Goal: Task Accomplishment & Management: Use online tool/utility

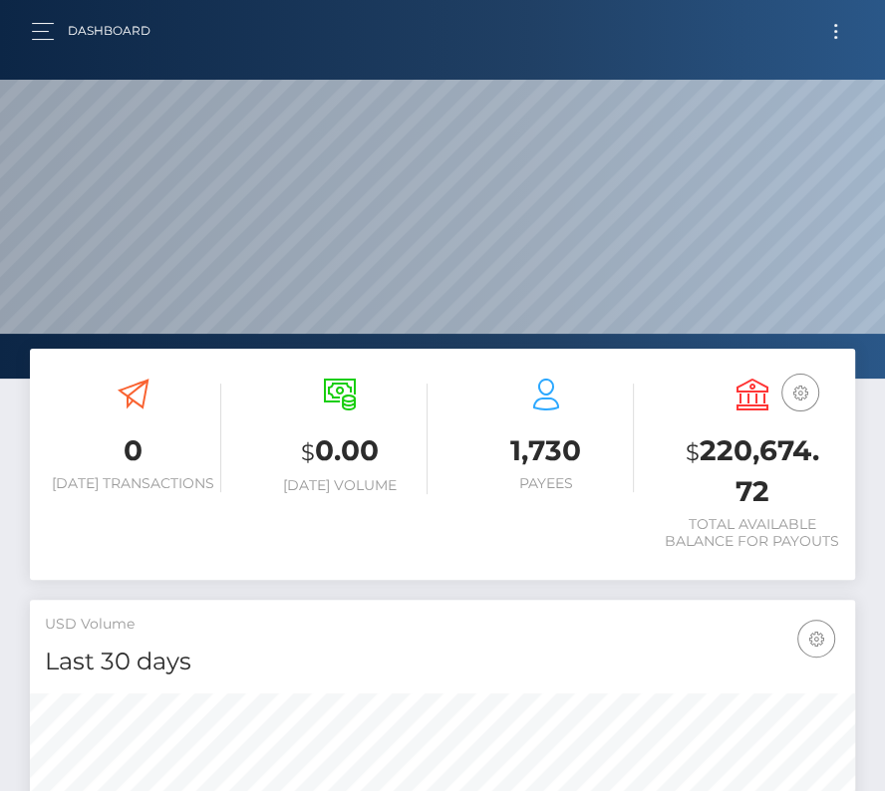
scroll to position [353, 396]
click at [839, 25] on button "Toggle navigation" at bounding box center [835, 31] width 37 height 27
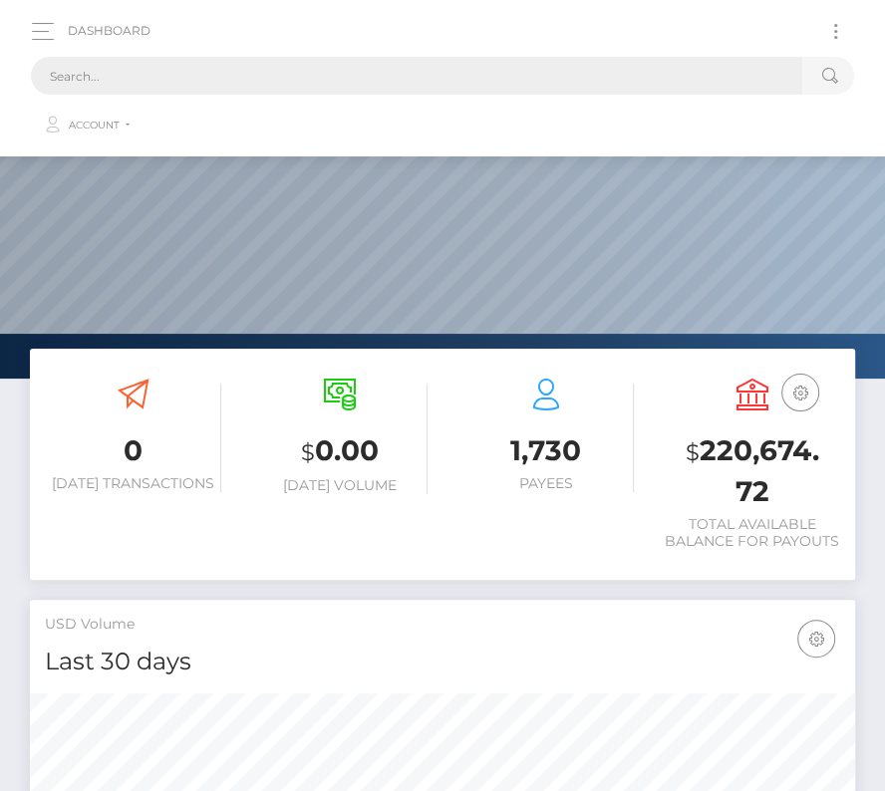
click at [381, 65] on input "text" at bounding box center [416, 76] width 771 height 38
paste input "3650426"
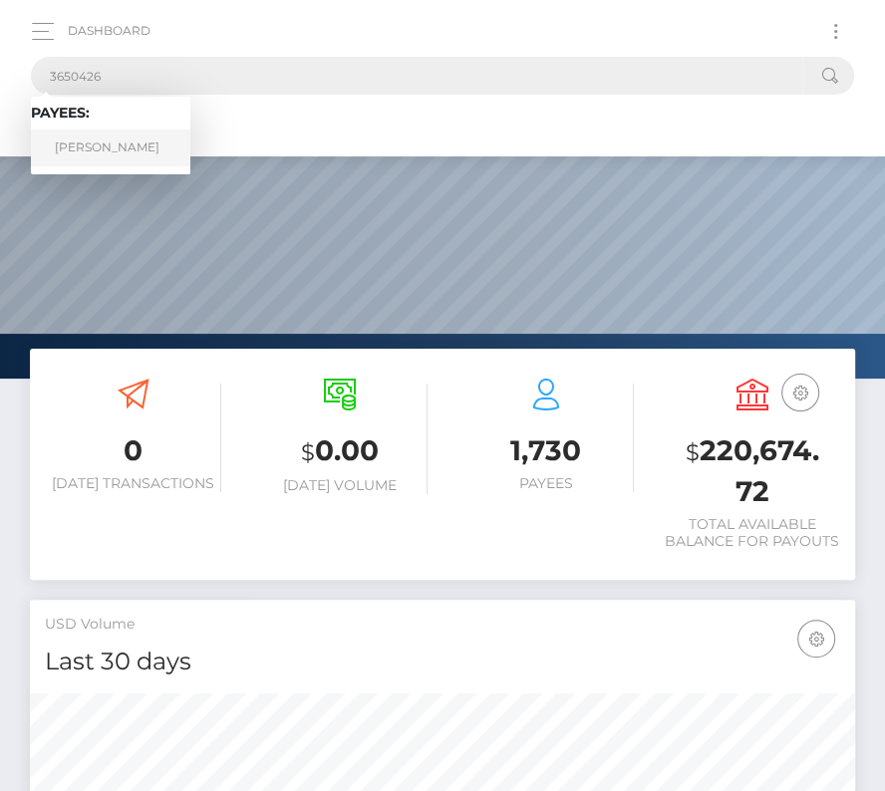
type input "3650426"
click at [123, 144] on link "Alexander Salcedo" at bounding box center [110, 147] width 159 height 37
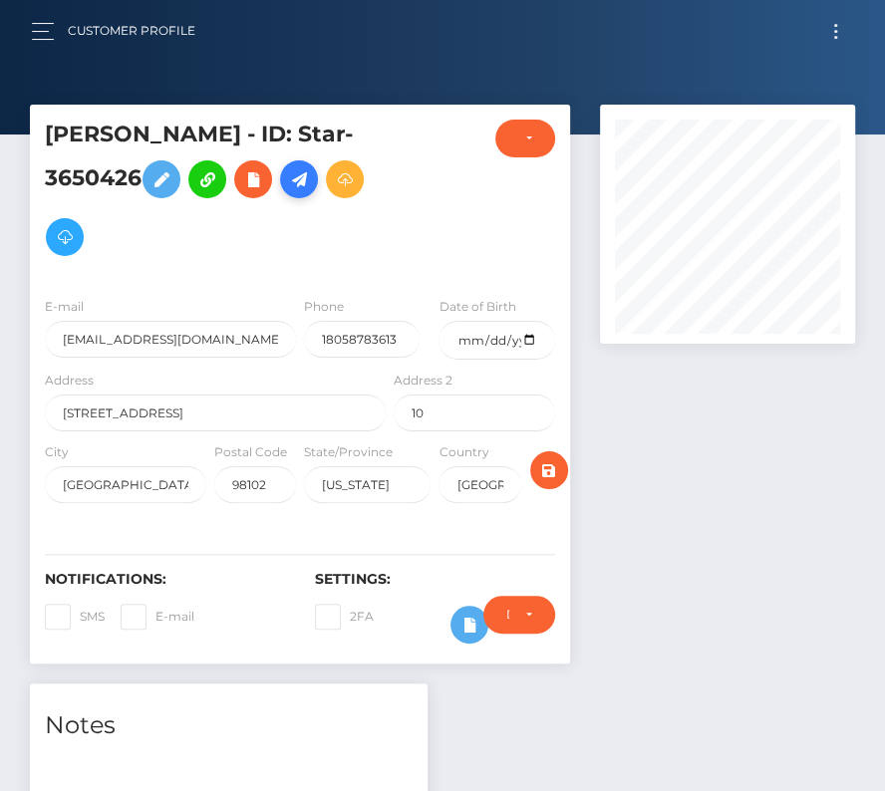
click at [299, 195] on link at bounding box center [299, 179] width 38 height 38
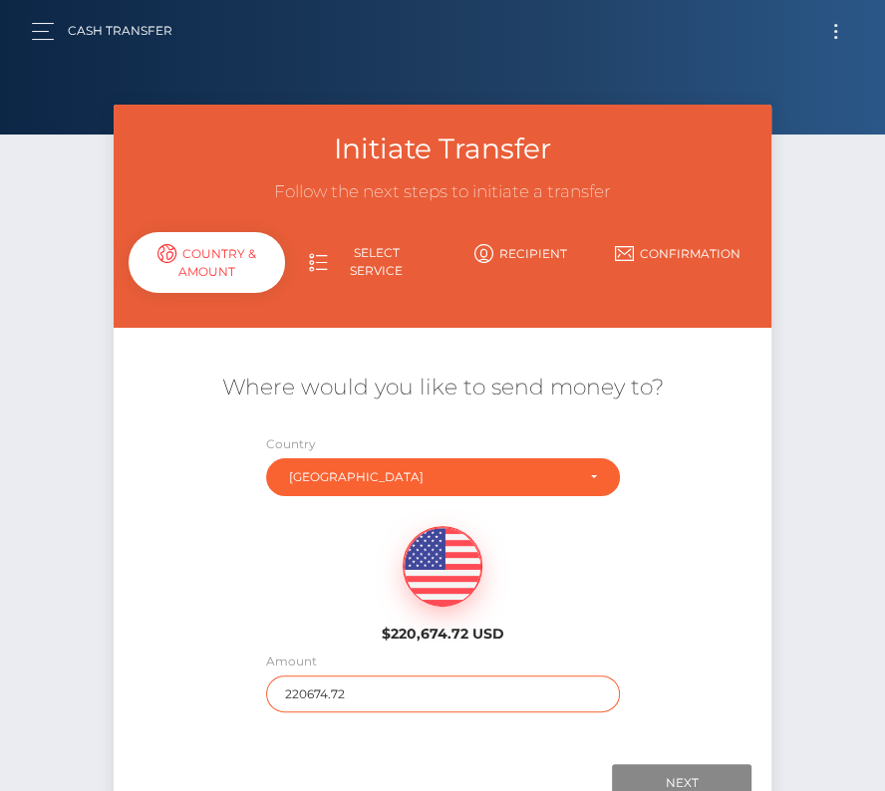
click at [320, 688] on input "220674.72" at bounding box center [443, 693] width 354 height 37
type input "2259"
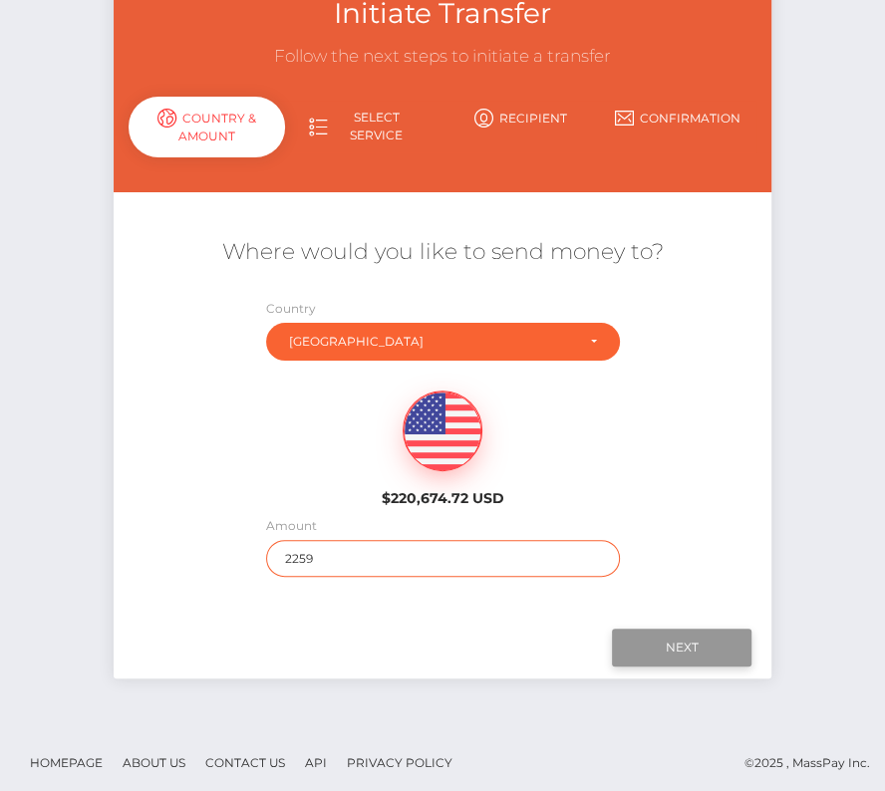
scroll to position [139, 0]
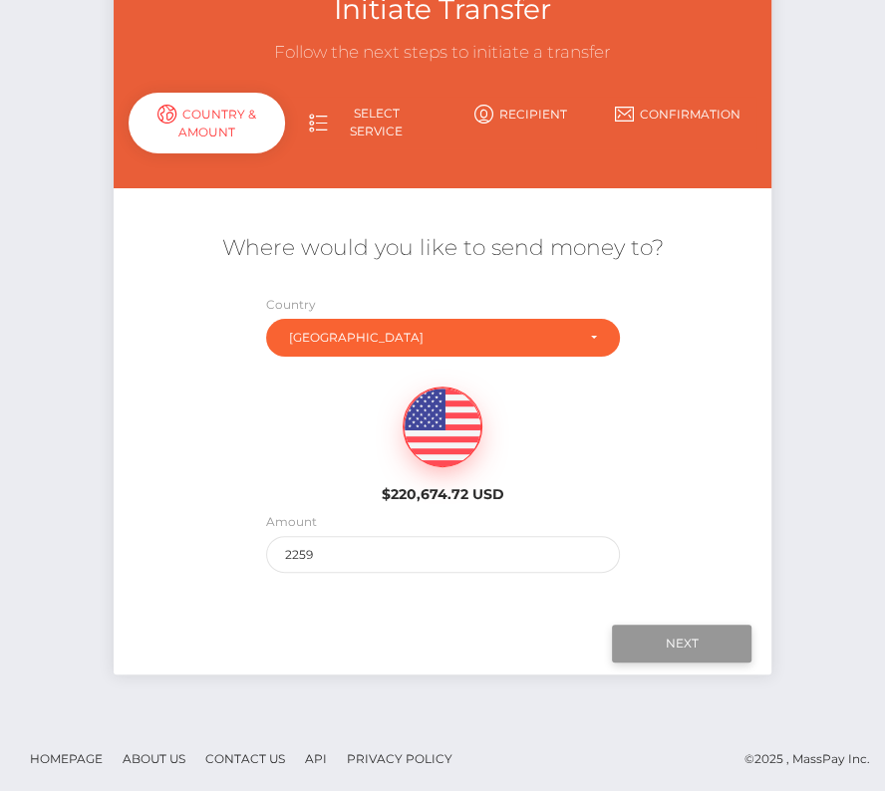
click at [654, 641] on input "Next" at bounding box center [681, 644] width 139 height 38
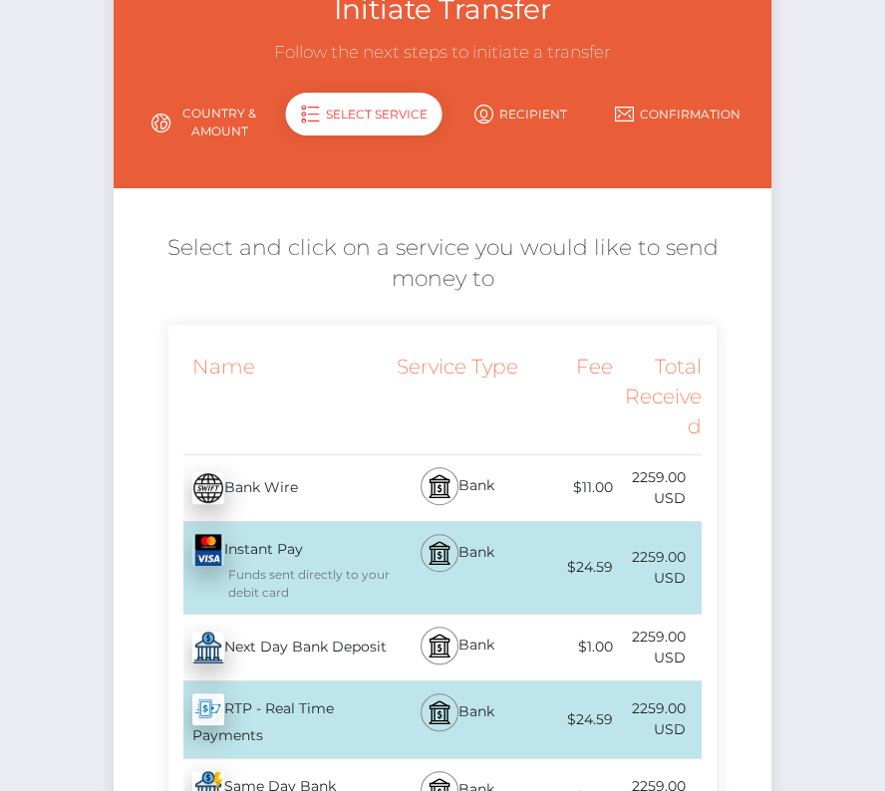
click at [276, 662] on div "Next Day Bank Deposit - USD" at bounding box center [279, 648] width 222 height 56
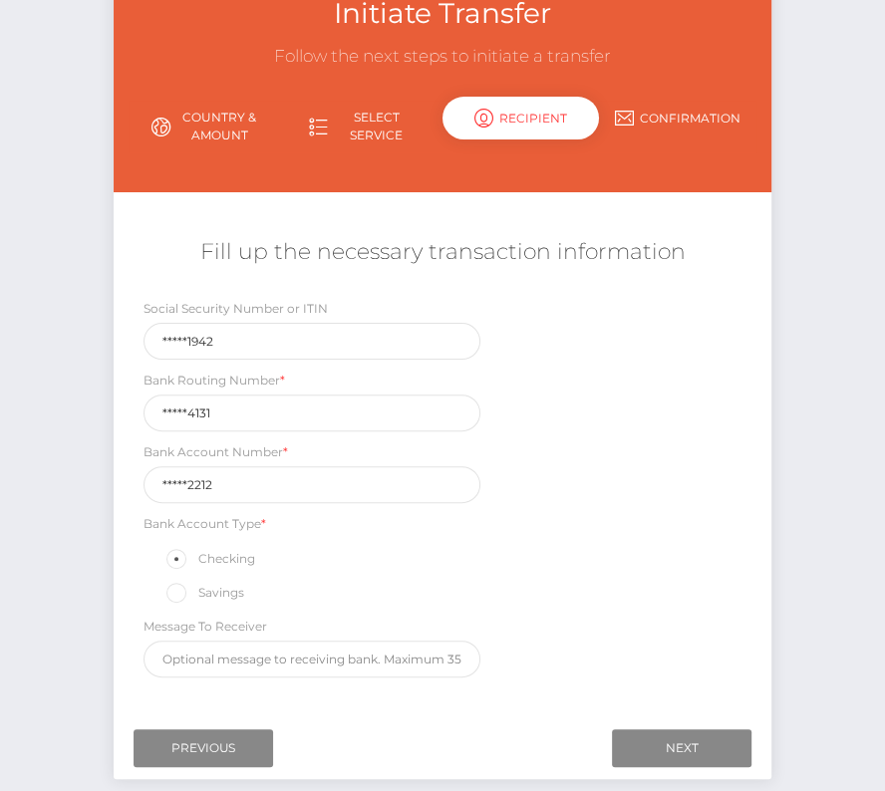
scroll to position [179, 0]
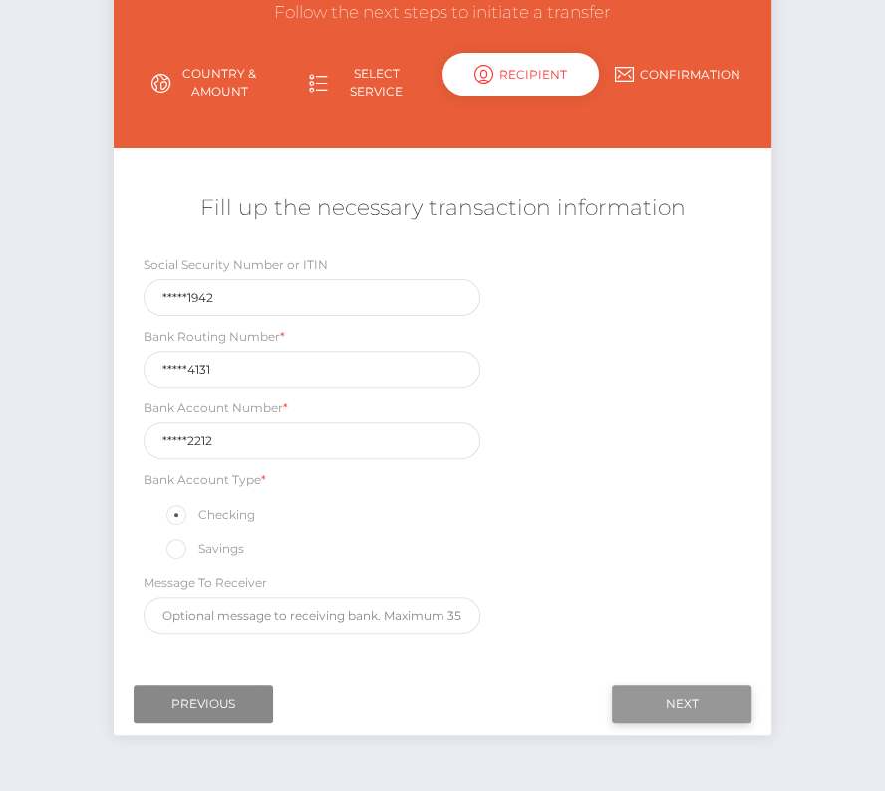
click at [698, 688] on input "Next" at bounding box center [681, 704] width 139 height 38
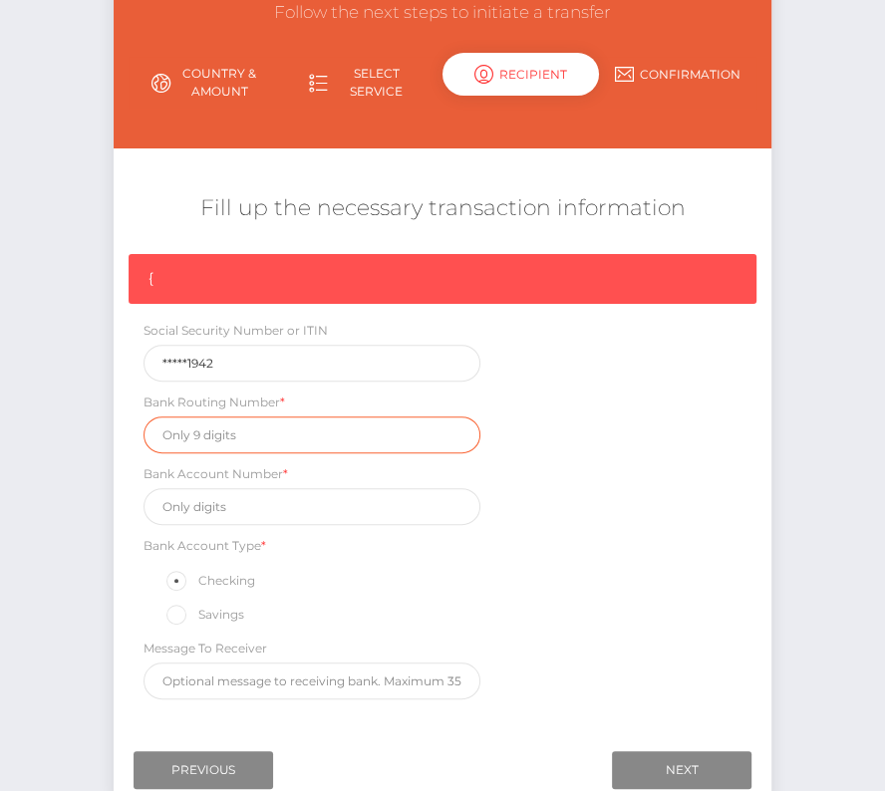
click at [207, 425] on input "text" at bounding box center [311, 434] width 337 height 37
paste input "267084131"
type input "267084131"
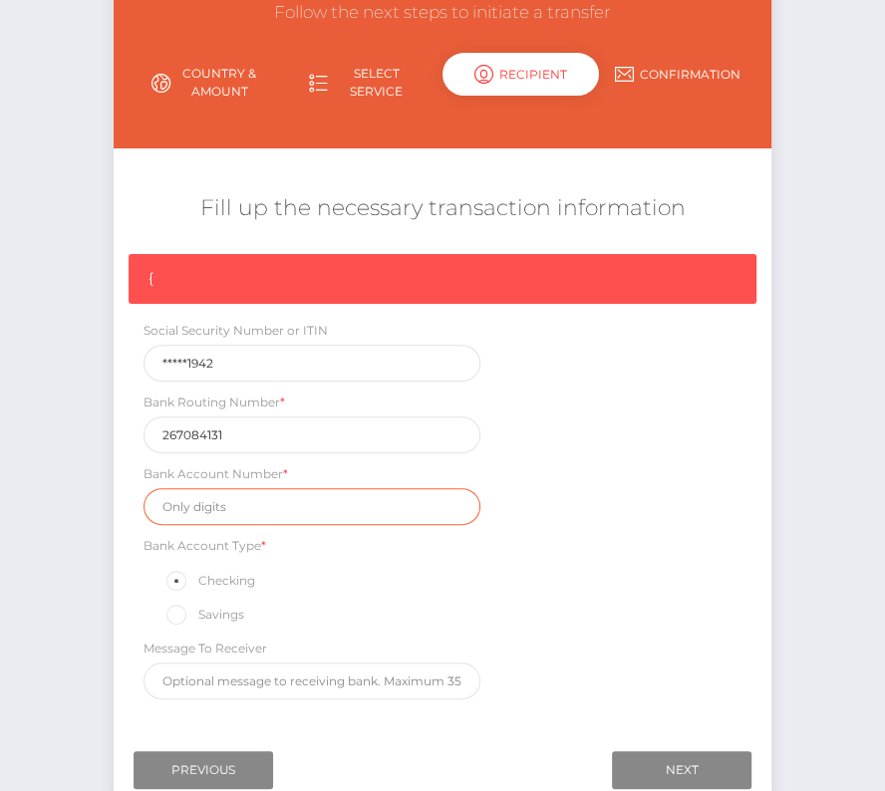
click at [259, 512] on input "text" at bounding box center [311, 506] width 337 height 37
paste input "709172212"
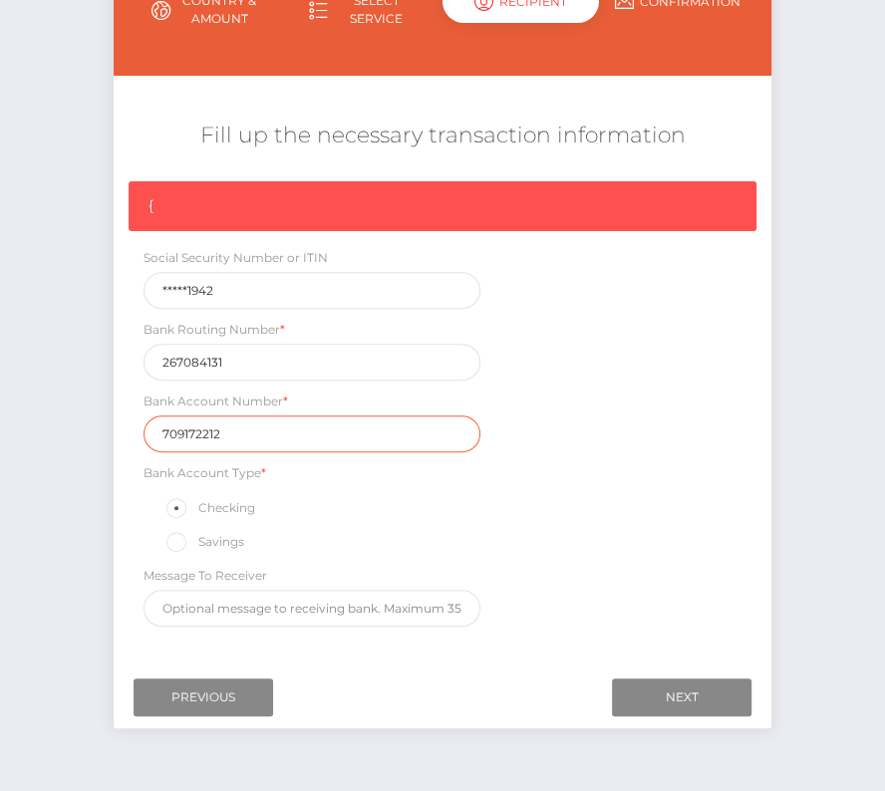
scroll to position [300, 0]
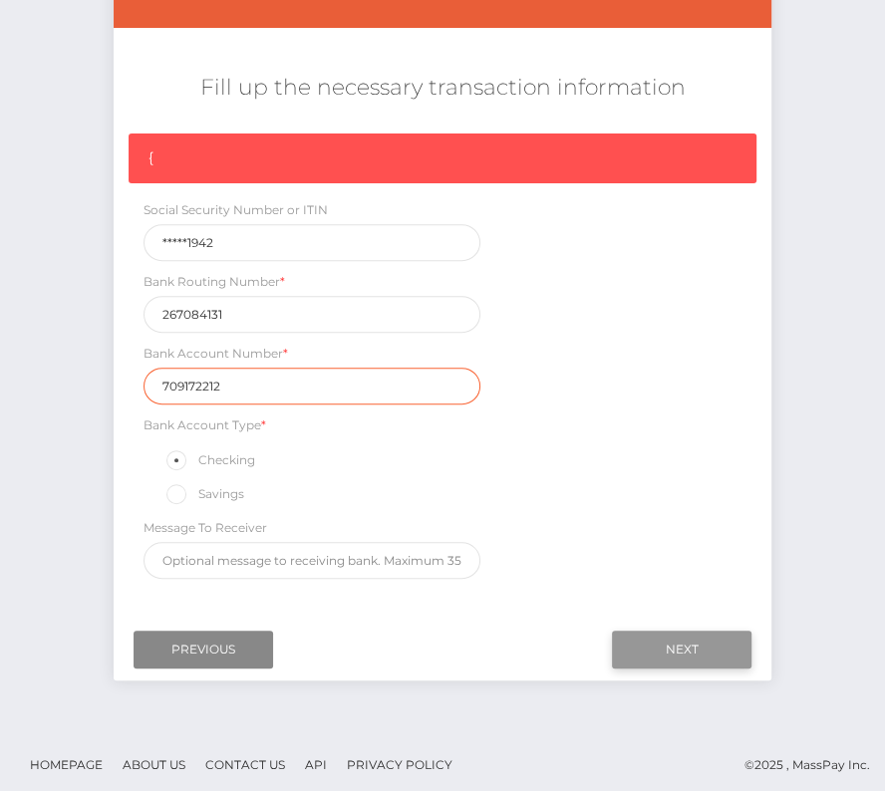
type input "709172212"
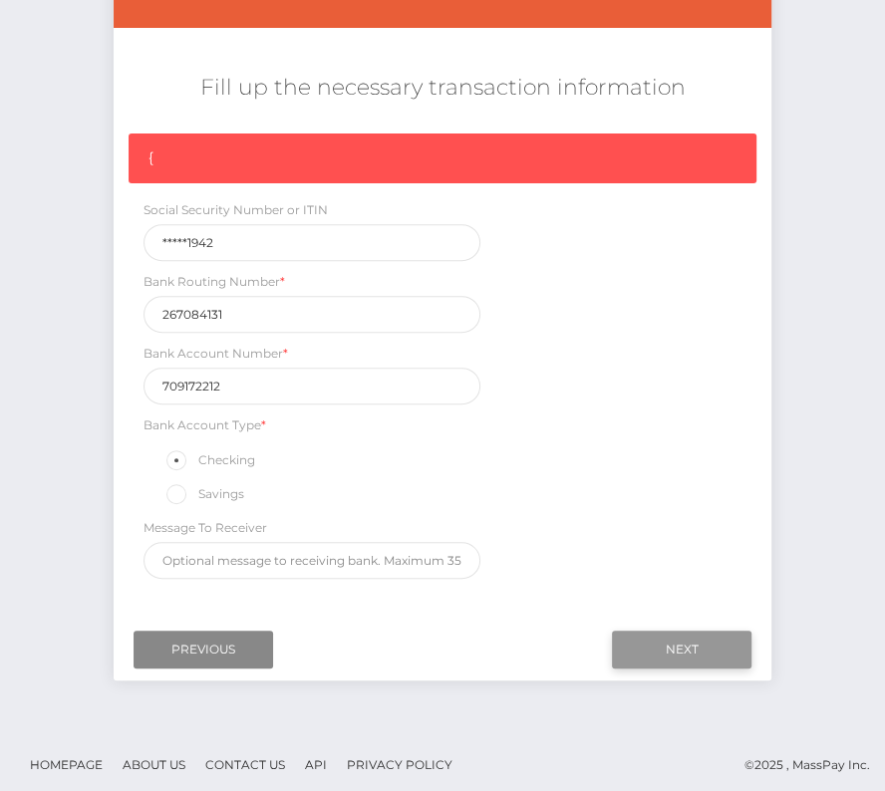
click at [661, 655] on input "Next" at bounding box center [681, 650] width 139 height 38
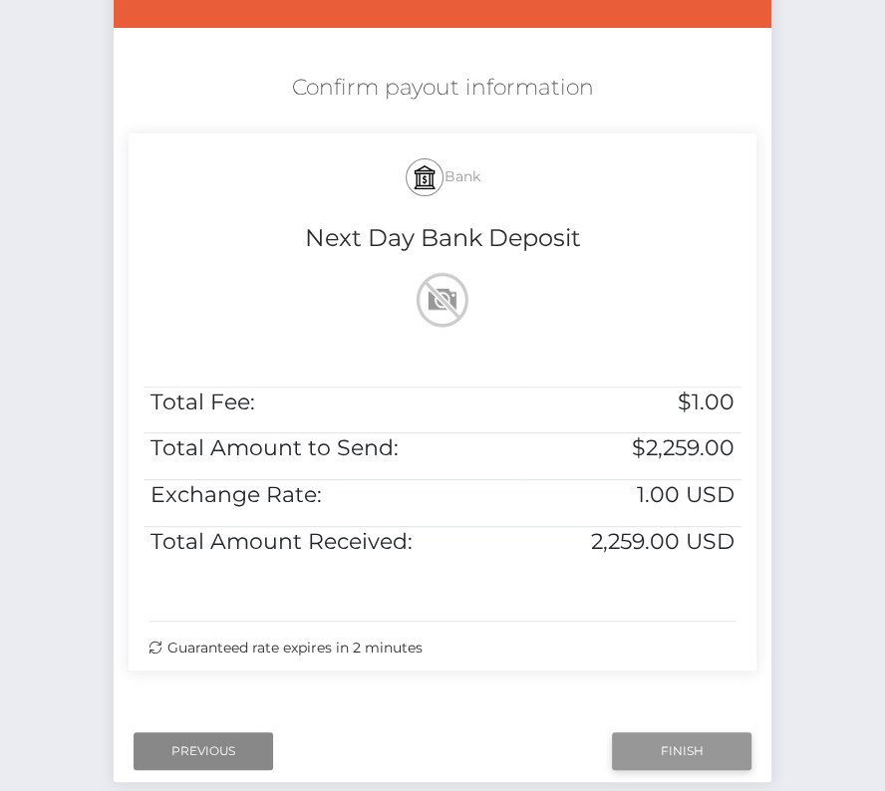
click at [681, 740] on input "Finish" at bounding box center [681, 751] width 139 height 38
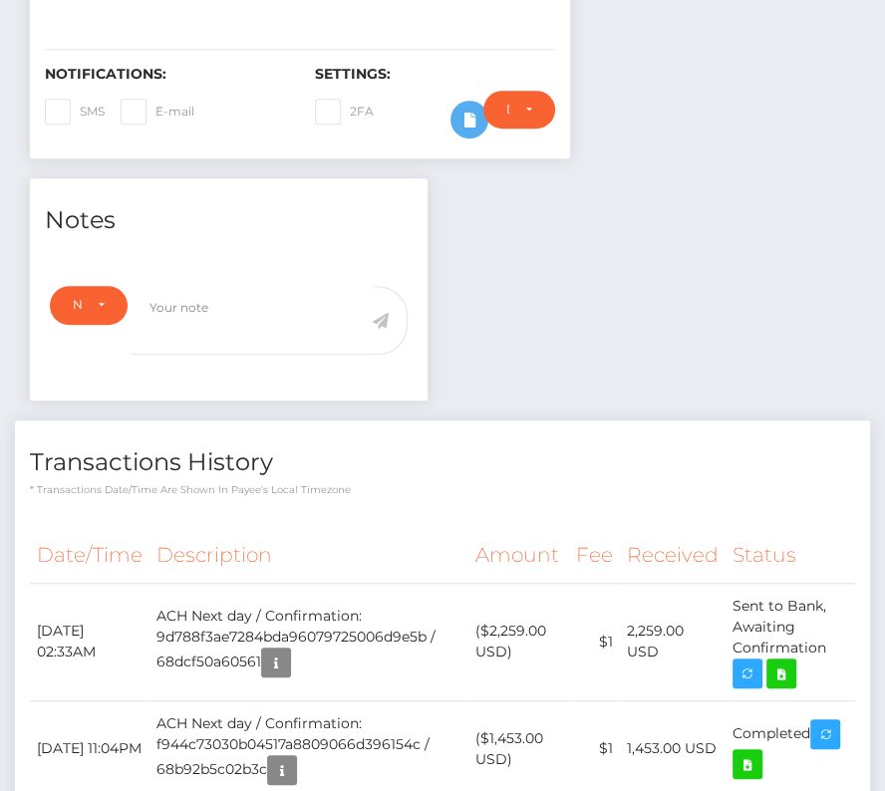
scroll to position [532, 0]
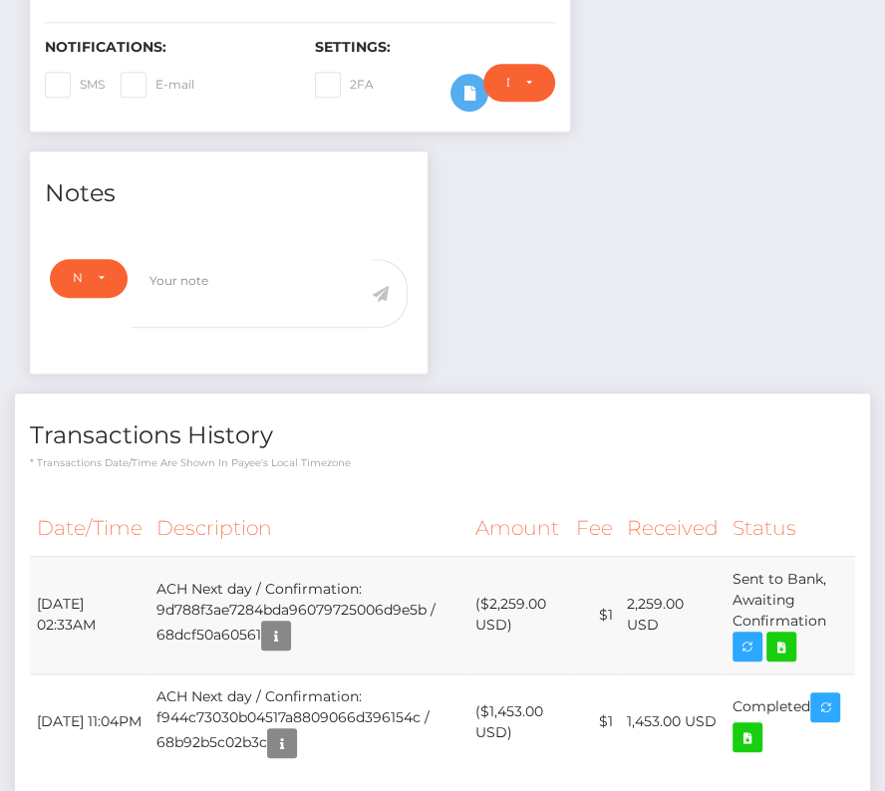
drag, startPoint x: 34, startPoint y: 591, endPoint x: 842, endPoint y: 625, distance: 808.5
click at [842, 625] on tr "[DATE] 02:33AM ACH Next day / Confirmation: 9d788f3ae7284bda96079725006d9e5b / …" at bounding box center [442, 615] width 825 height 118
copy tbody "[DATE] 02:33AM ACH Next day / Confirmation: 9d788f3ae7284bda96079725006d9e5b / …"
click at [792, 638] on icon at bounding box center [781, 647] width 24 height 25
click at [0, 0] on div "Alexander Salcedo - ID: Star-3650426 CLOSED ACTIVE E-mail" at bounding box center [442, 249] width 885 height 1352
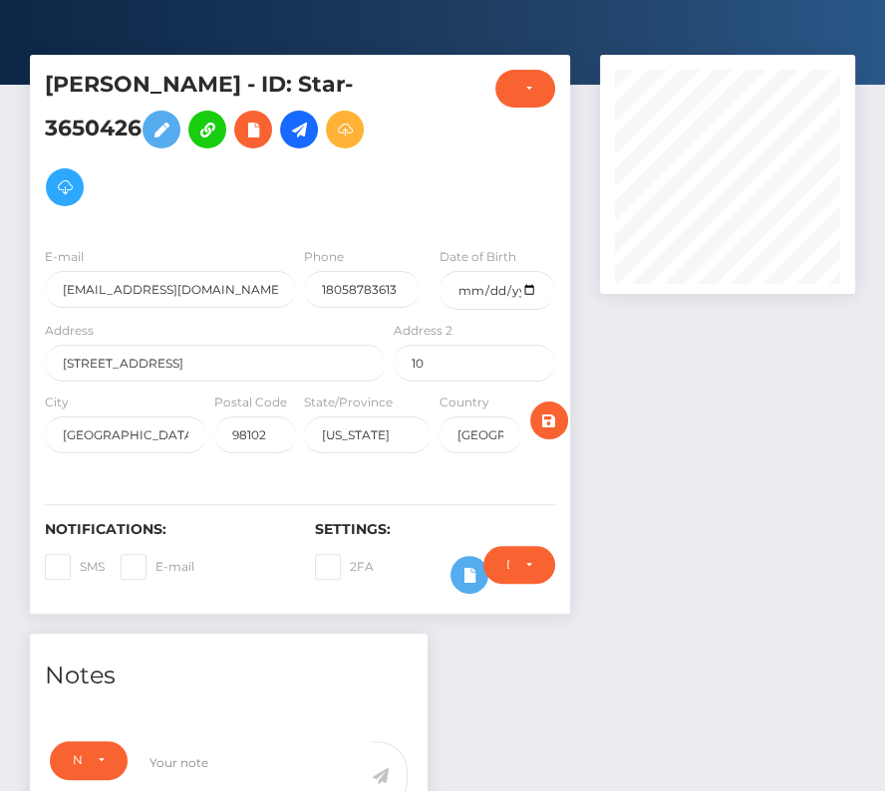
scroll to position [0, 0]
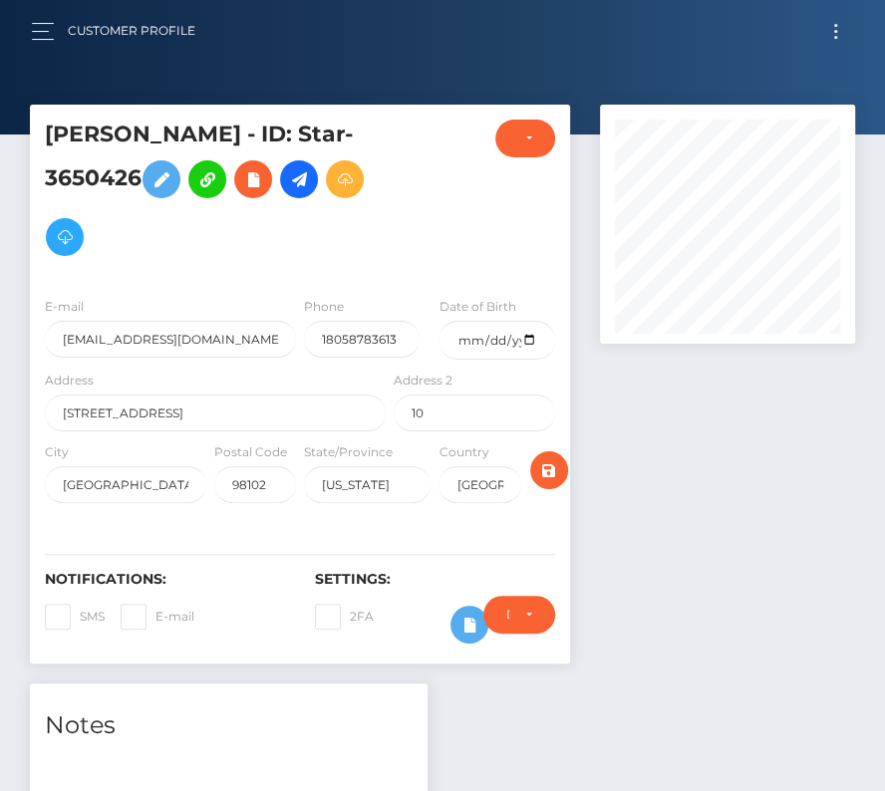
click at [834, 36] on span "Toggle navigation" at bounding box center [835, 37] width 3 height 3
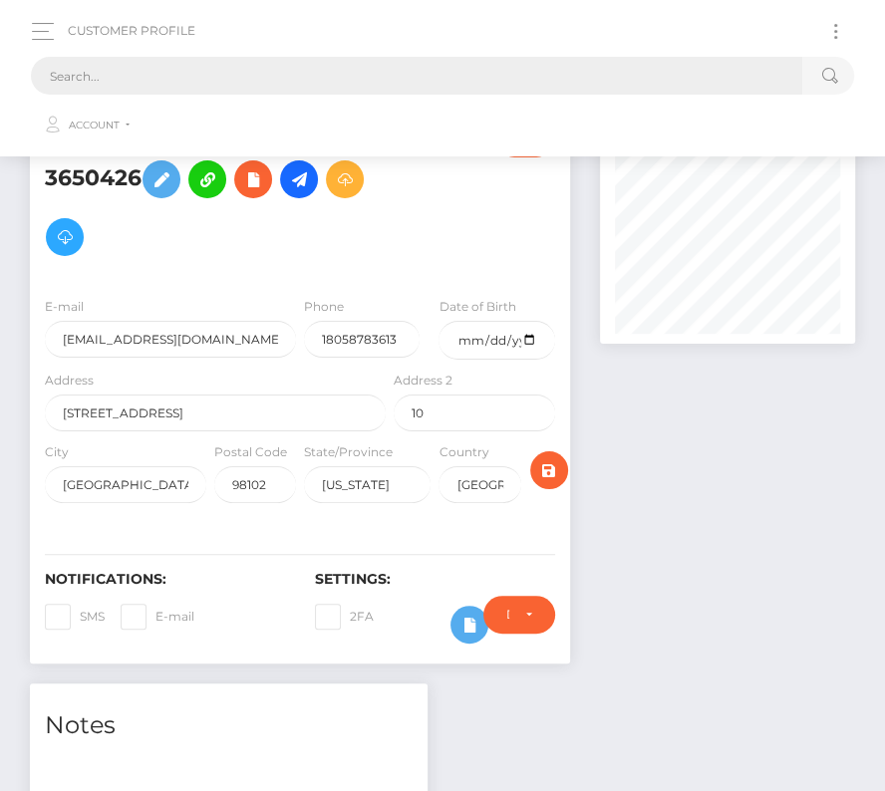
click at [555, 68] on input "text" at bounding box center [416, 76] width 771 height 38
paste input "2942969"
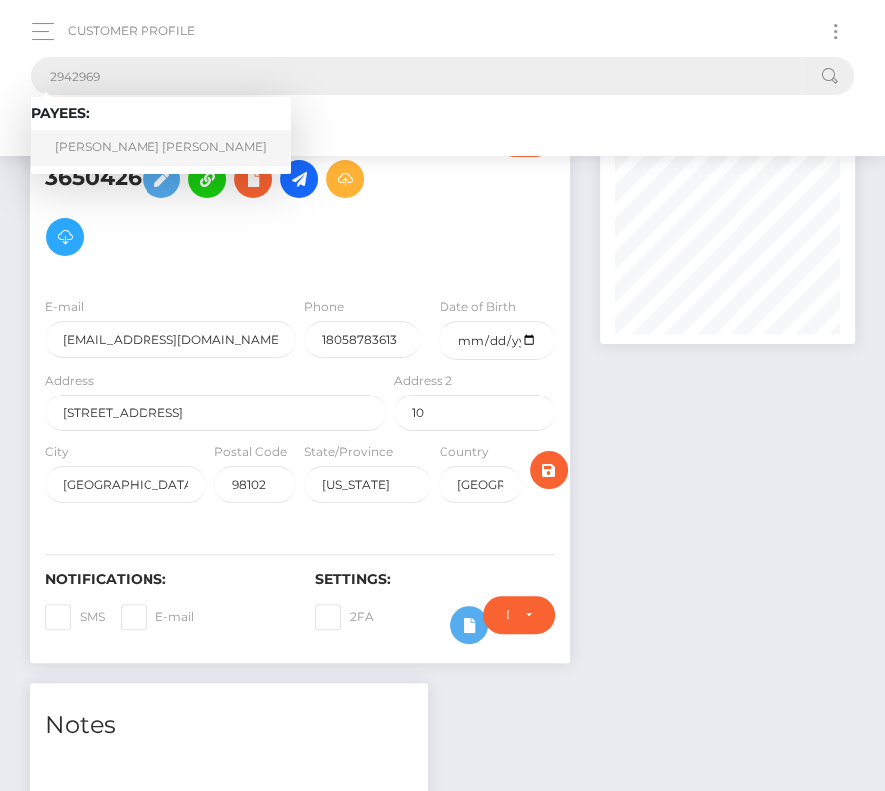
type input "2942969"
click at [118, 141] on link "Grayson Allen Homan" at bounding box center [161, 147] width 260 height 37
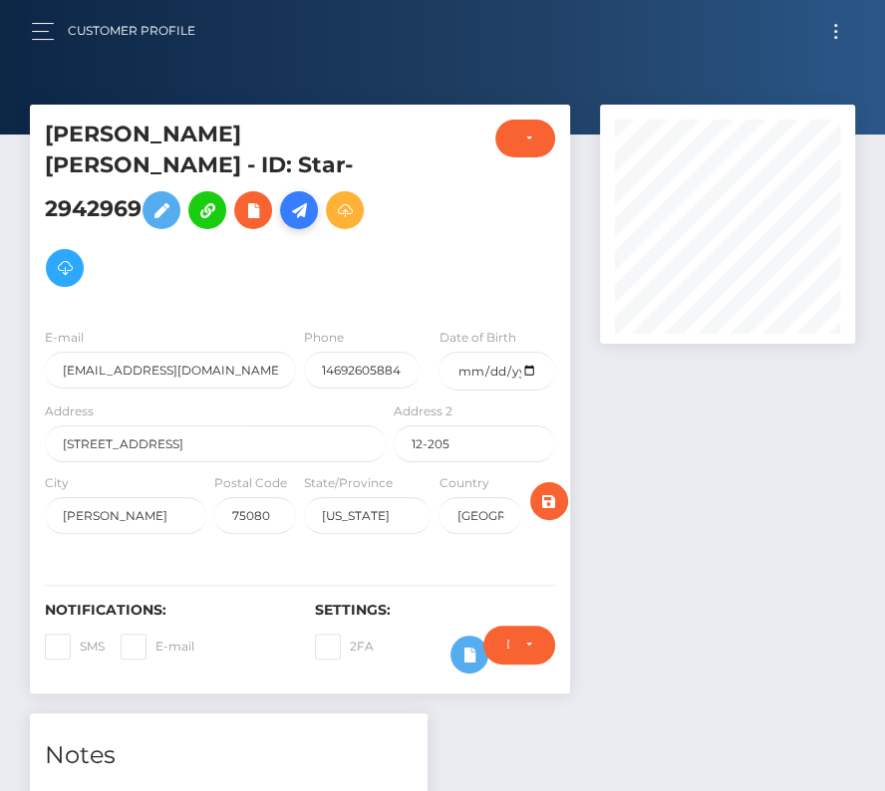
click at [287, 223] on icon at bounding box center [299, 210] width 24 height 25
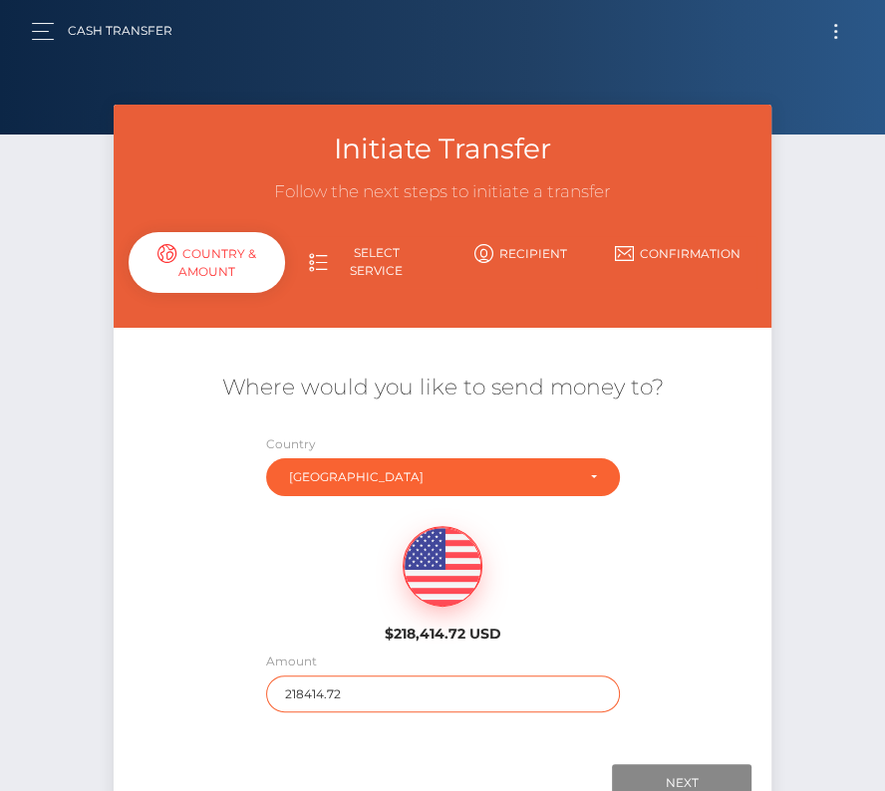
click at [337, 690] on input "218414.72" at bounding box center [443, 693] width 354 height 37
type input "150"
click at [206, 601] on div "$218,414.72 USD" at bounding box center [442, 578] width 657 height 144
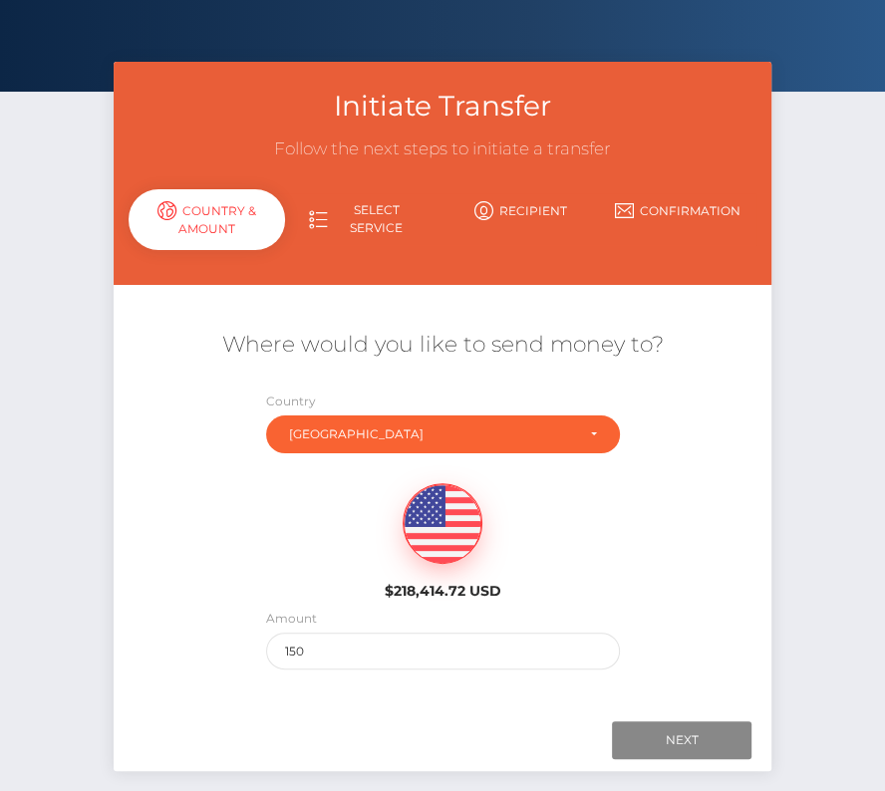
scroll to position [46, 0]
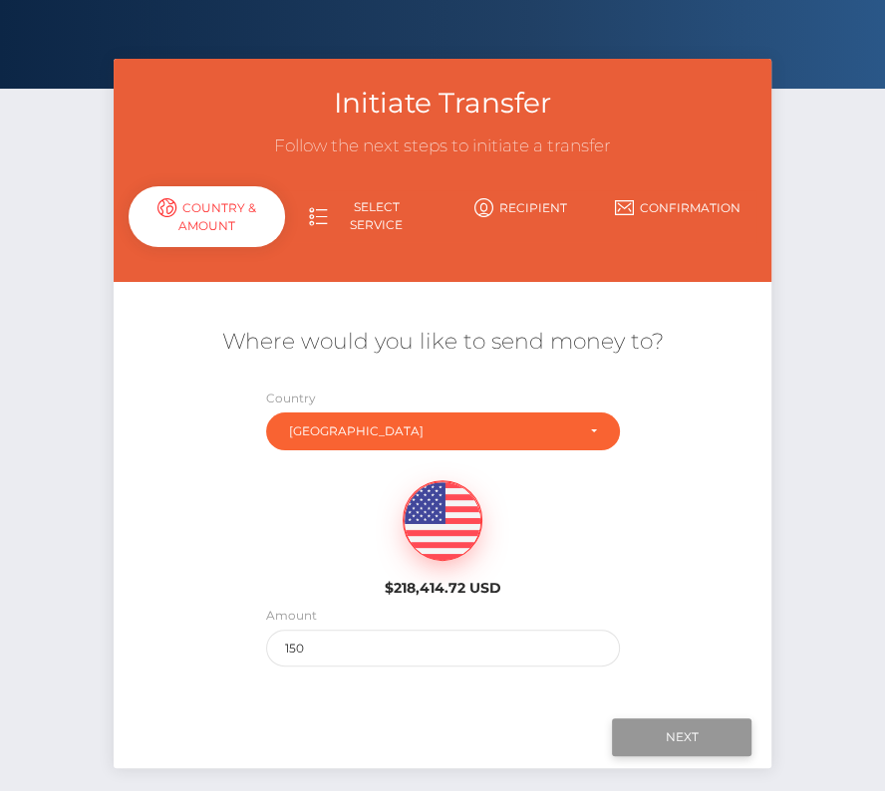
click at [681, 733] on input "Next" at bounding box center [681, 737] width 139 height 38
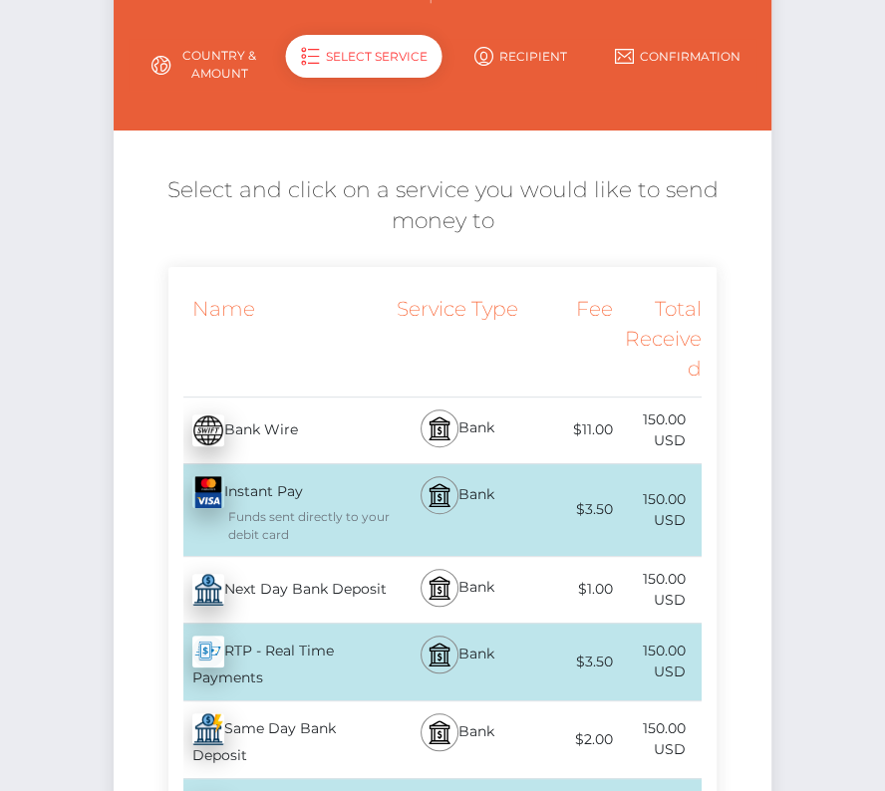
scroll to position [236, 0]
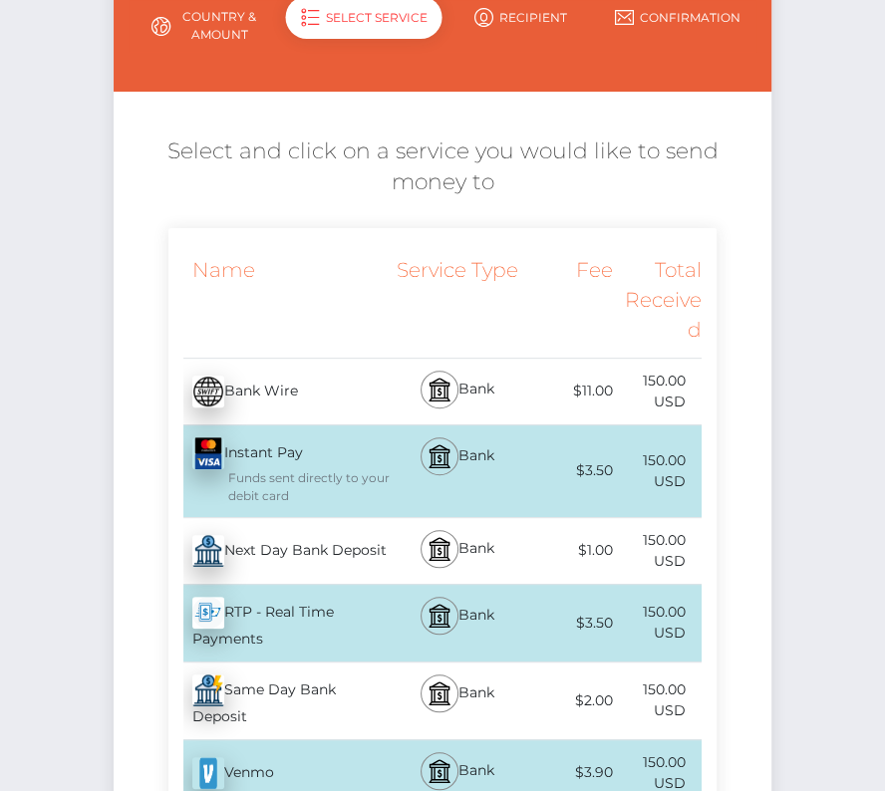
click at [303, 548] on div "Next Day Bank Deposit - USD" at bounding box center [279, 551] width 222 height 56
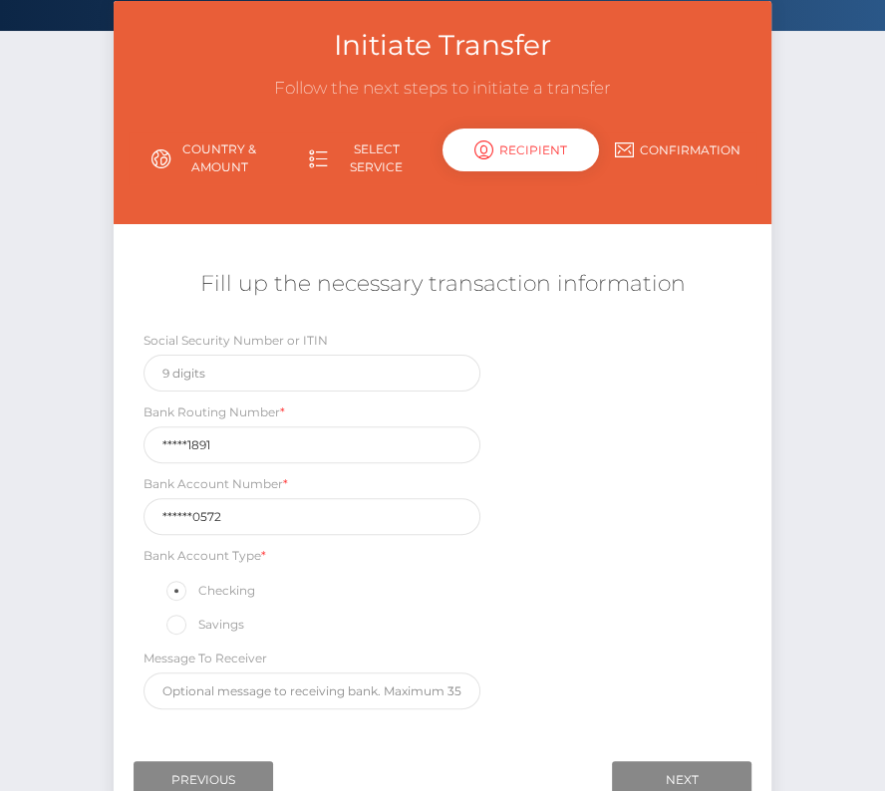
scroll to position [127, 0]
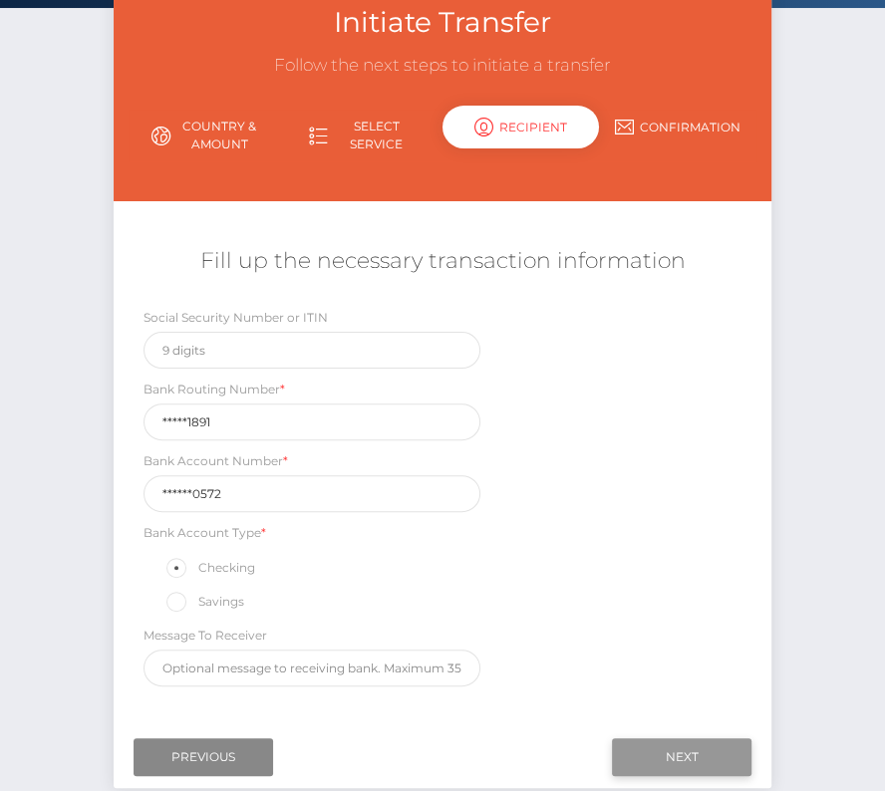
click at [697, 740] on input "Next" at bounding box center [681, 757] width 139 height 38
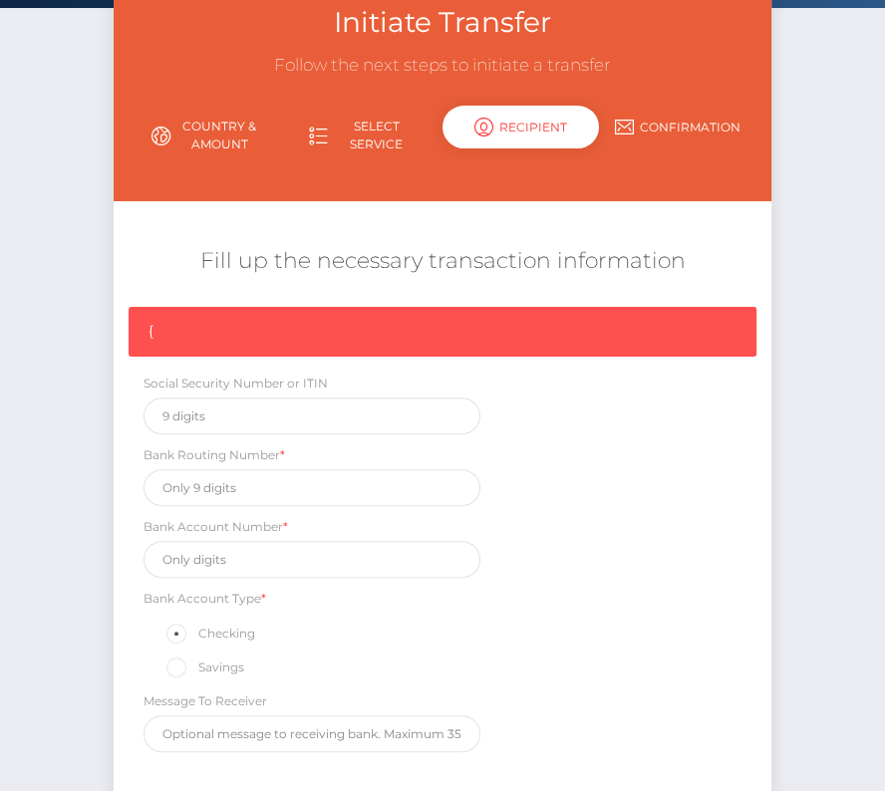
scroll to position [300, 0]
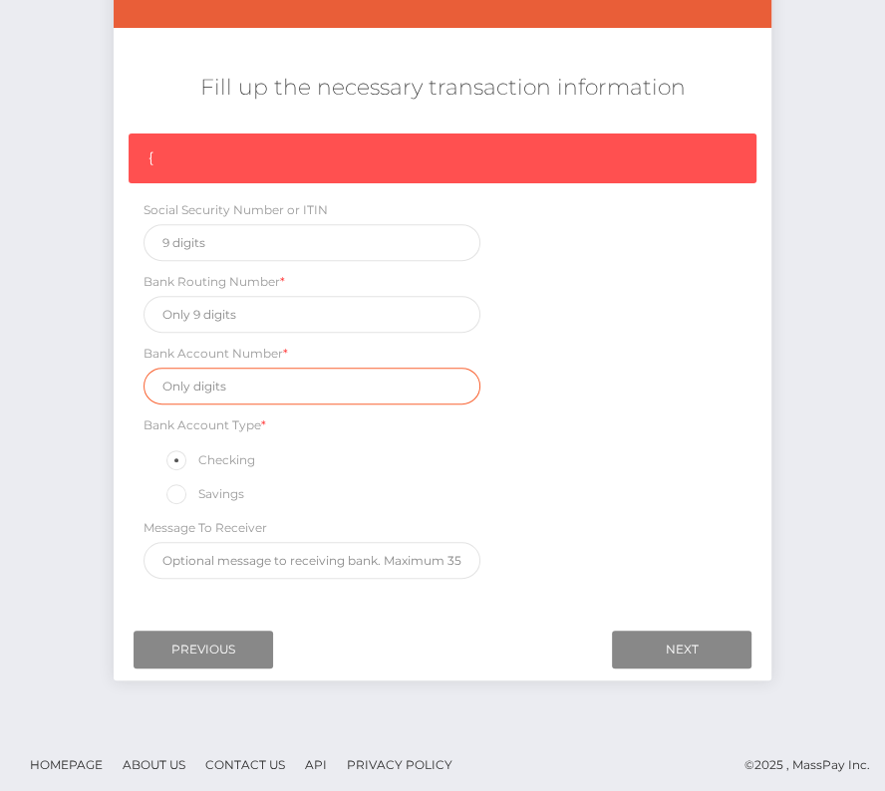
click at [208, 378] on input "text" at bounding box center [311, 386] width 337 height 37
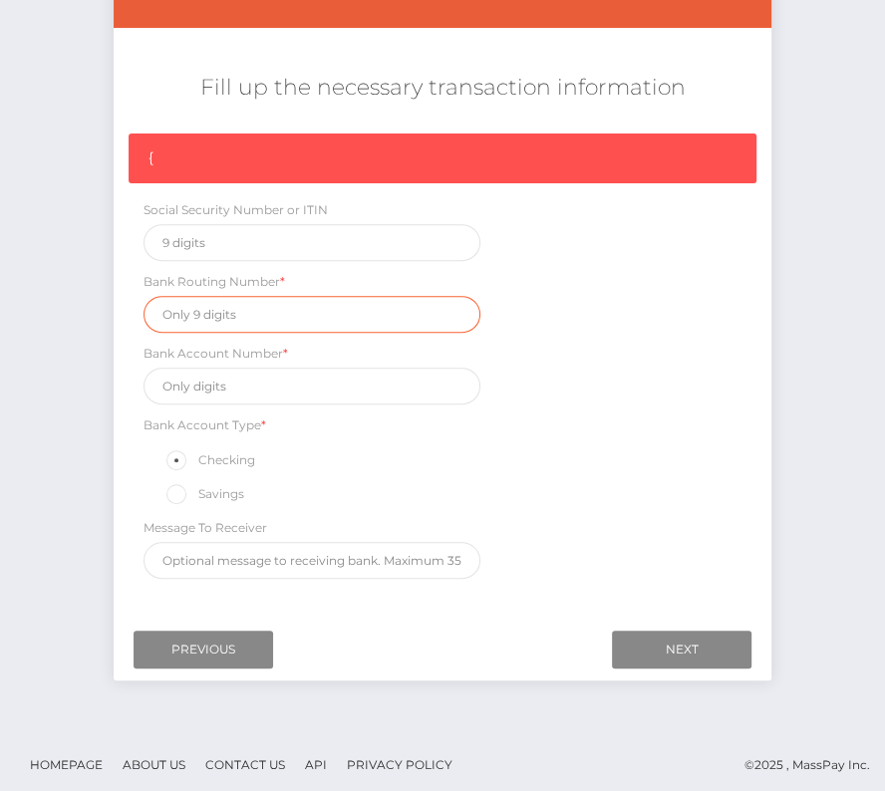
click at [218, 298] on input "text" at bounding box center [311, 314] width 337 height 37
paste input "071921891"
type input "071921891"
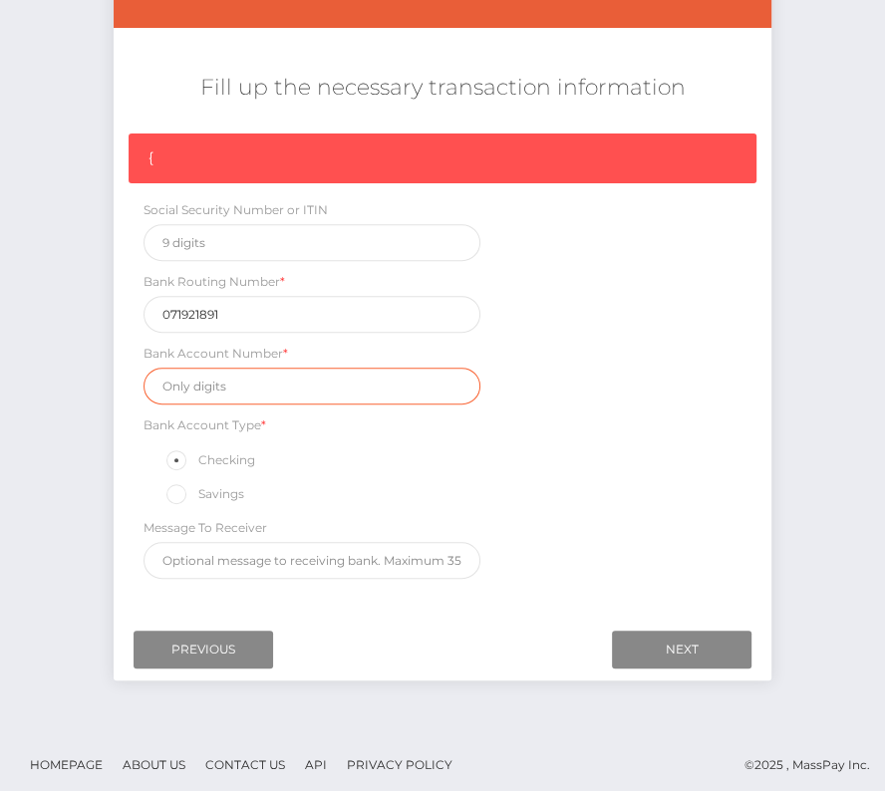
click at [265, 386] on input "text" at bounding box center [311, 386] width 337 height 37
paste input "4714650572"
type input "4714650572"
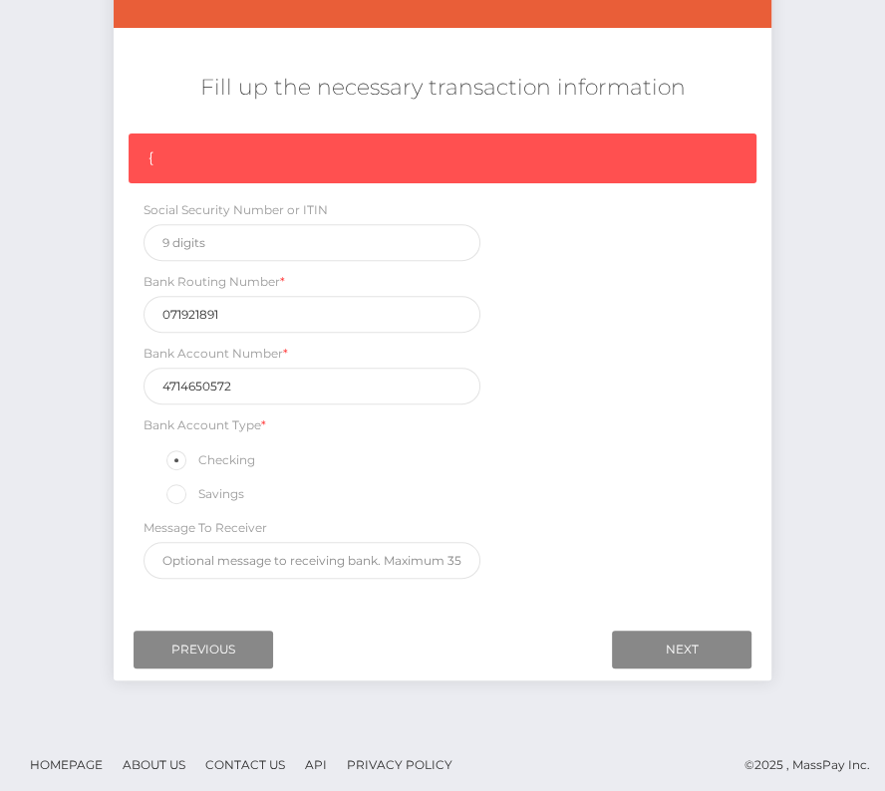
click at [543, 532] on div "{ Social Security Number or ITIN Bank Routing Number * 071921891 Bank Account N…" at bounding box center [442, 360] width 657 height 455
click at [658, 640] on input "Next" at bounding box center [681, 650] width 139 height 38
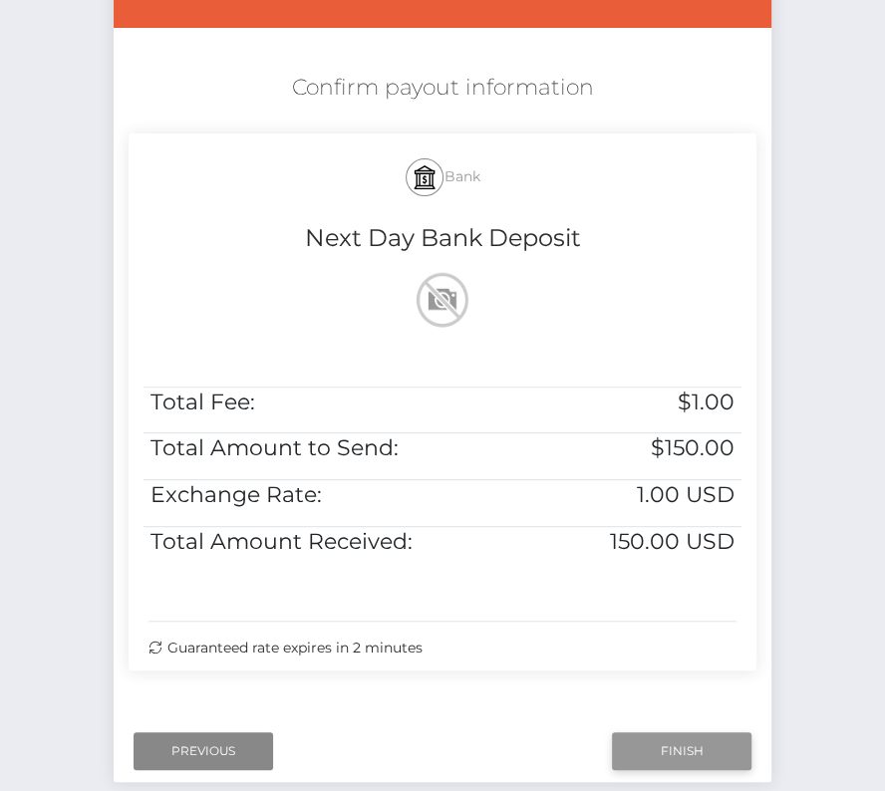
click at [651, 734] on input "Finish" at bounding box center [681, 751] width 139 height 38
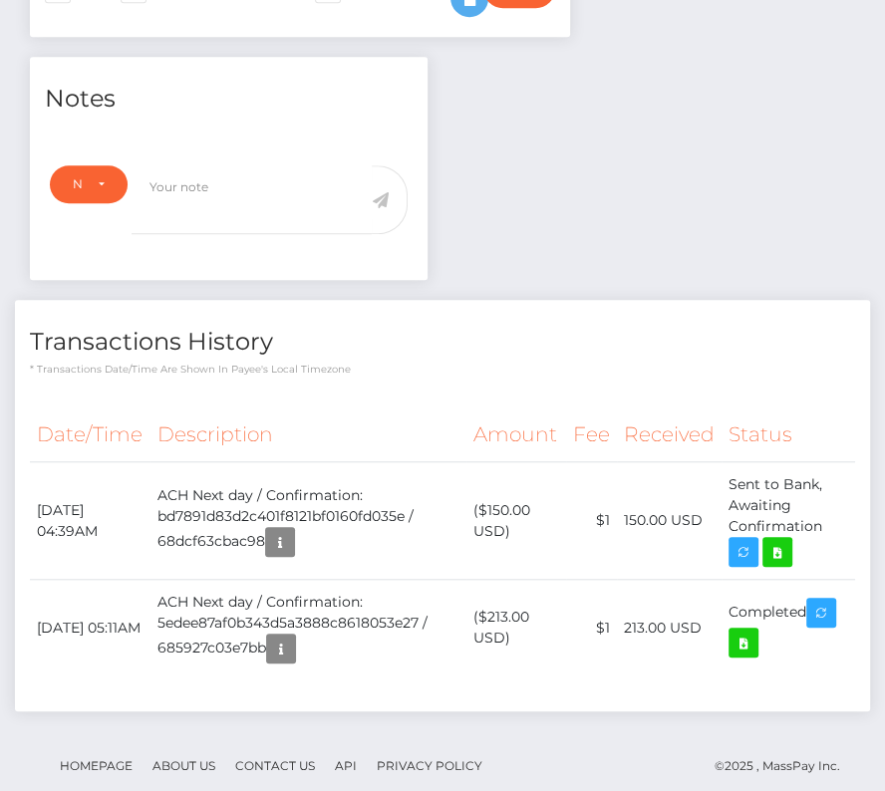
scroll to position [657, 0]
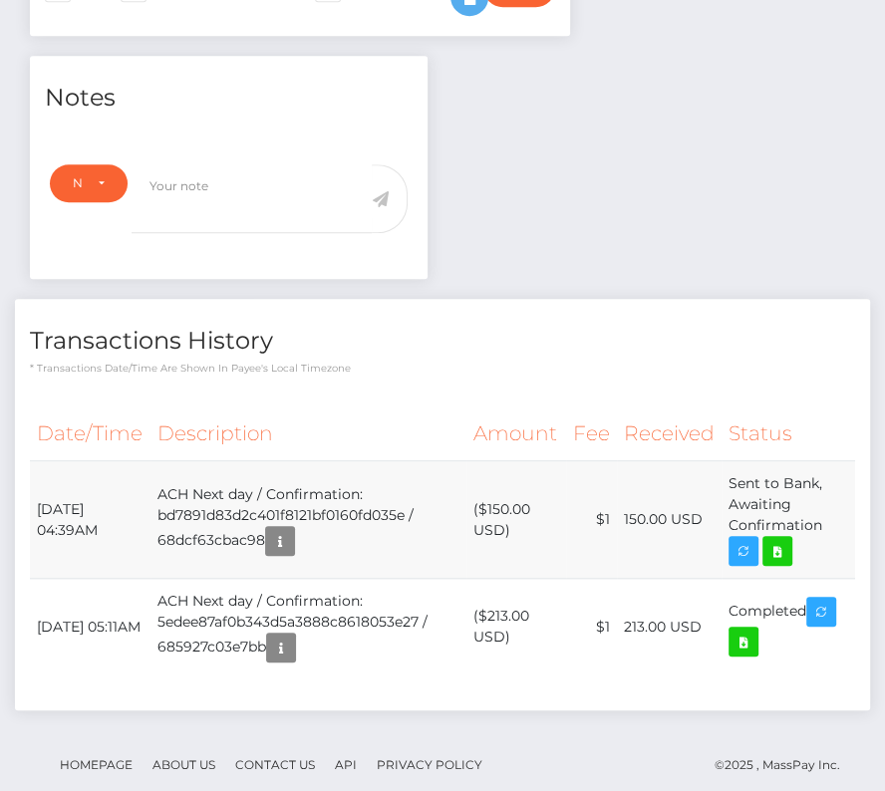
drag, startPoint x: 35, startPoint y: 466, endPoint x: 815, endPoint y: 502, distance: 780.8
click at [815, 502] on tr "October 1, 2025 04:39AM ACH Next day / Confirmation: bd7891d83d2c401f8121bf0160…" at bounding box center [442, 520] width 825 height 118
copy tbody "October 1, 2025 04:39AM ACH Next day / Confirmation: bd7891d83d2c401f8121bf0160…"
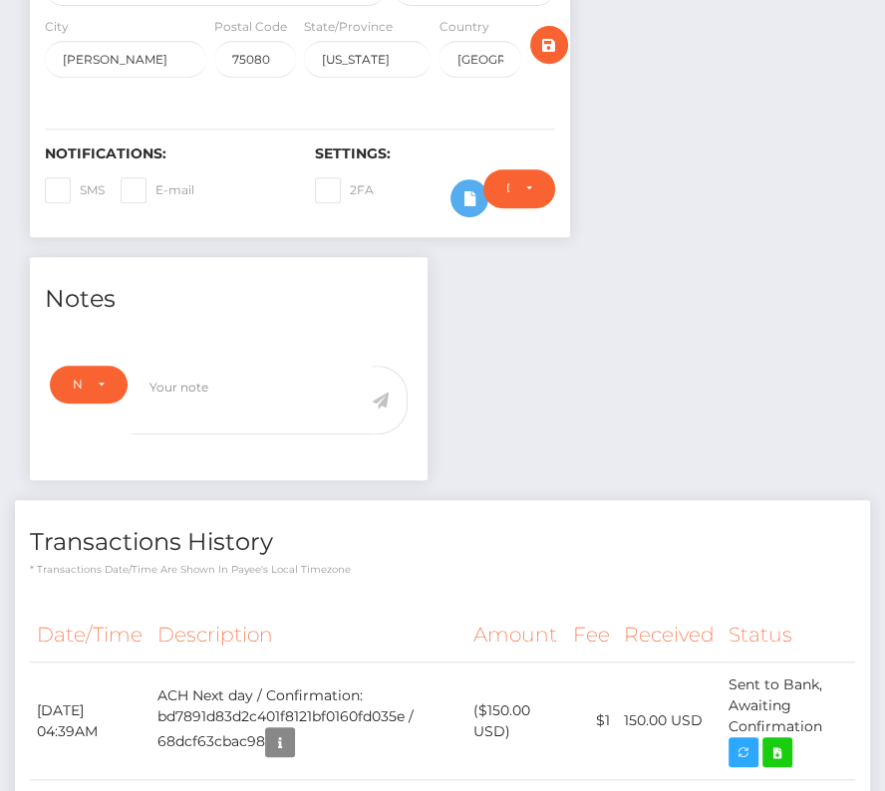
scroll to position [462, 0]
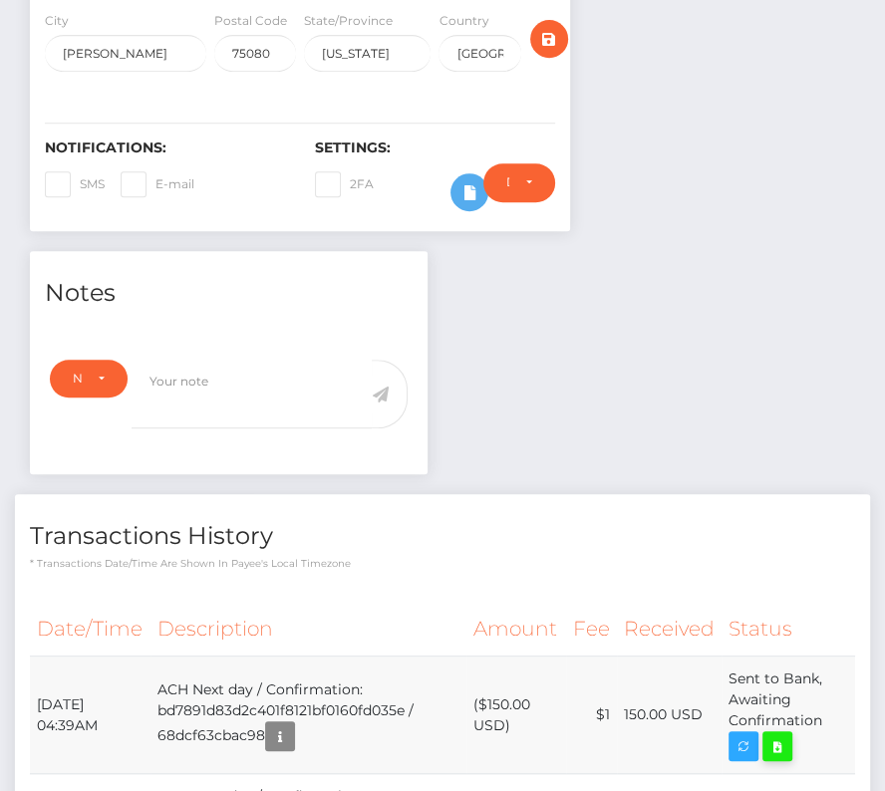
click at [787, 734] on icon at bounding box center [777, 746] width 24 height 25
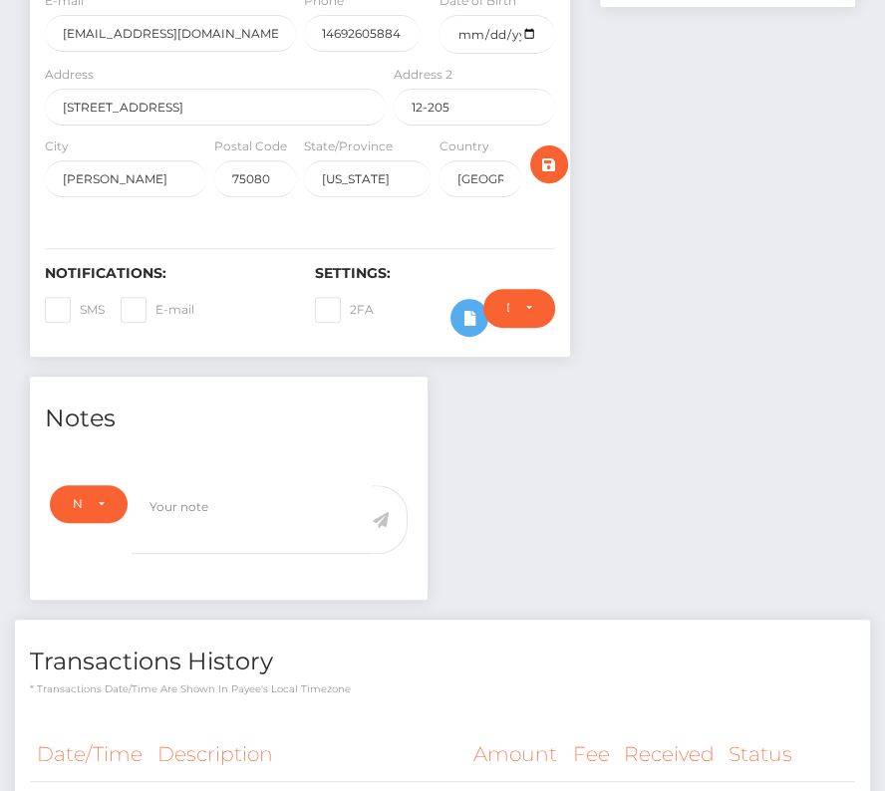
scroll to position [0, 0]
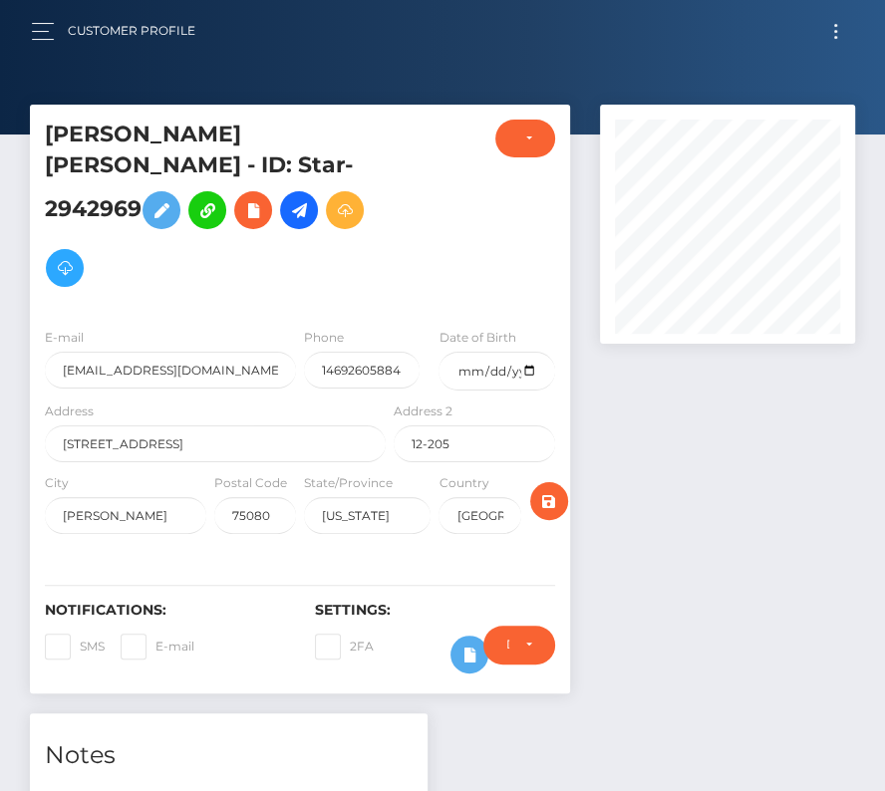
click at [825, 32] on button "Toggle navigation" at bounding box center [835, 31] width 37 height 27
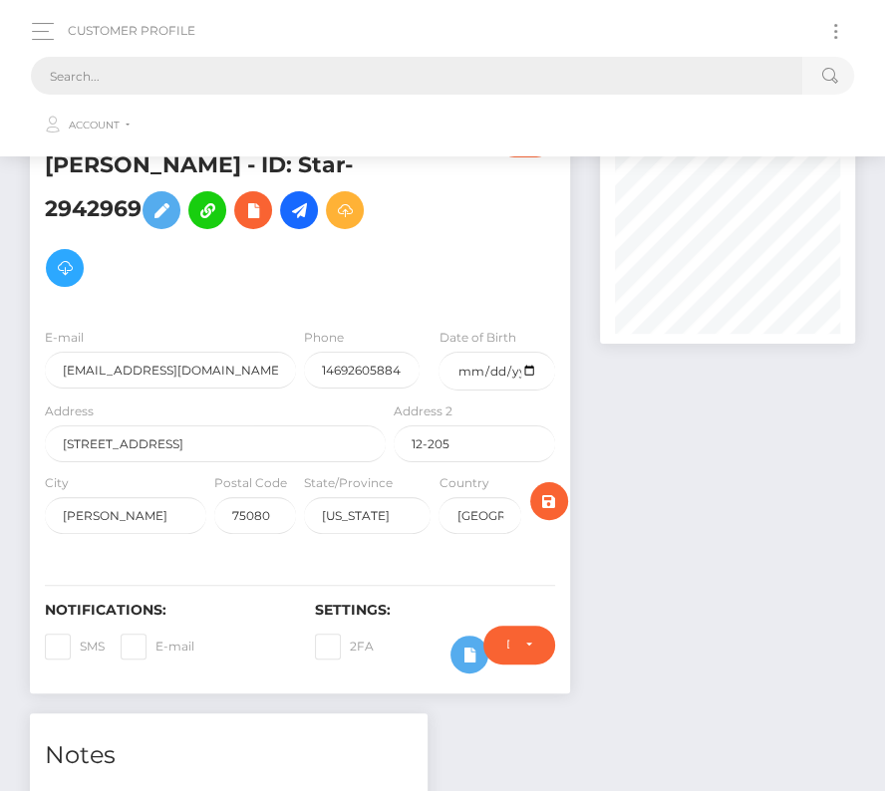
click at [343, 70] on input "text" at bounding box center [416, 76] width 771 height 38
paste input "80698"
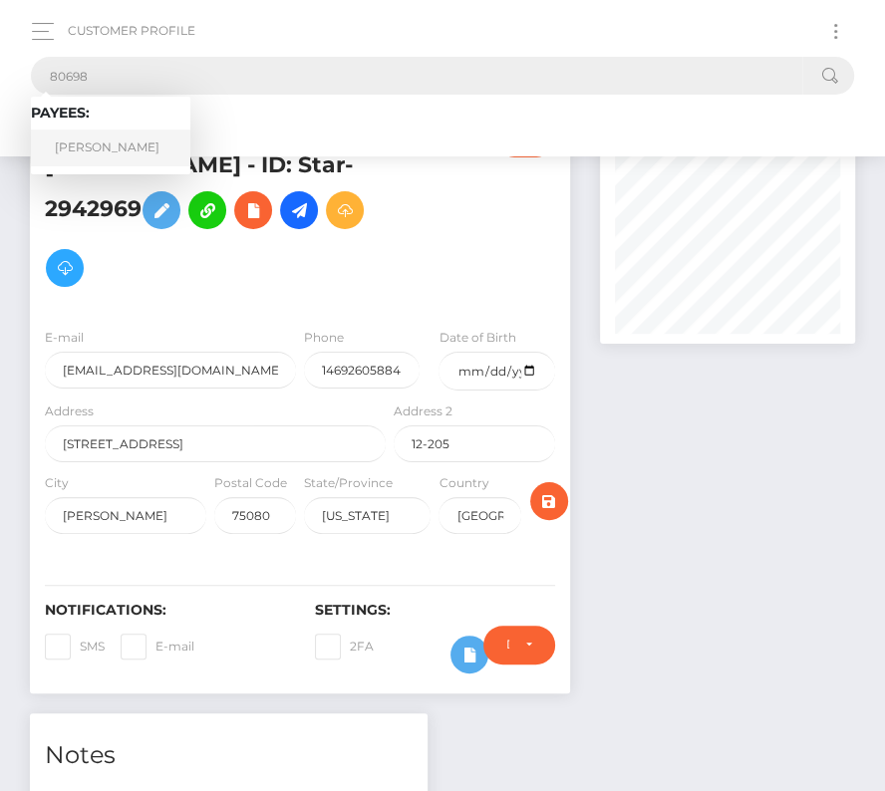
type input "80698"
click at [101, 136] on link "Brenden Dilley" at bounding box center [110, 147] width 159 height 37
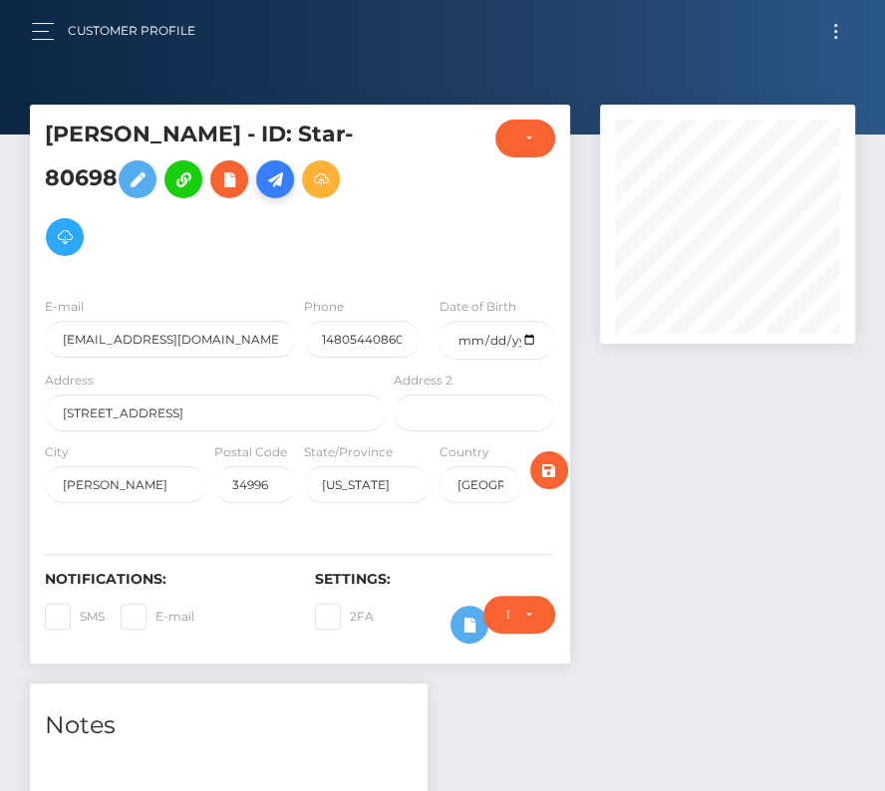
click at [281, 174] on icon at bounding box center [275, 179] width 24 height 25
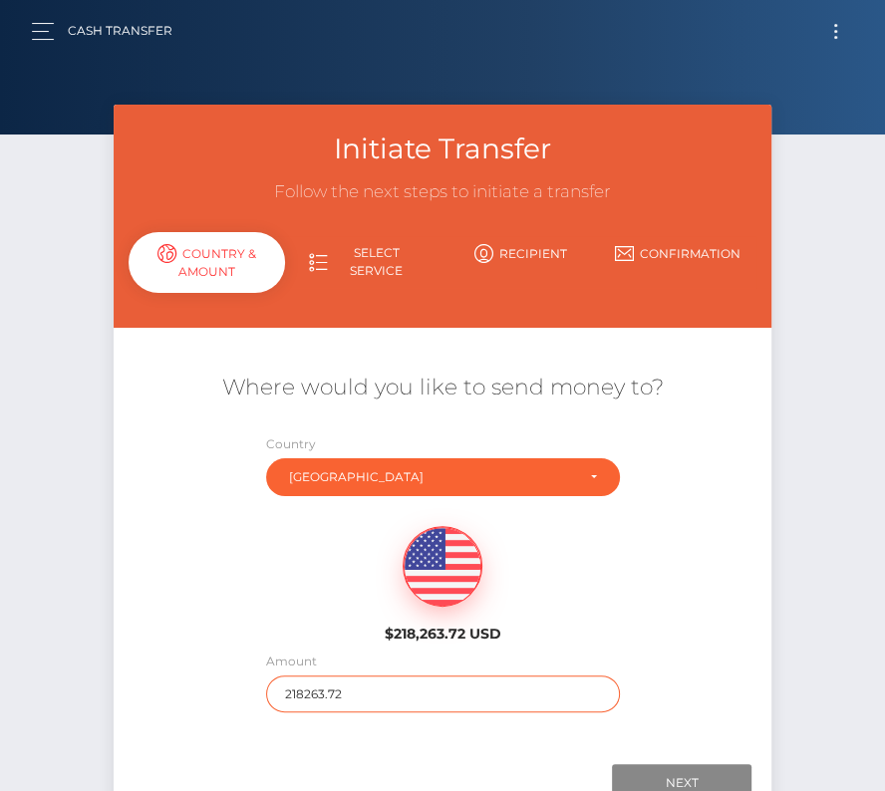
click at [358, 694] on input "218263.72" at bounding box center [443, 693] width 354 height 37
type input "2743"
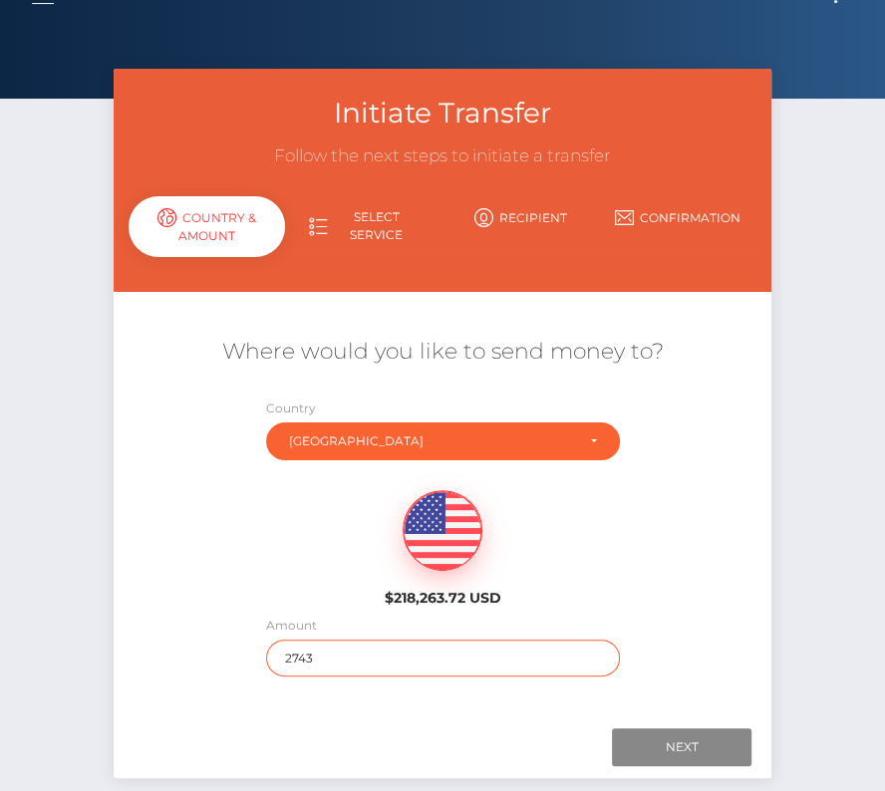
scroll to position [70, 0]
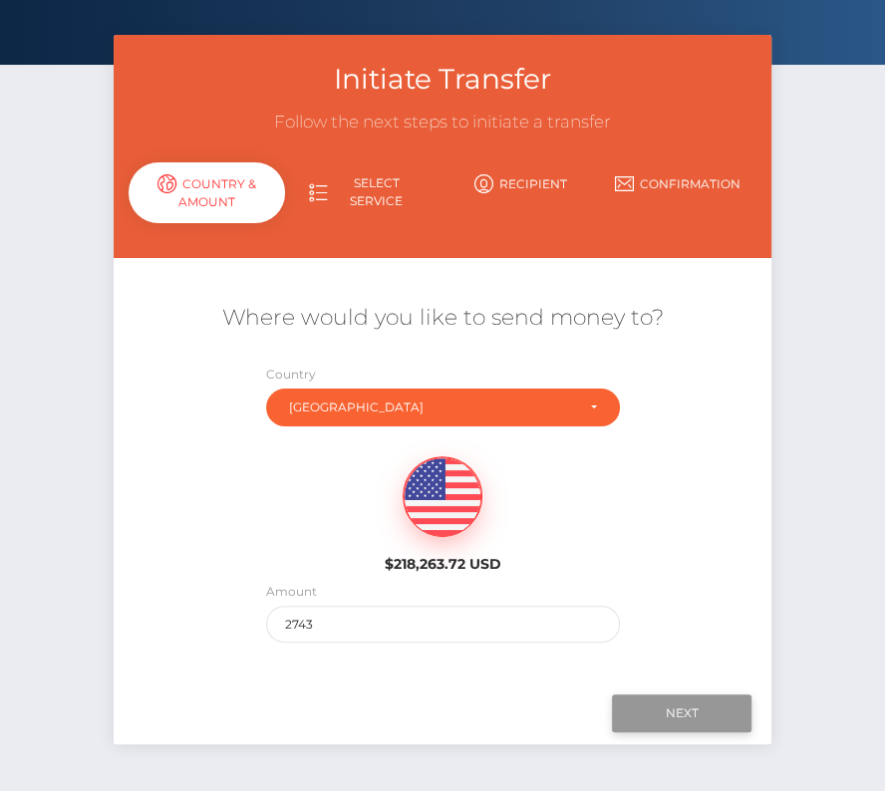
click at [668, 711] on input "Next" at bounding box center [681, 713] width 139 height 38
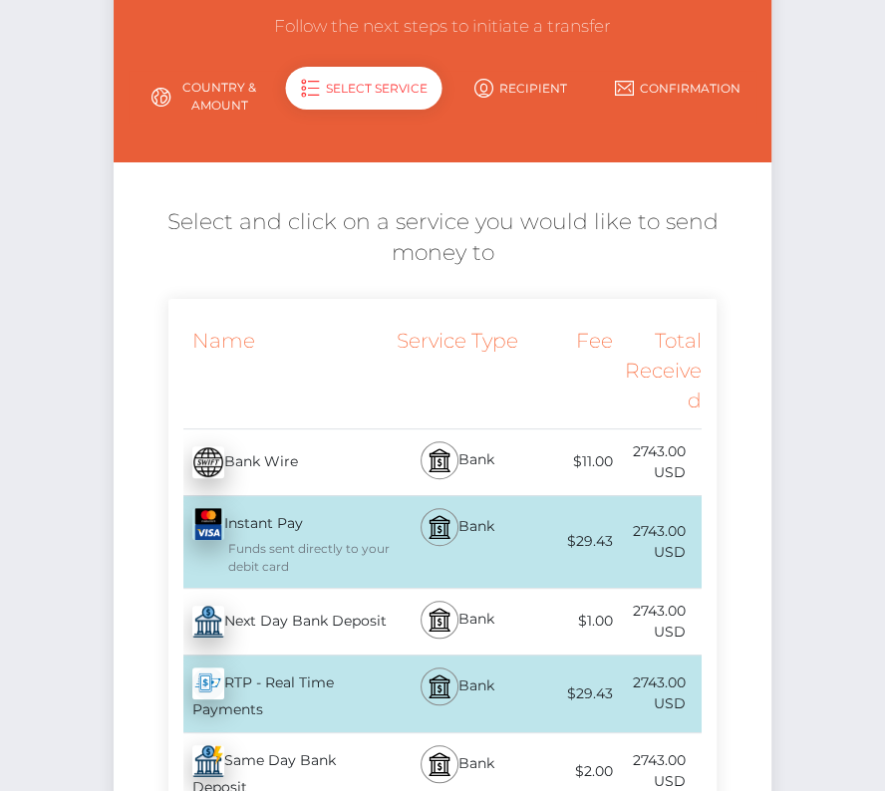
scroll to position [173, 0]
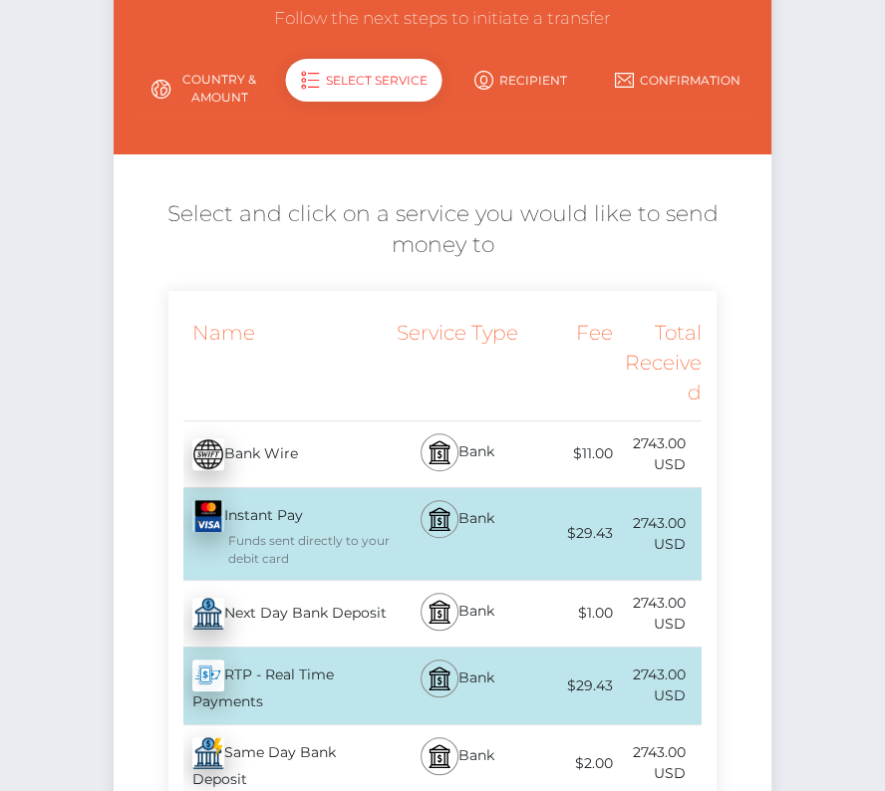
click at [282, 628] on div "Next Day Bank Deposit - USD" at bounding box center [279, 614] width 222 height 56
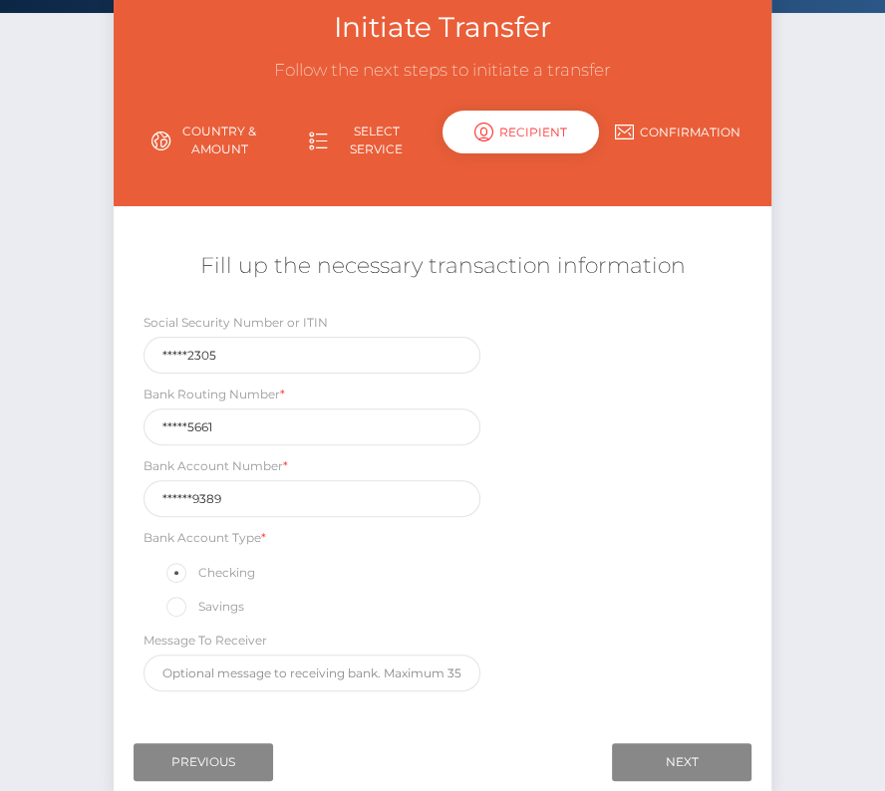
scroll to position [166, 0]
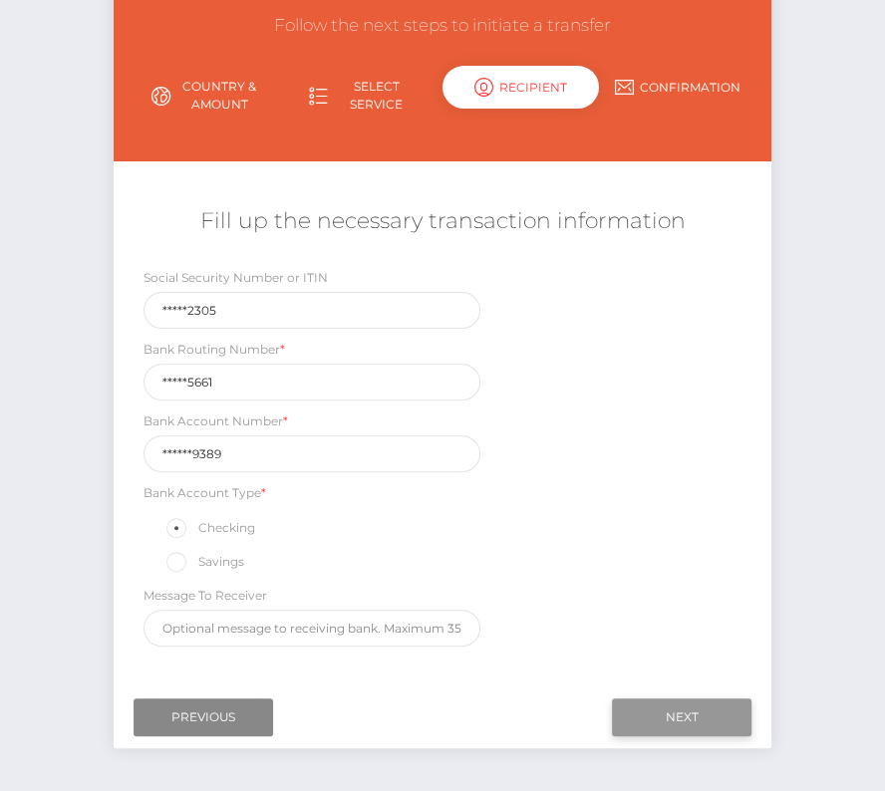
click at [684, 718] on input "Next" at bounding box center [681, 717] width 139 height 38
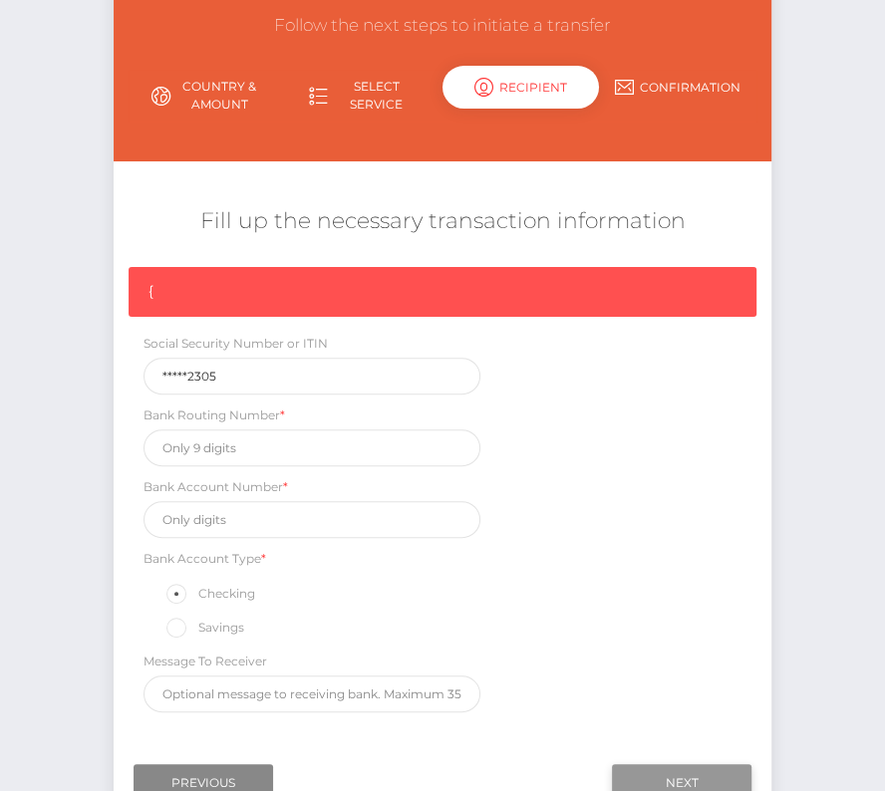
scroll to position [169, 0]
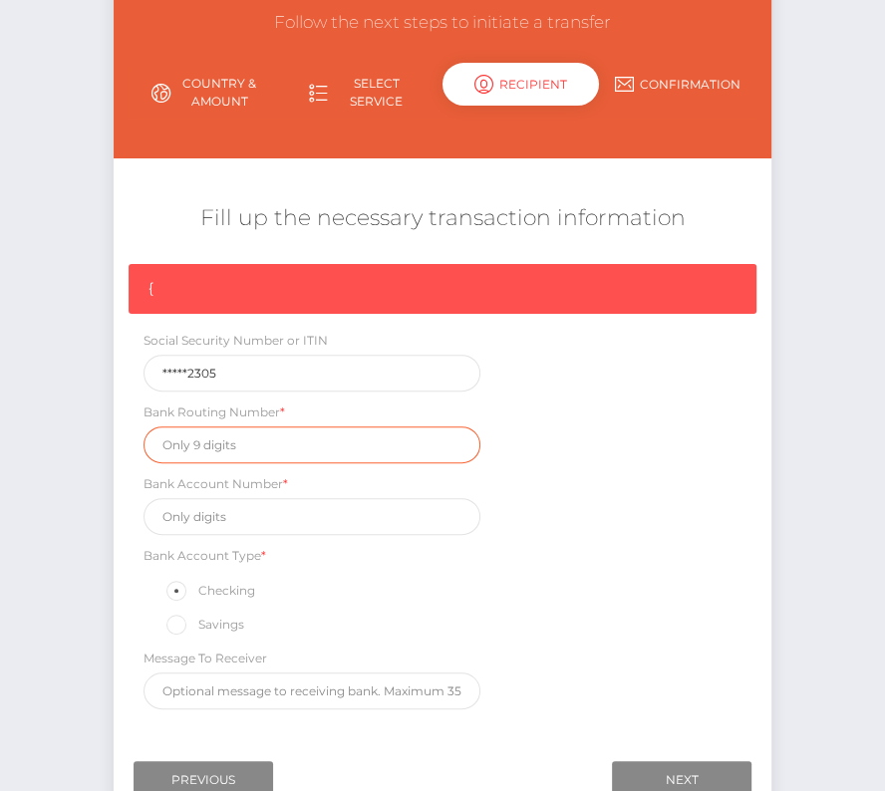
click at [211, 441] on input "text" at bounding box center [311, 444] width 337 height 37
paste input "071025661"
type input "071025661"
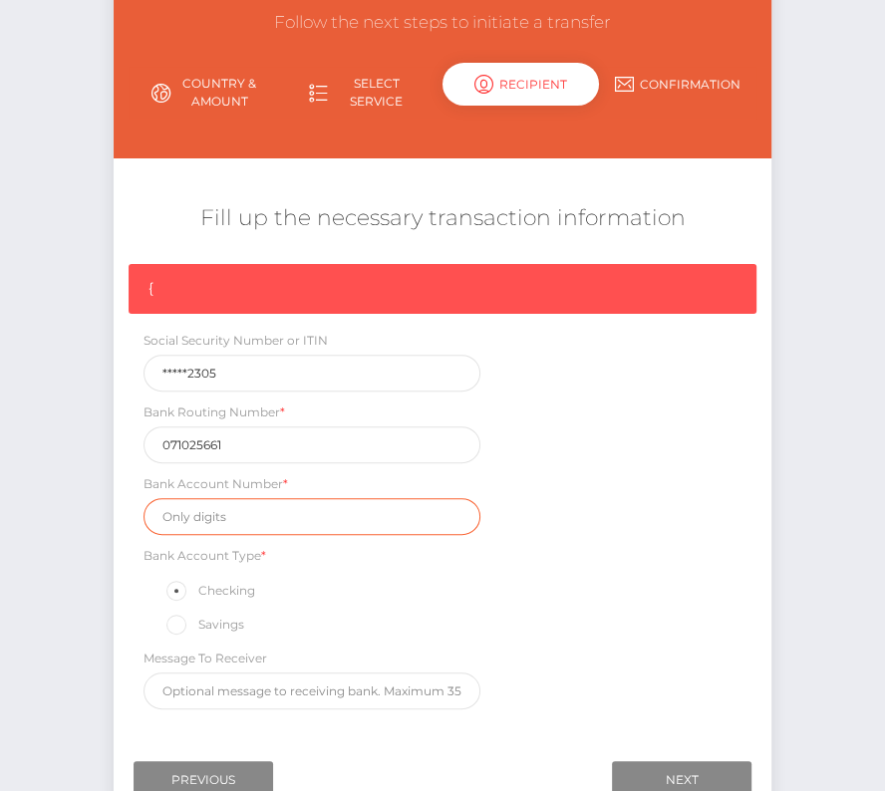
click at [200, 518] on input "text" at bounding box center [311, 516] width 337 height 37
paste input "4823979389"
type input "4823979389"
click at [613, 624] on div "{ Social Security Number or ITIN *****2305 Bank Routing Number * 071025661 Bank…" at bounding box center [442, 491] width 657 height 455
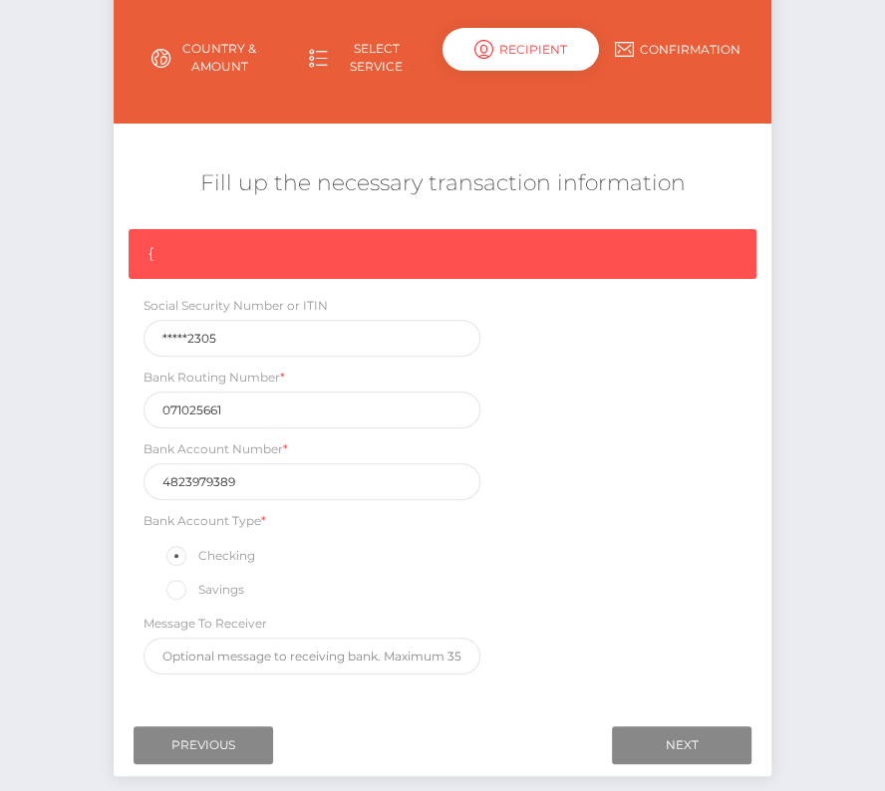
scroll to position [211, 0]
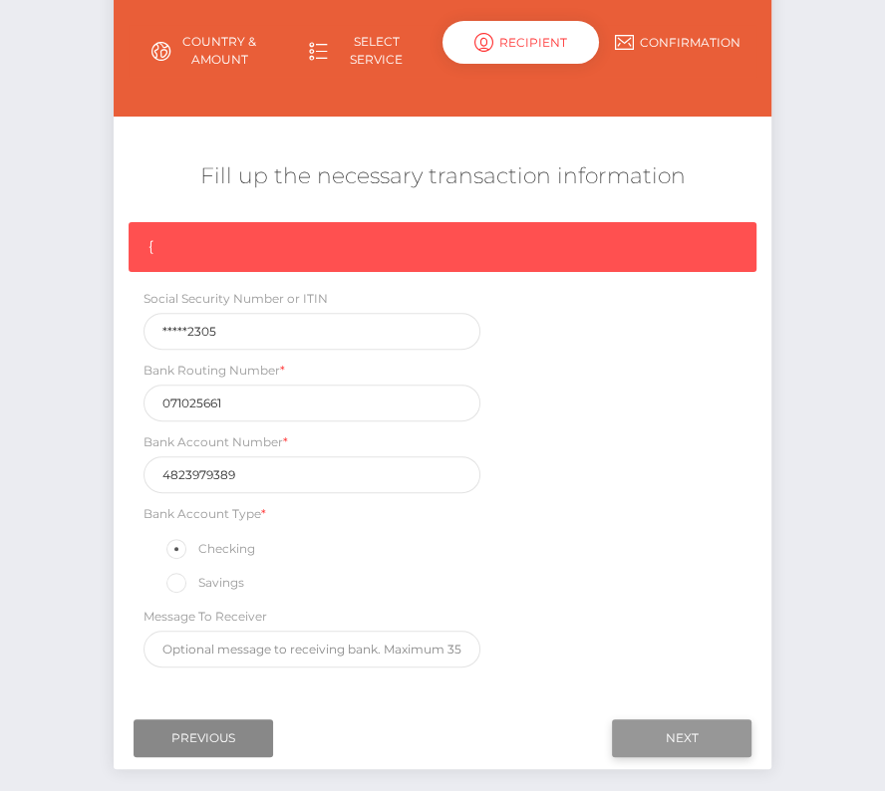
click at [651, 722] on input "Next" at bounding box center [681, 738] width 139 height 38
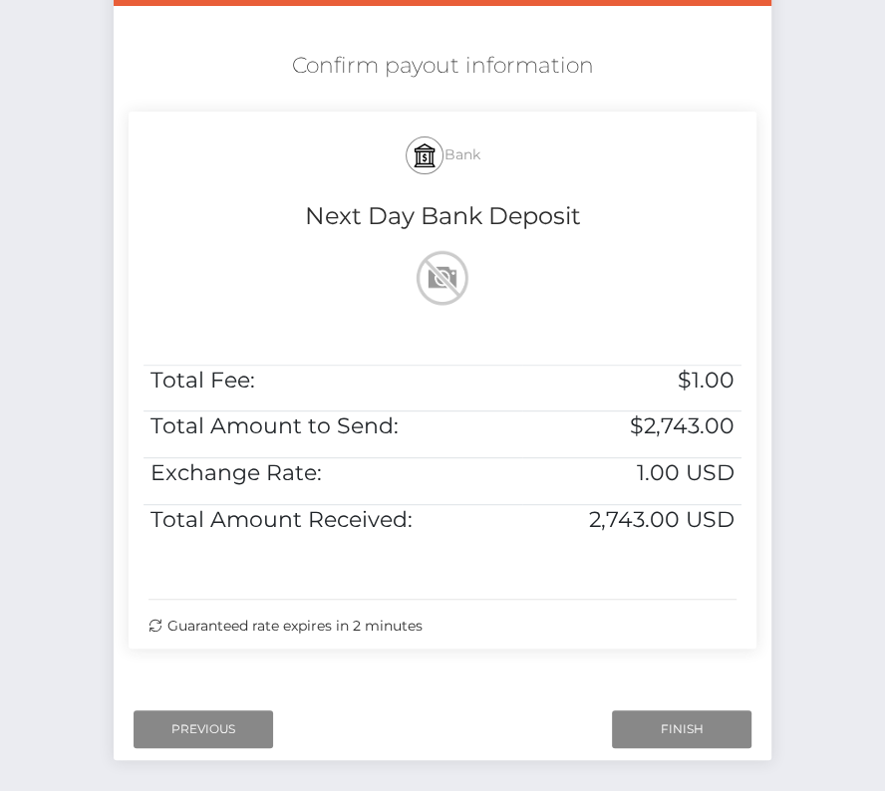
scroll to position [406, 0]
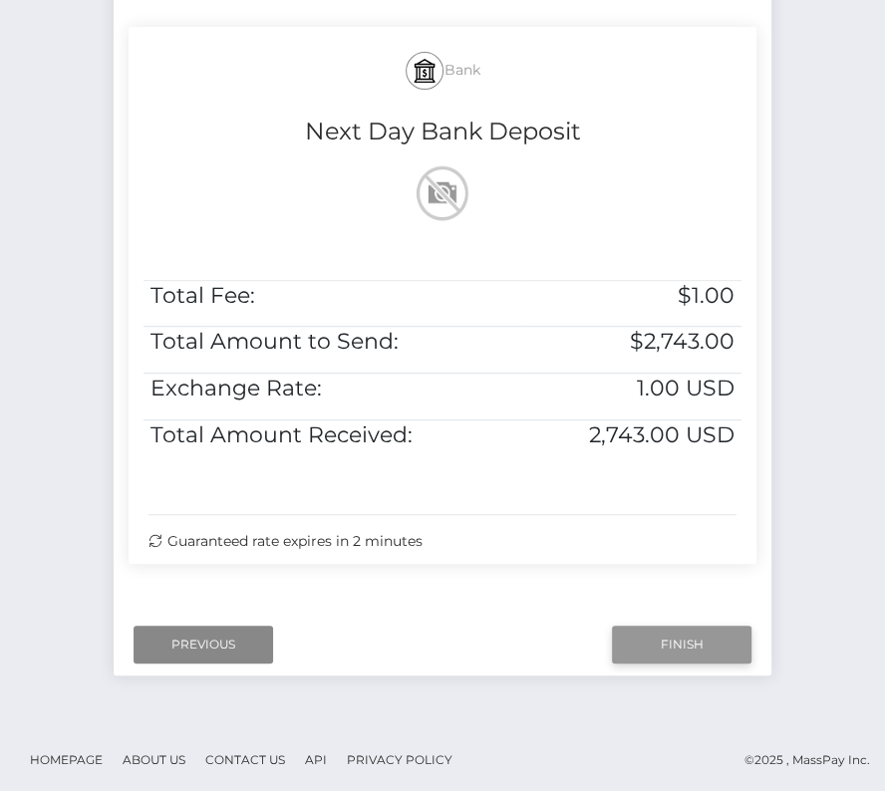
click at [662, 640] on input "Finish" at bounding box center [681, 645] width 139 height 38
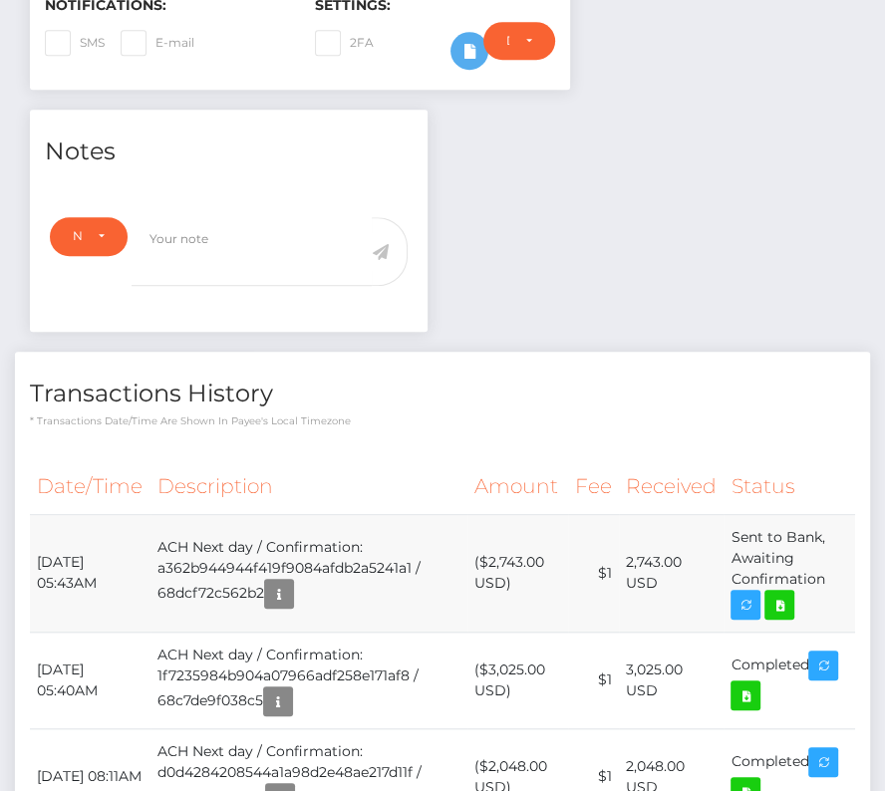
scroll to position [608, 0]
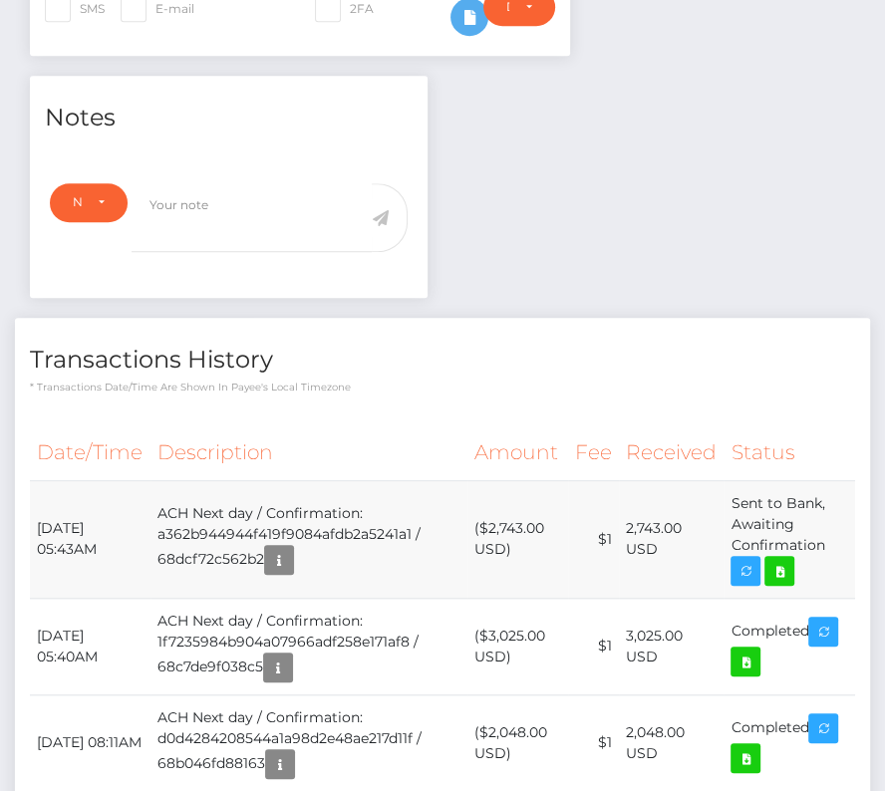
drag, startPoint x: 38, startPoint y: 520, endPoint x: 837, endPoint y: 537, distance: 799.0
click at [837, 537] on tr "[DATE] 05:43AM ACH Next day / Confirmation: a362b944944f419f9084afdb2a5241a1 / …" at bounding box center [442, 539] width 825 height 118
copy tr "[DATE] 05:43AM ACH Next day / Confirmation: a362b944944f419f9084afdb2a5241a1 / …"
click at [528, 523] on td "($2,743.00 USD)" at bounding box center [517, 539] width 101 height 118
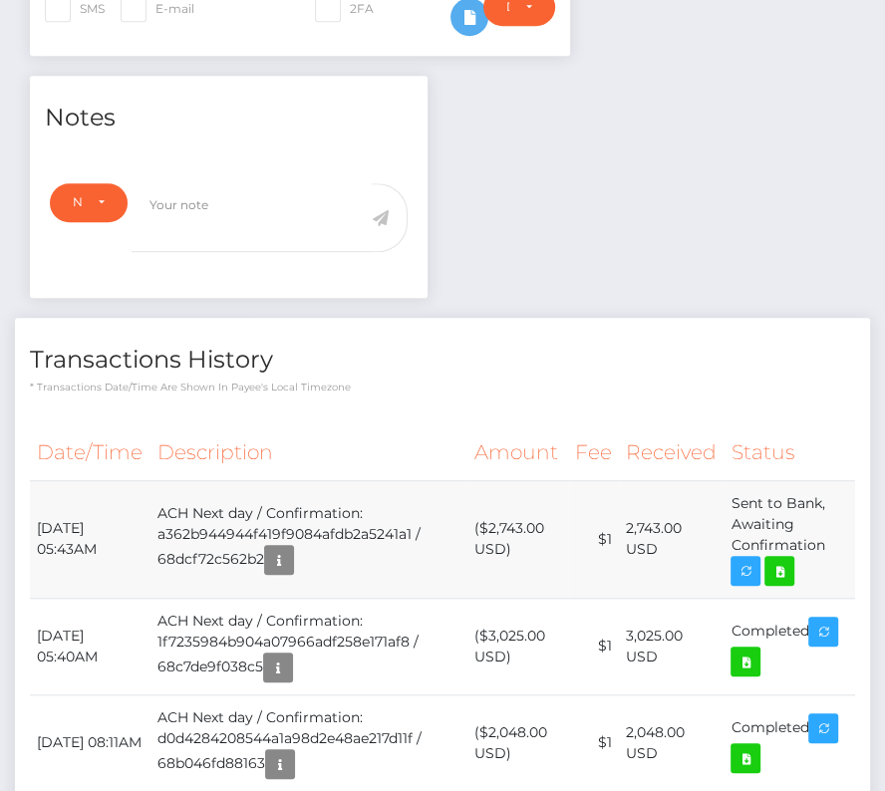
copy td "2,743.00"
click at [788, 560] on icon at bounding box center [779, 571] width 24 height 25
click at [0, 0] on div "Brenden Dilley - ID: Star-80698 CLOSED ACTIVE E-mail City" at bounding box center [442, 366] width 885 height 1738
click at [521, 430] on th "Amount" at bounding box center [517, 452] width 101 height 55
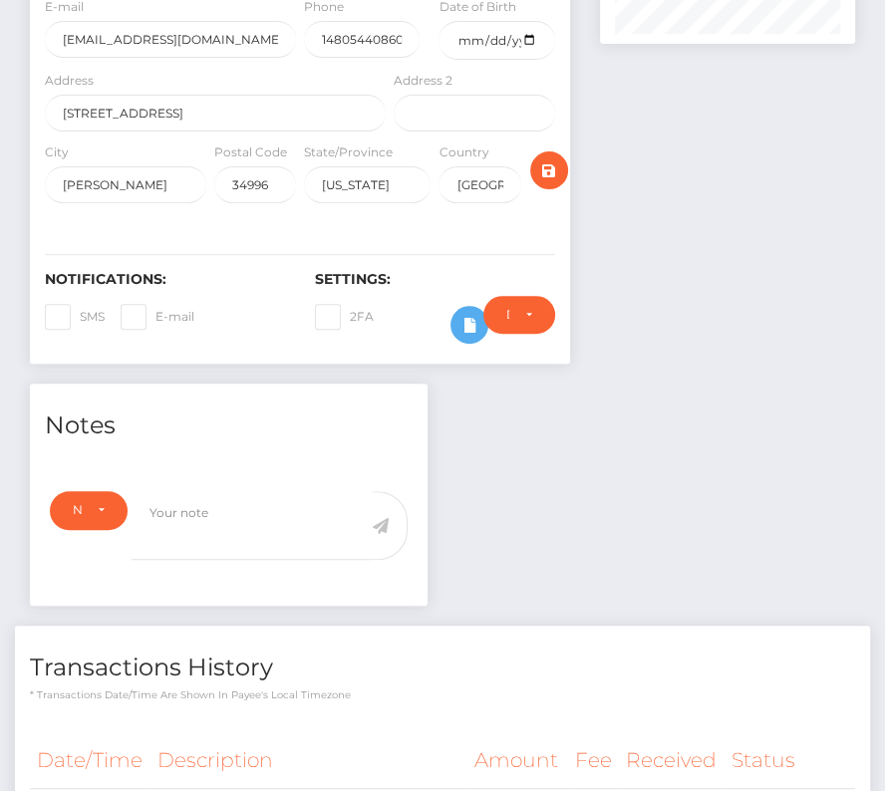
scroll to position [0, 0]
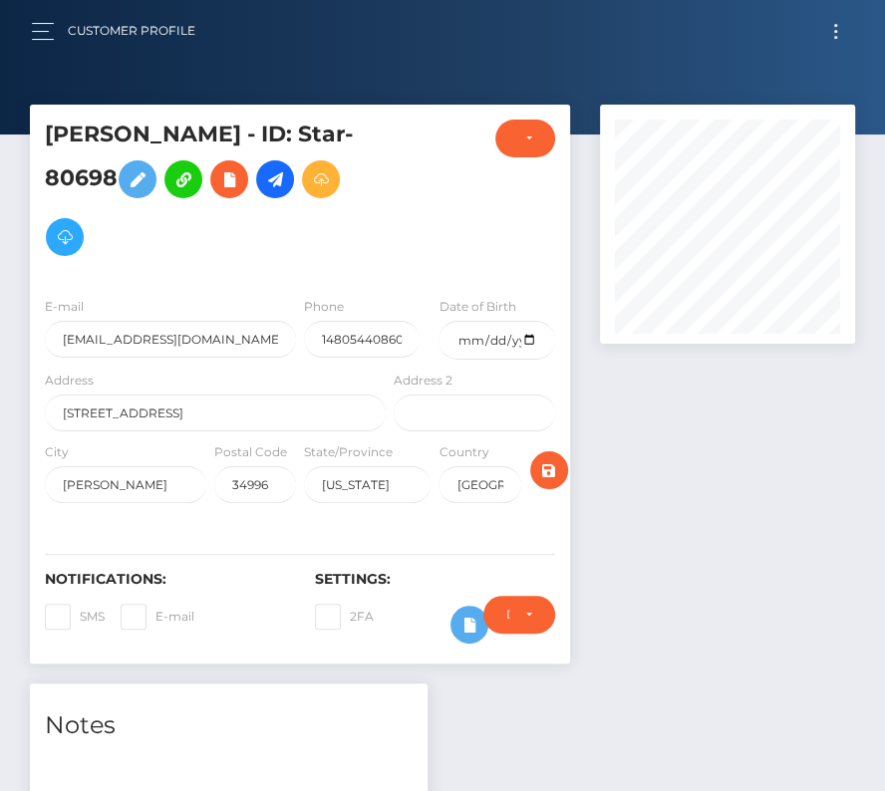
click at [843, 32] on button "Toggle navigation" at bounding box center [835, 31] width 37 height 27
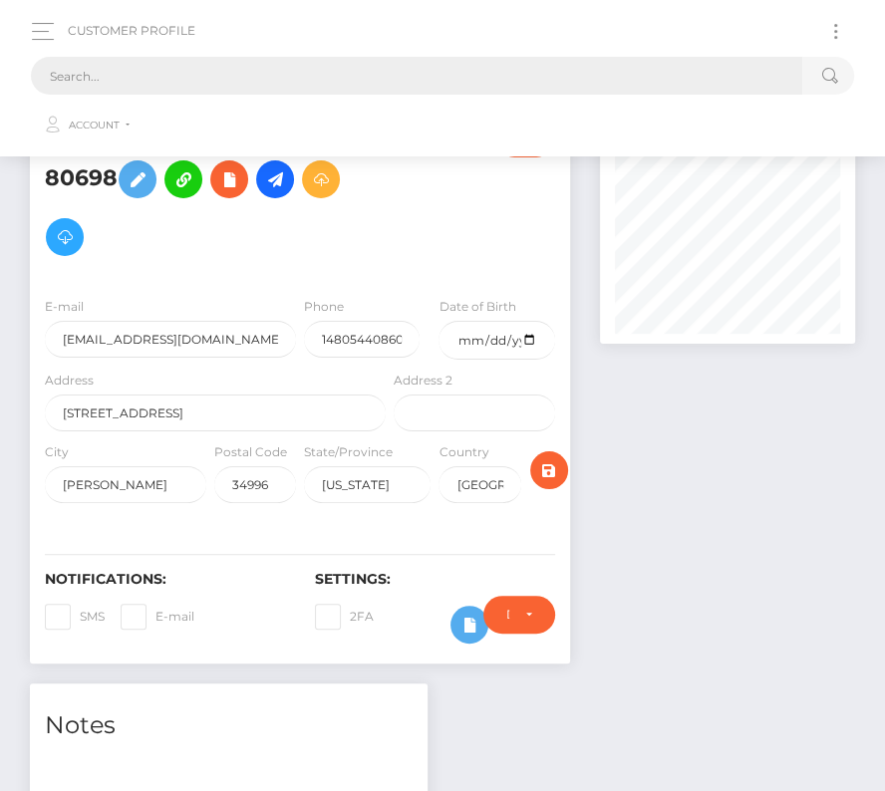
click at [427, 71] on input "text" at bounding box center [416, 76] width 771 height 38
paste input "84927"
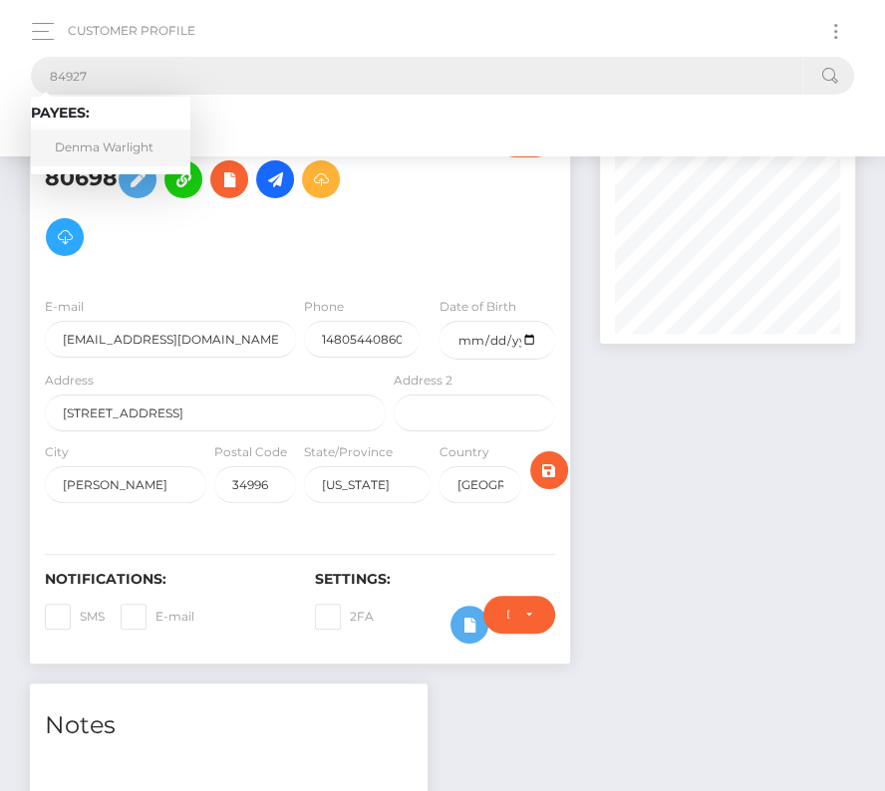
type input "84927"
click at [115, 145] on link "Denma Warlight" at bounding box center [110, 147] width 159 height 37
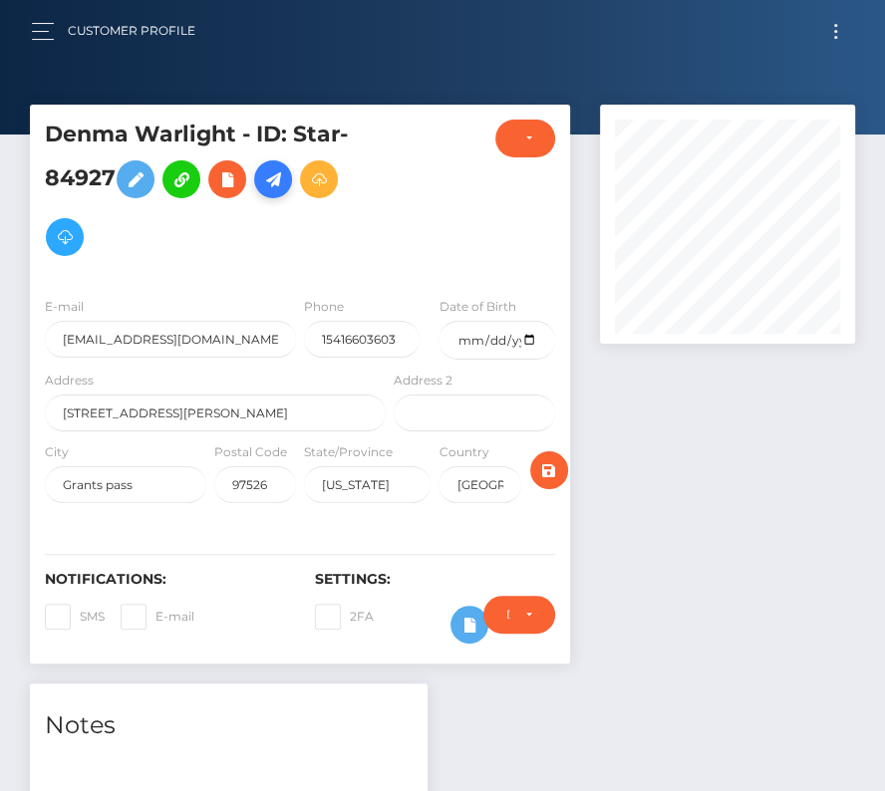
click at [280, 169] on icon at bounding box center [273, 179] width 24 height 25
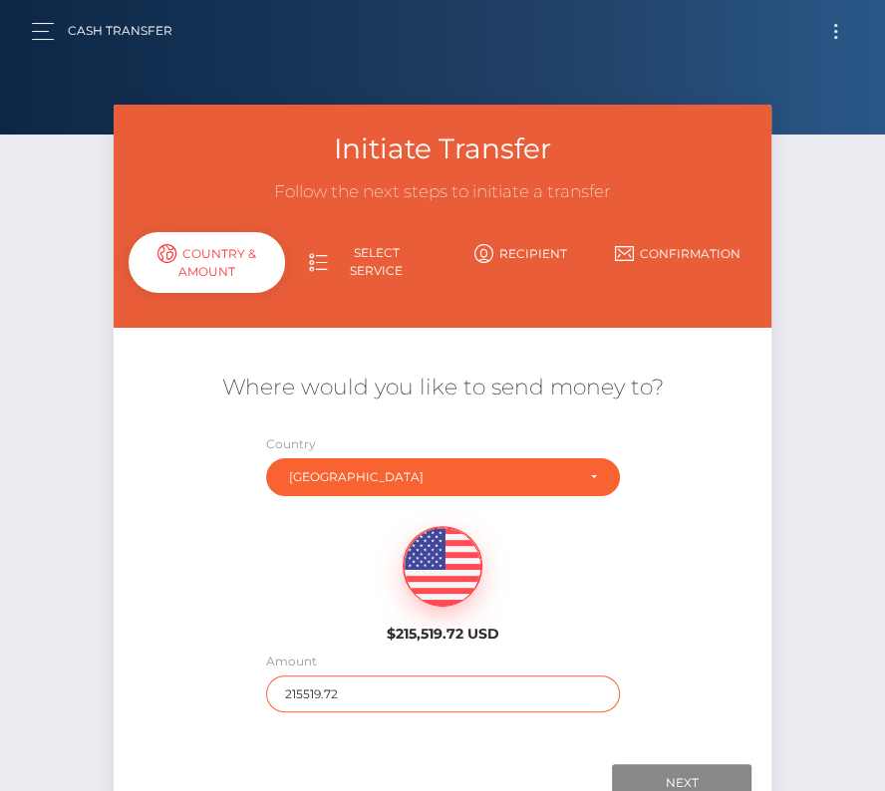
click at [319, 693] on input "215519.72" at bounding box center [443, 693] width 354 height 37
type input "2136"
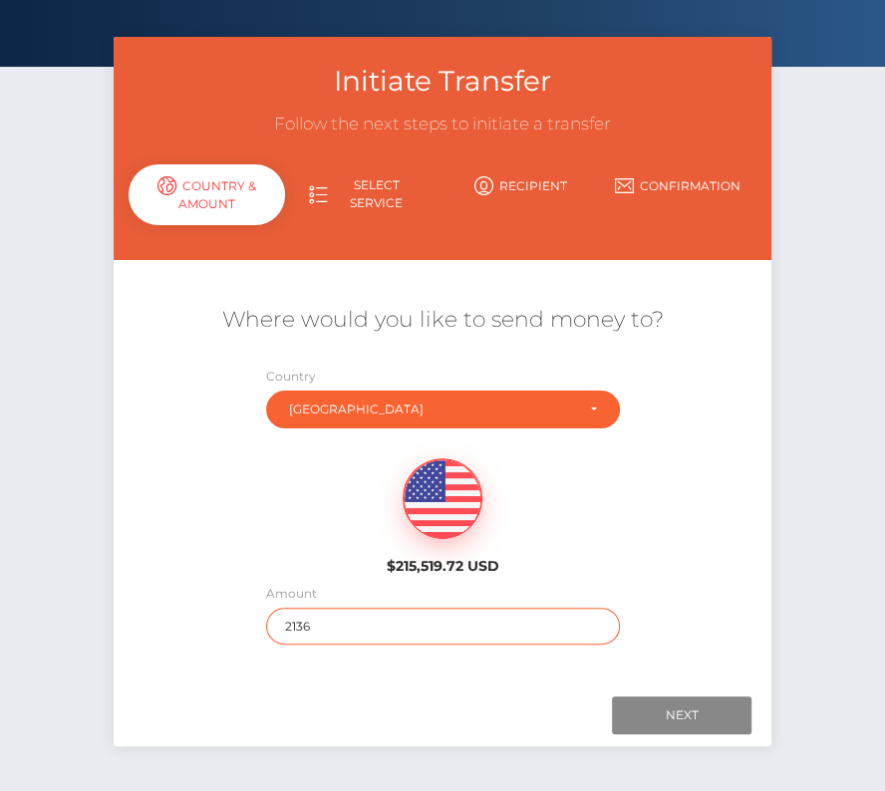
scroll to position [71, 0]
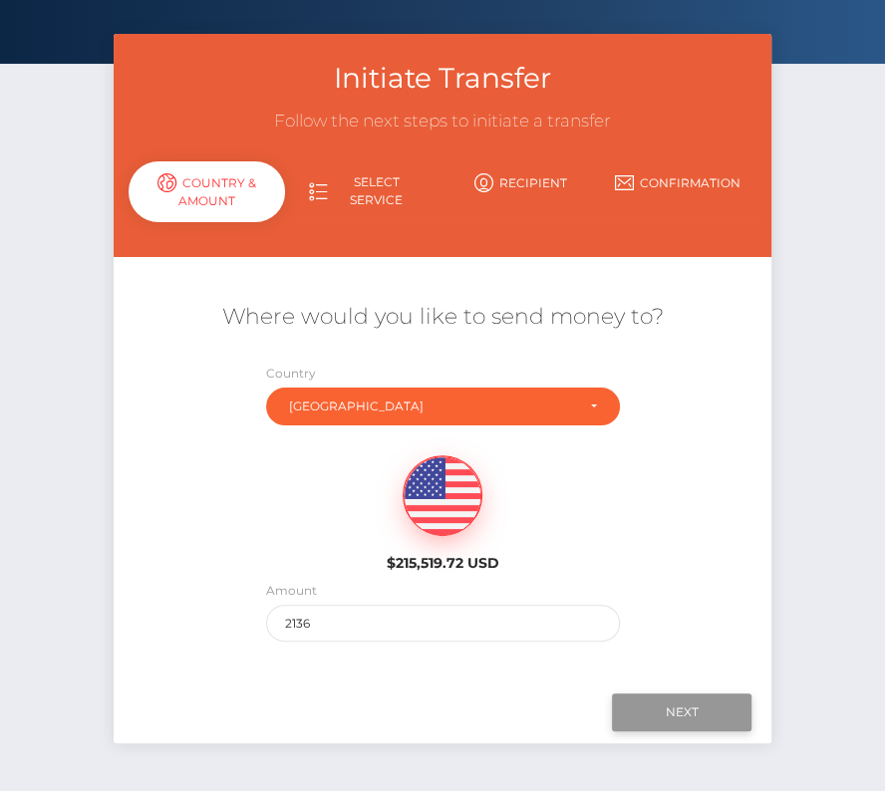
click at [705, 704] on input "Next" at bounding box center [681, 712] width 139 height 38
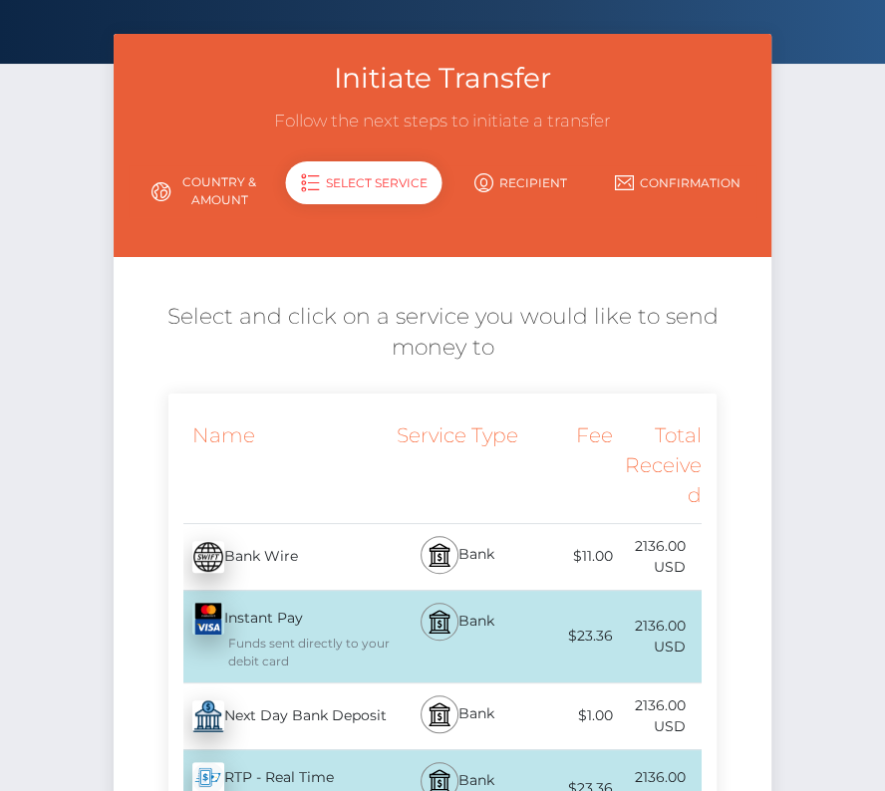
click at [295, 709] on div "Next Day Bank Deposit - USD" at bounding box center [279, 716] width 222 height 56
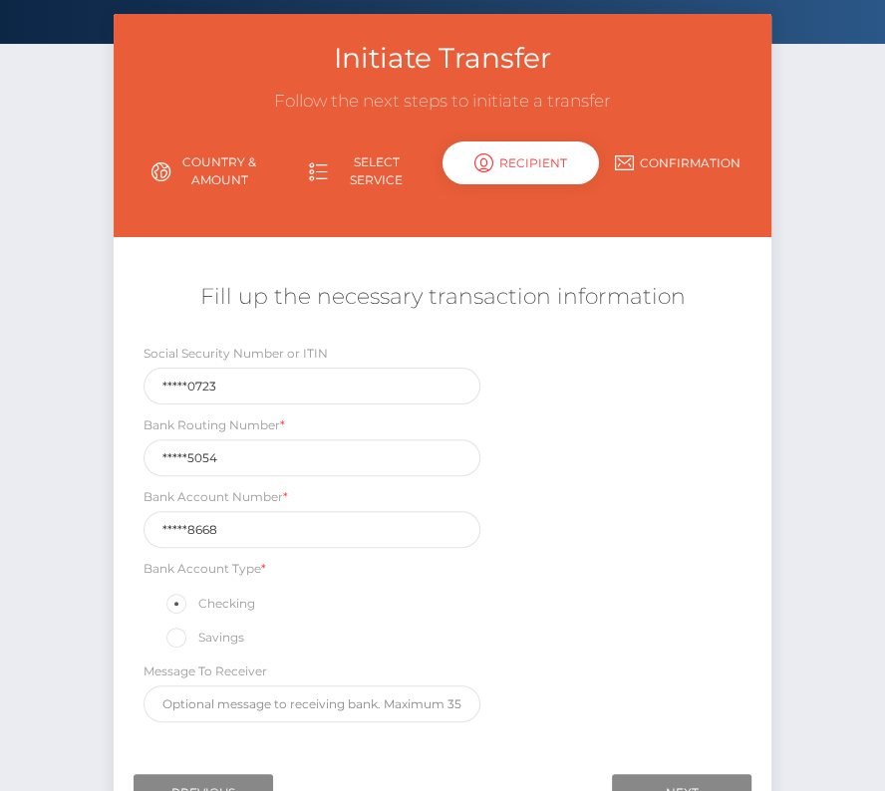
scroll to position [157, 0]
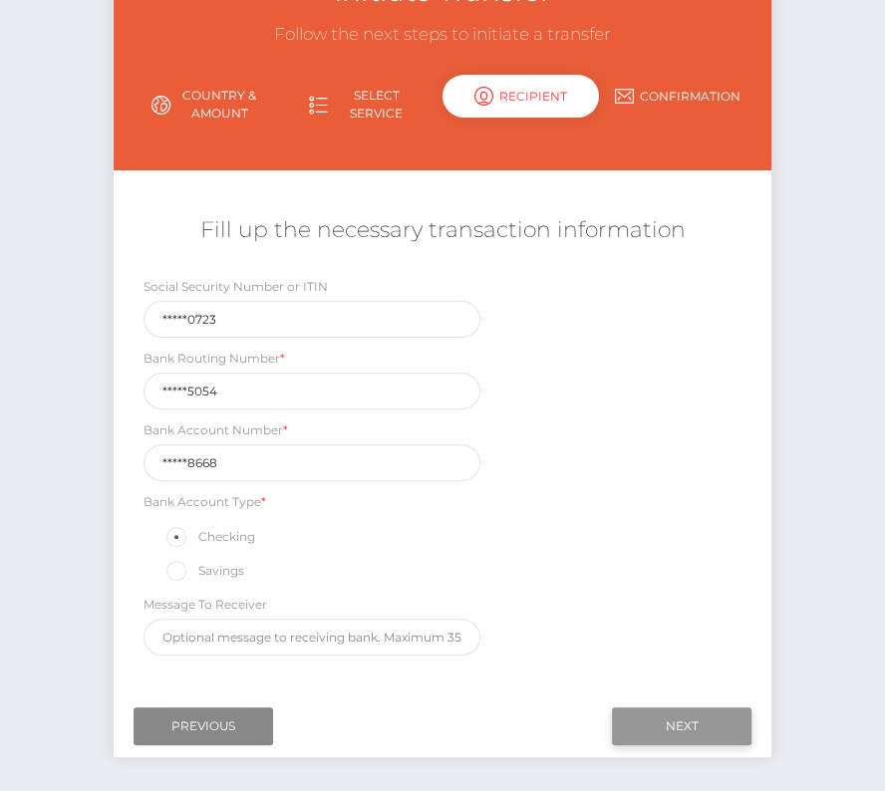
click at [715, 717] on input "Next" at bounding box center [681, 726] width 139 height 38
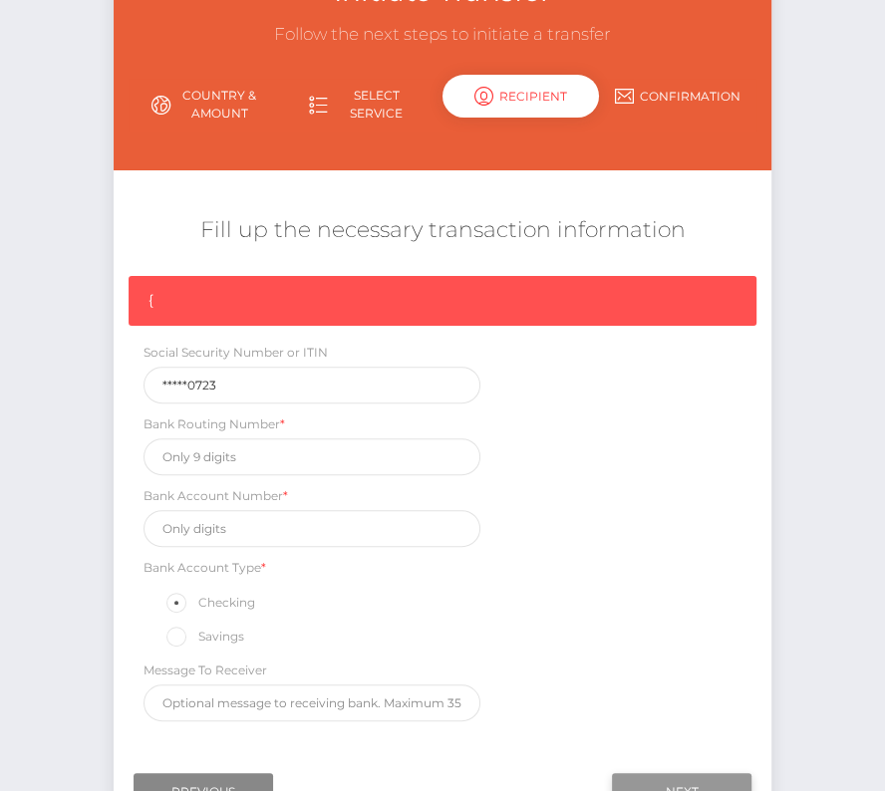
scroll to position [169, 0]
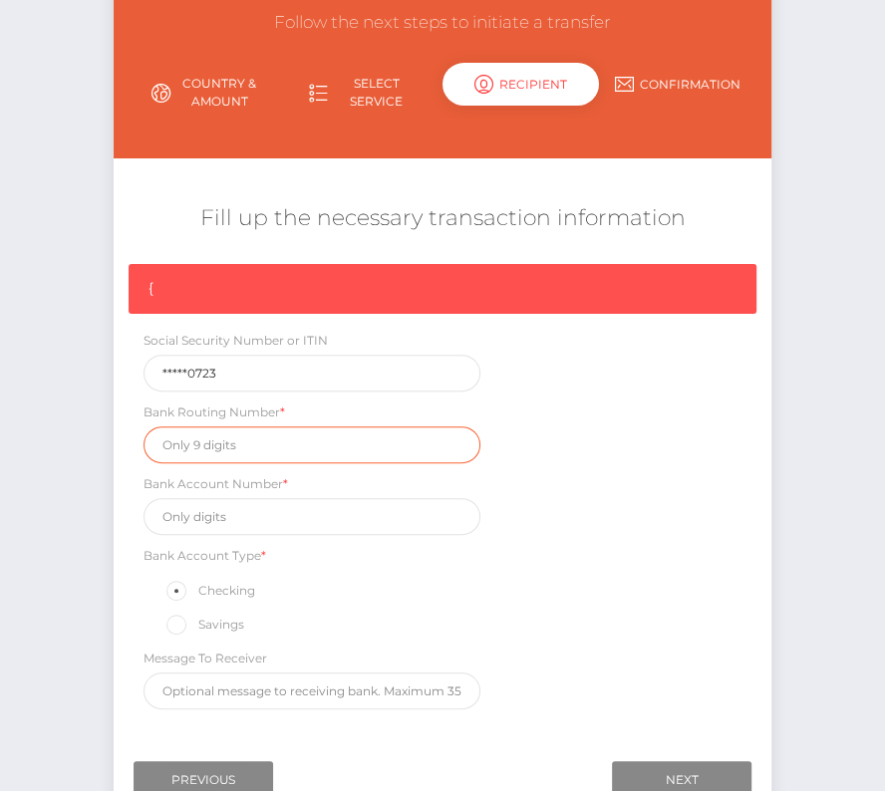
click at [203, 442] on input "text" at bounding box center [311, 444] width 337 height 37
paste input "123205054"
type input "123205054"
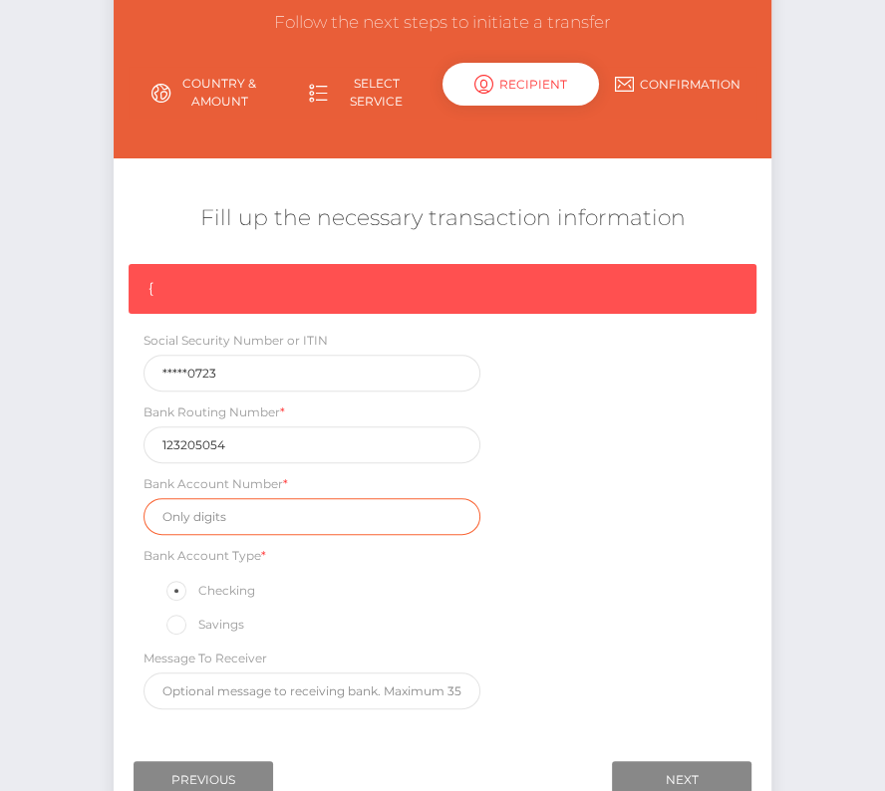
click at [221, 498] on input "text" at bounding box center [311, 516] width 337 height 37
paste input "971768668"
type input "971768668"
click at [677, 571] on div "{ Social Security Number or ITIN *****0723 Bank Routing Number * 123205054 Bank…" at bounding box center [442, 491] width 657 height 455
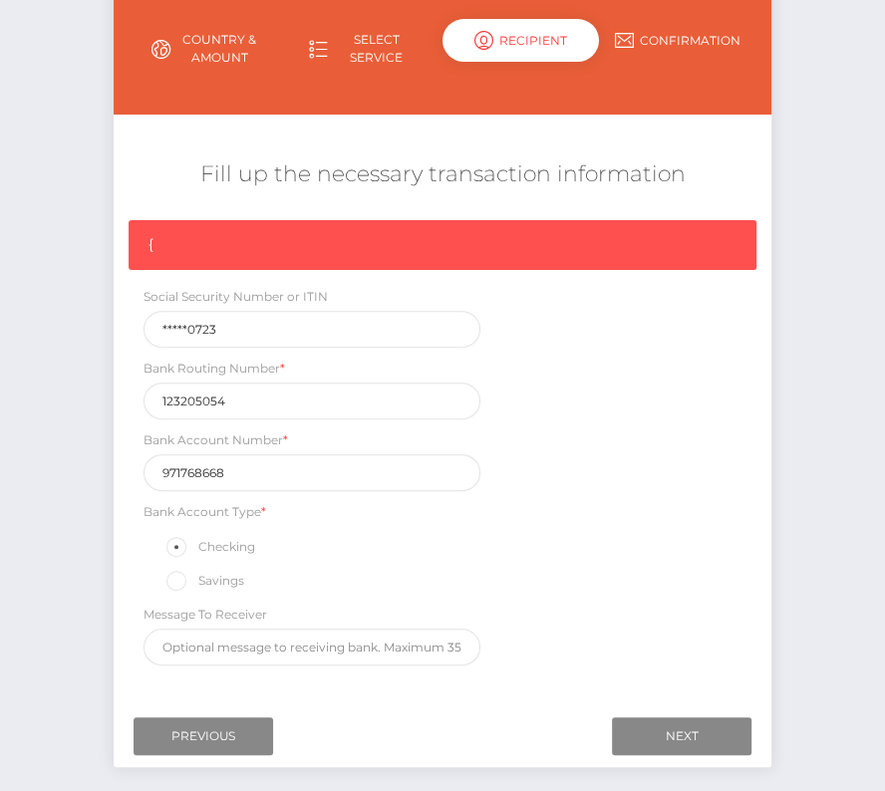
scroll to position [253, 0]
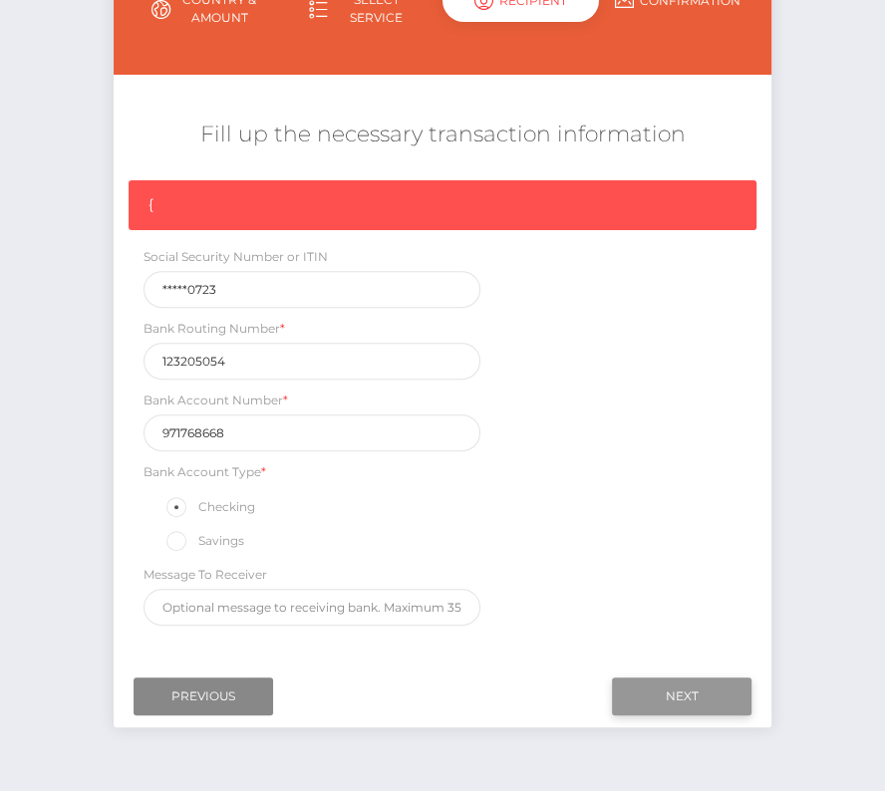
click at [677, 683] on input "Next" at bounding box center [681, 696] width 139 height 38
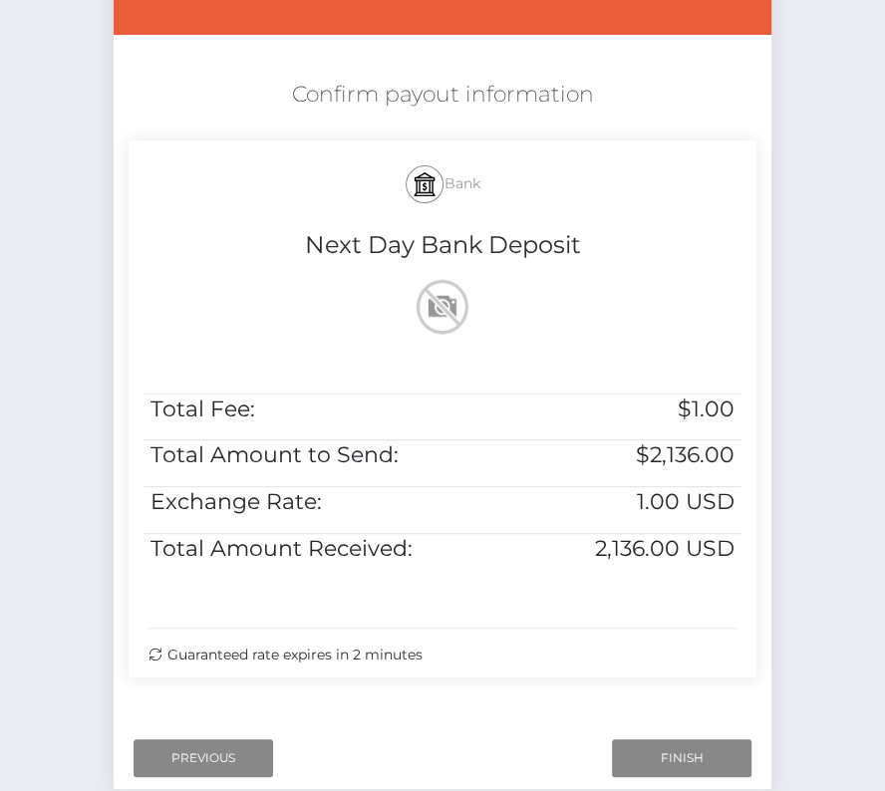
scroll to position [313, 0]
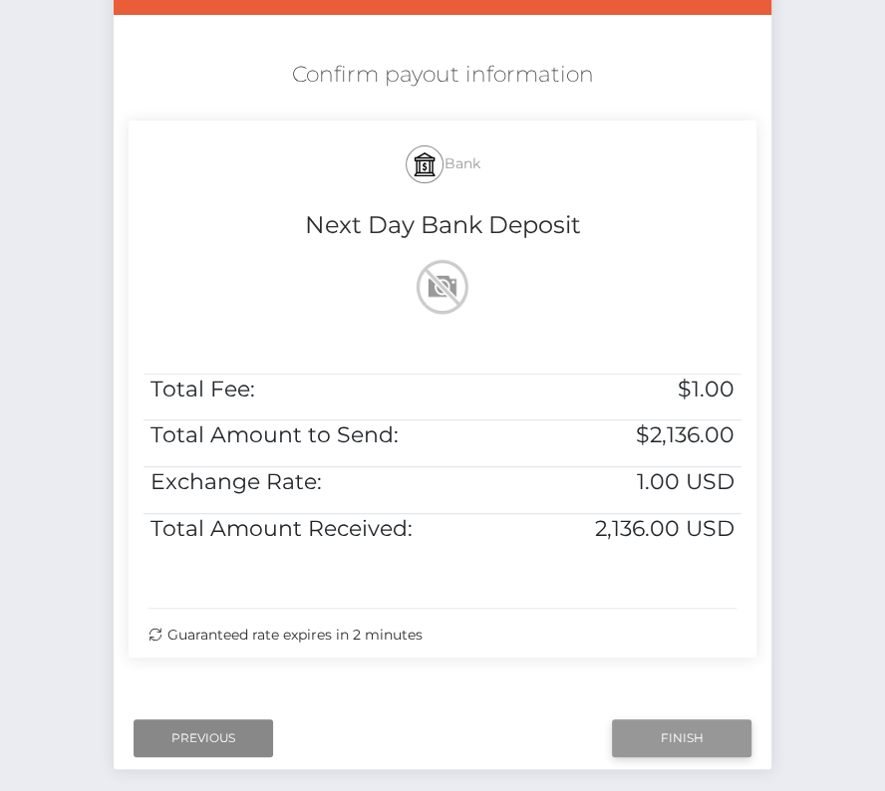
click at [699, 739] on input "Finish" at bounding box center [681, 738] width 139 height 38
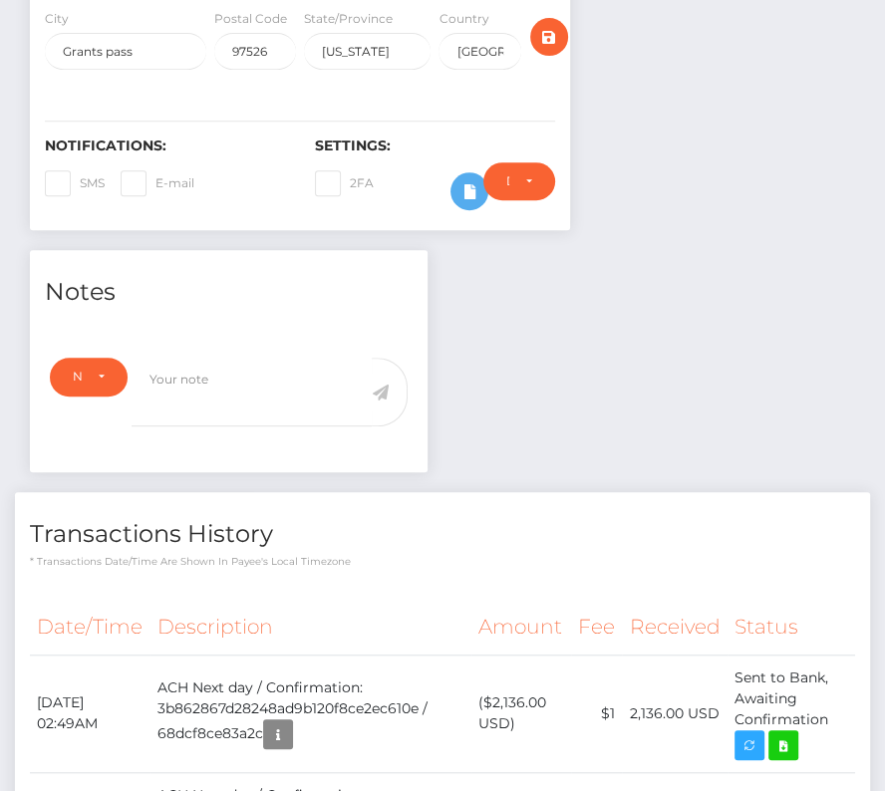
scroll to position [551, 0]
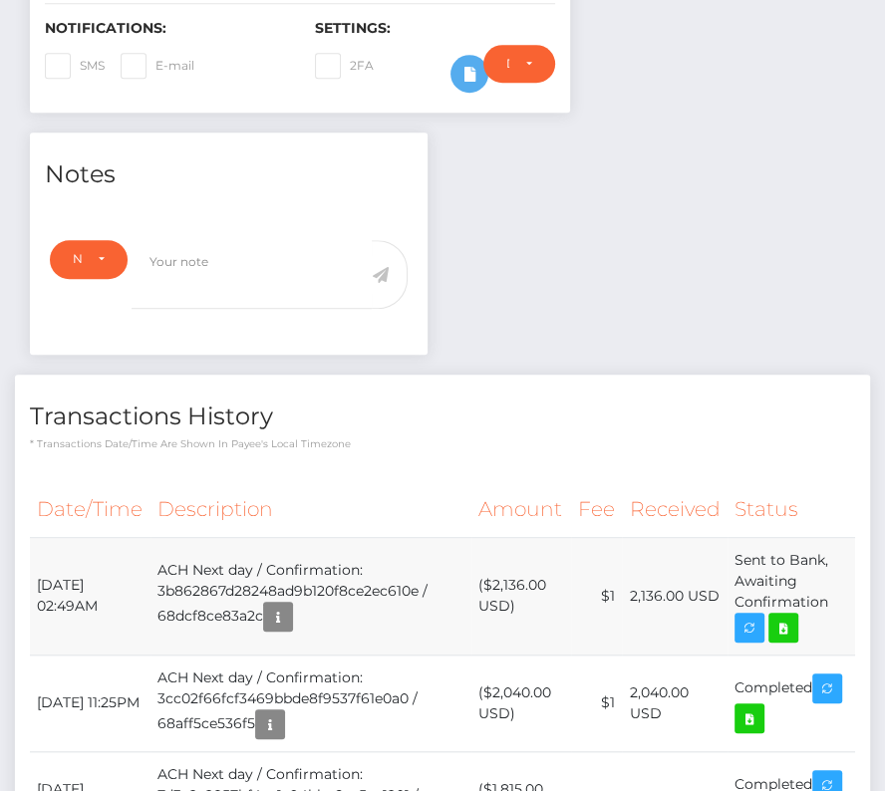
drag, startPoint x: 36, startPoint y: 577, endPoint x: 831, endPoint y: 591, distance: 795.0
click at [831, 591] on tr "[DATE] 02:49AM ACH Next day / Confirmation: 3b862867d28248ad9b120f8ce2ec610e / …" at bounding box center [442, 596] width 825 height 118
copy tr "[DATE] 02:49AM ACH Next day / Confirmation: 3b862867d28248ad9b120f8ce2ec610e / …"
click at [784, 622] on icon at bounding box center [783, 628] width 24 height 25
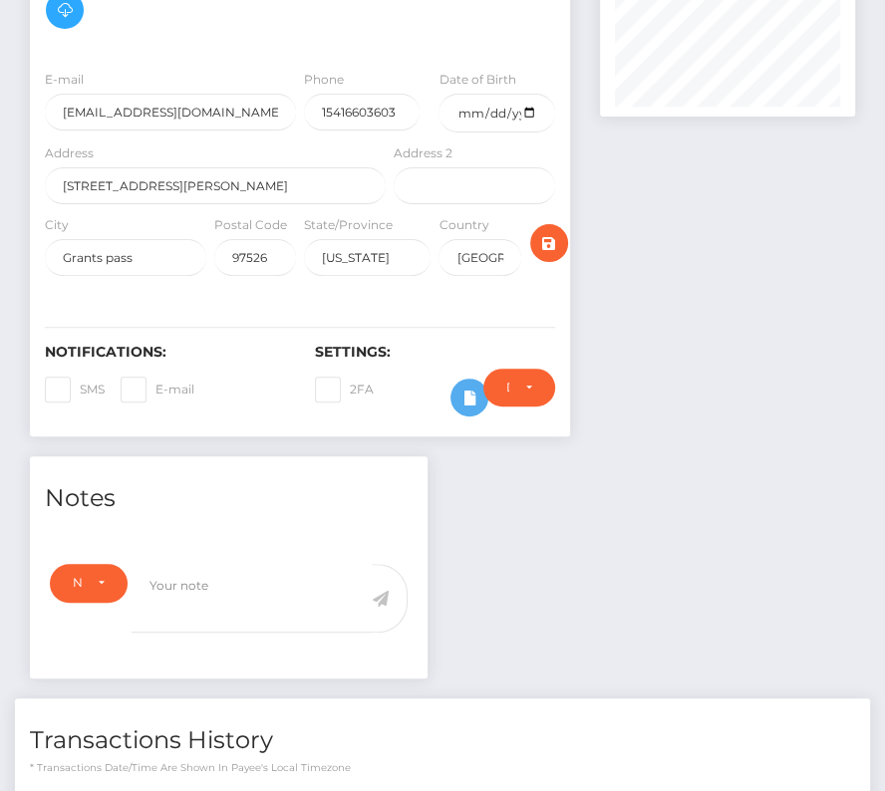
scroll to position [459, 0]
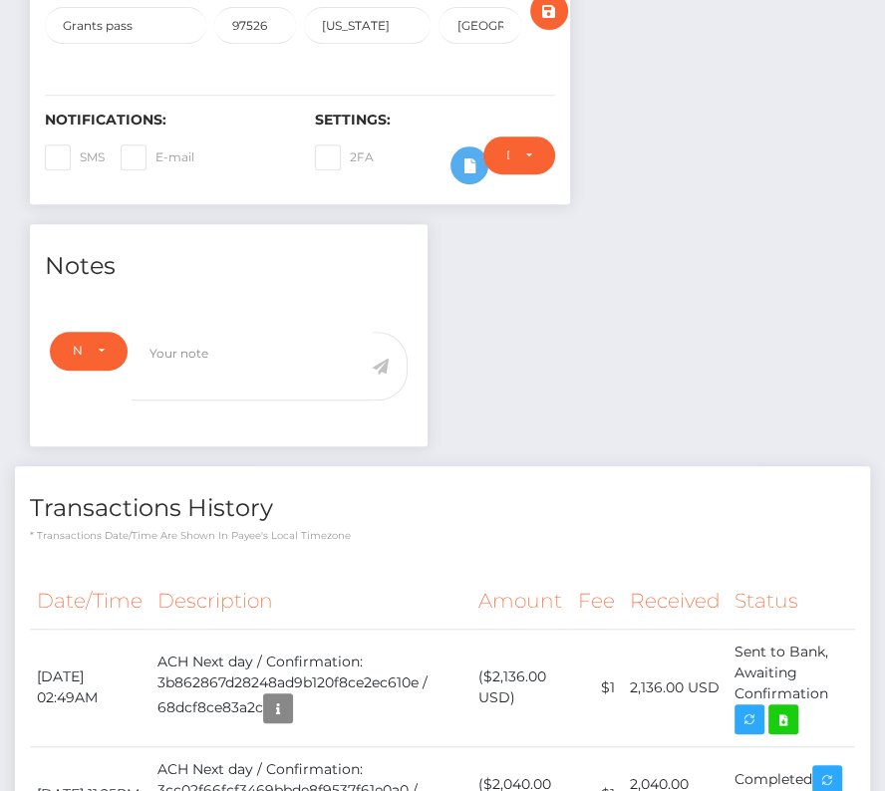
click at [397, 413] on div at bounding box center [276, 378] width 291 height 93
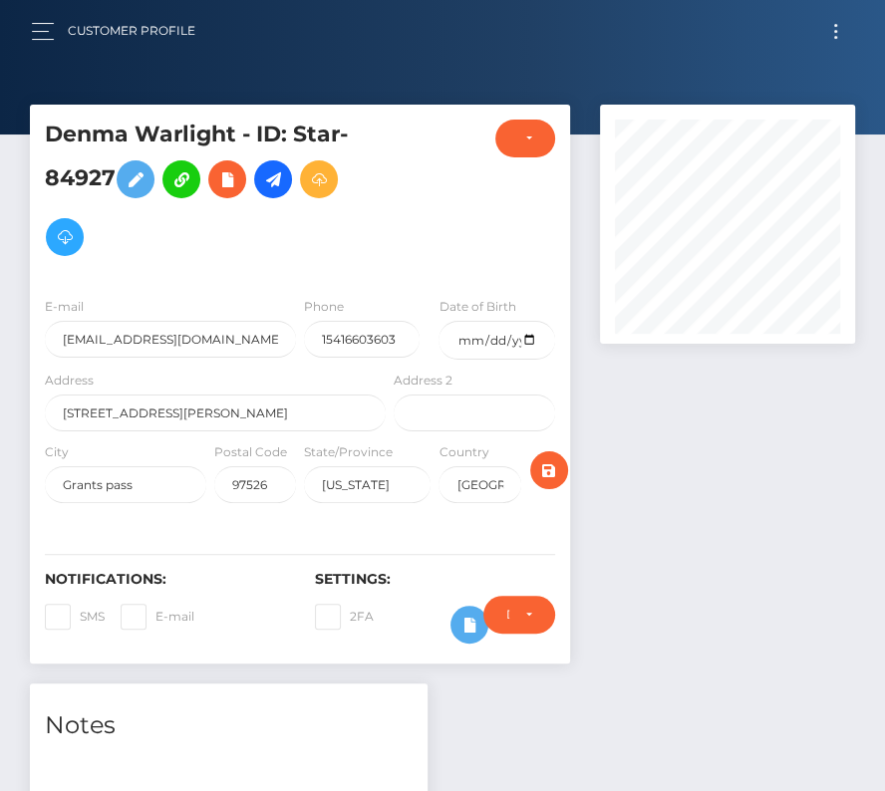
click at [827, 26] on button "Toggle navigation" at bounding box center [835, 31] width 37 height 27
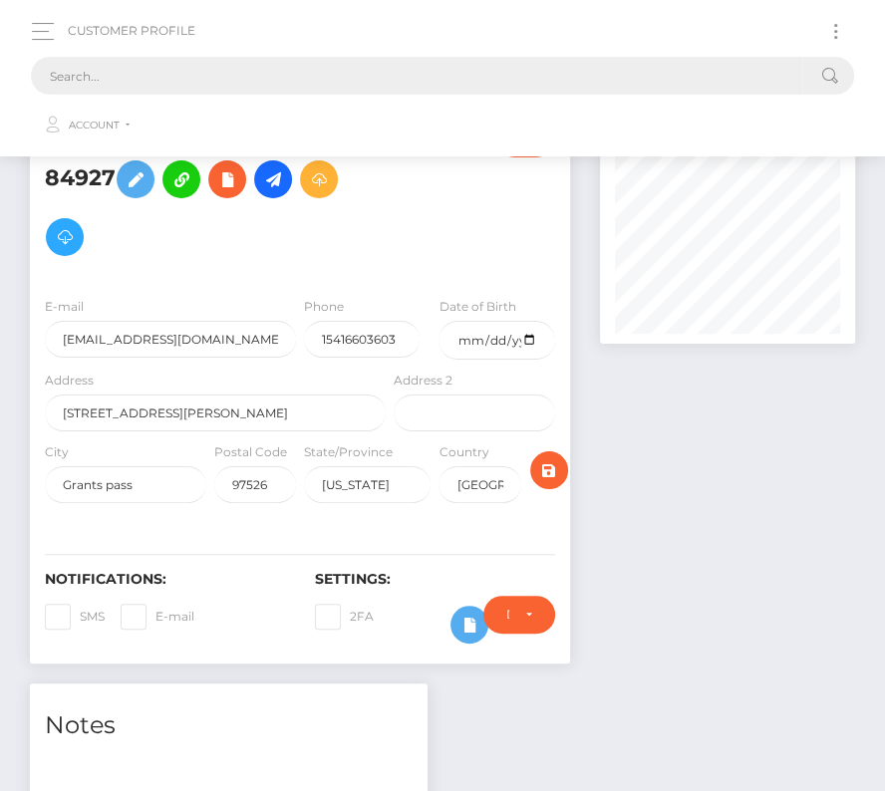
click at [401, 79] on input "text" at bounding box center [416, 76] width 771 height 38
paste input "194076"
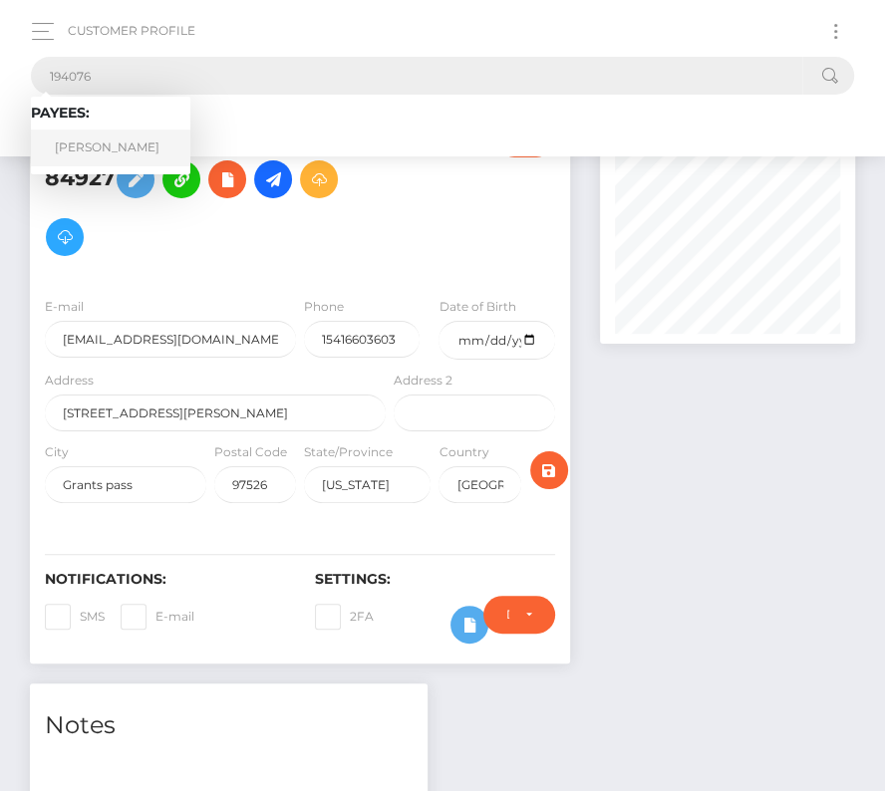
type input "194076"
click at [135, 139] on link "Mercedes E Morales" at bounding box center [110, 147] width 159 height 37
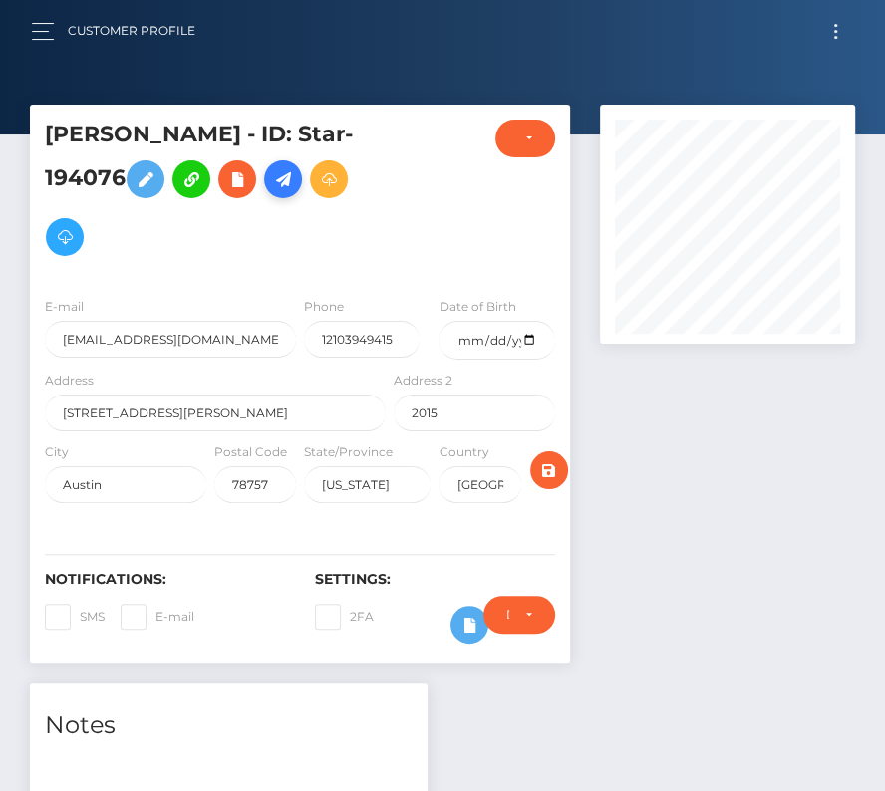
click at [295, 170] on icon at bounding box center [283, 179] width 24 height 25
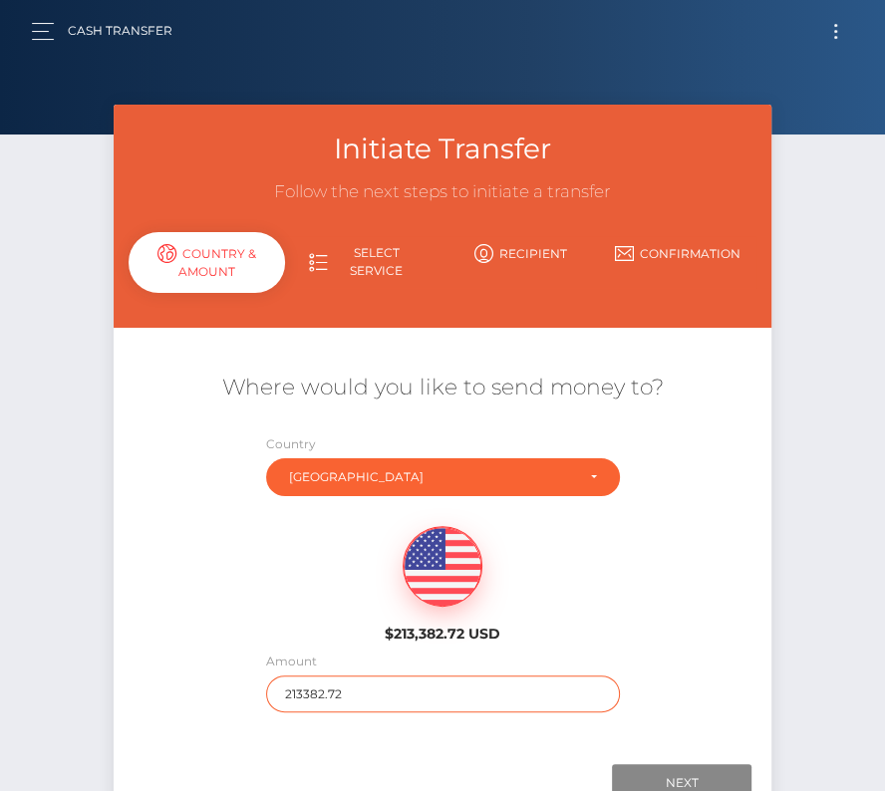
click at [343, 696] on input "213382.72" at bounding box center [443, 693] width 354 height 37
type input "177"
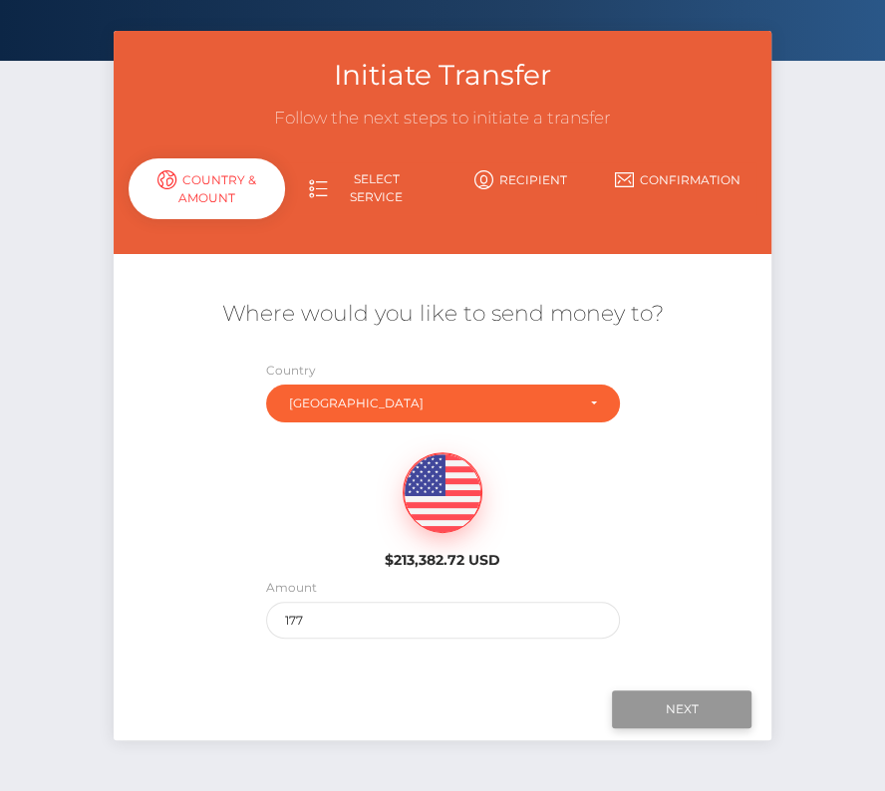
click at [683, 699] on input "Next" at bounding box center [681, 709] width 139 height 38
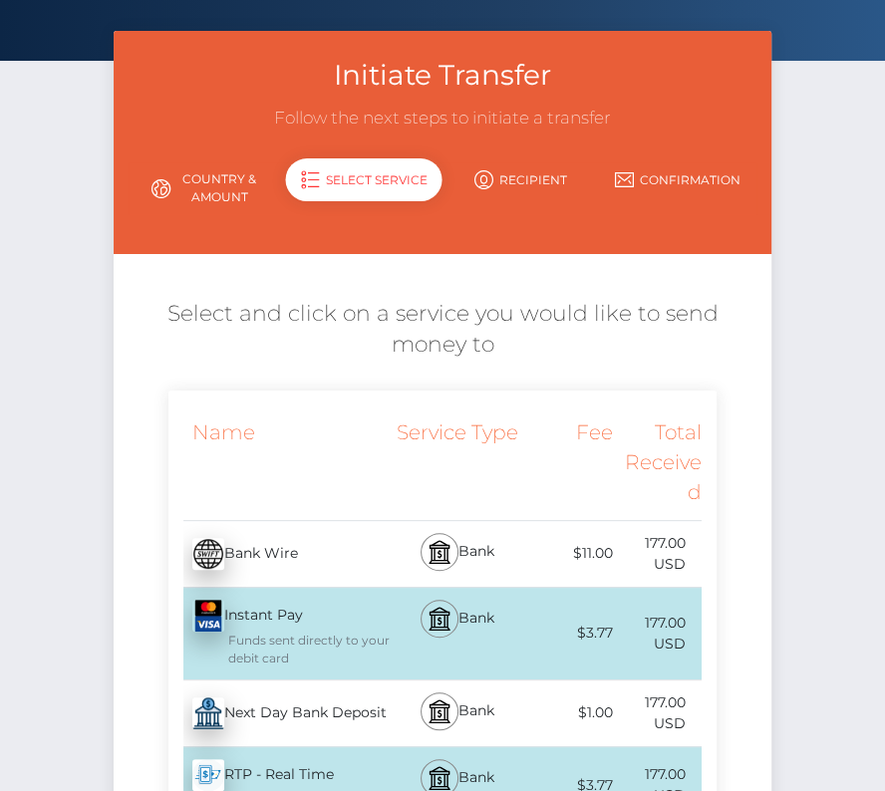
click at [315, 710] on div "Next Day Bank Deposit - USD" at bounding box center [279, 713] width 222 height 56
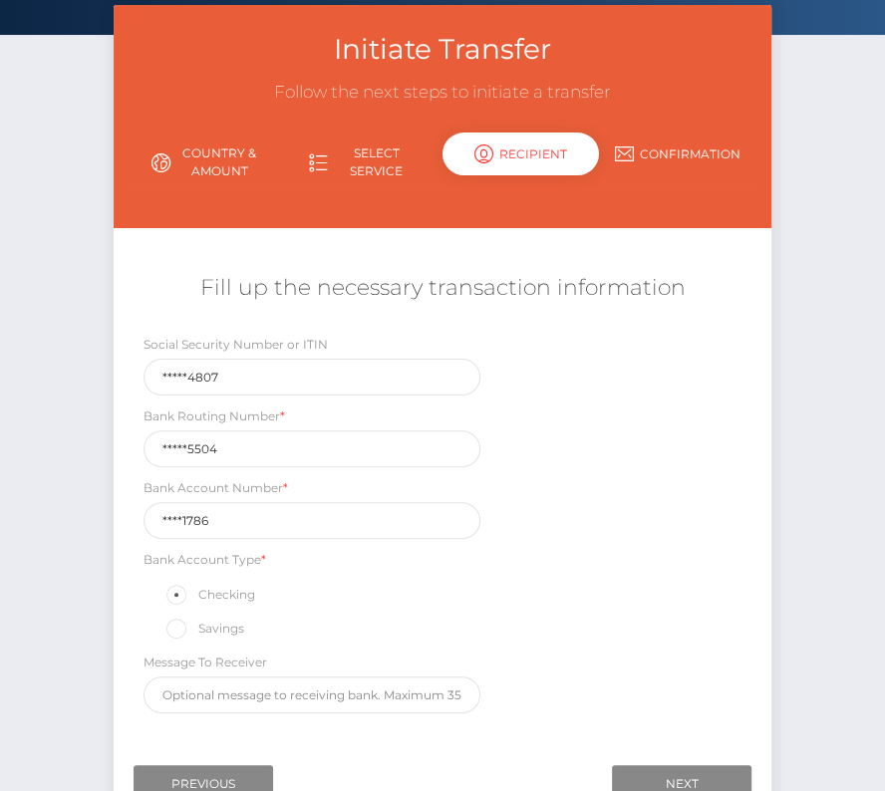
scroll to position [112, 0]
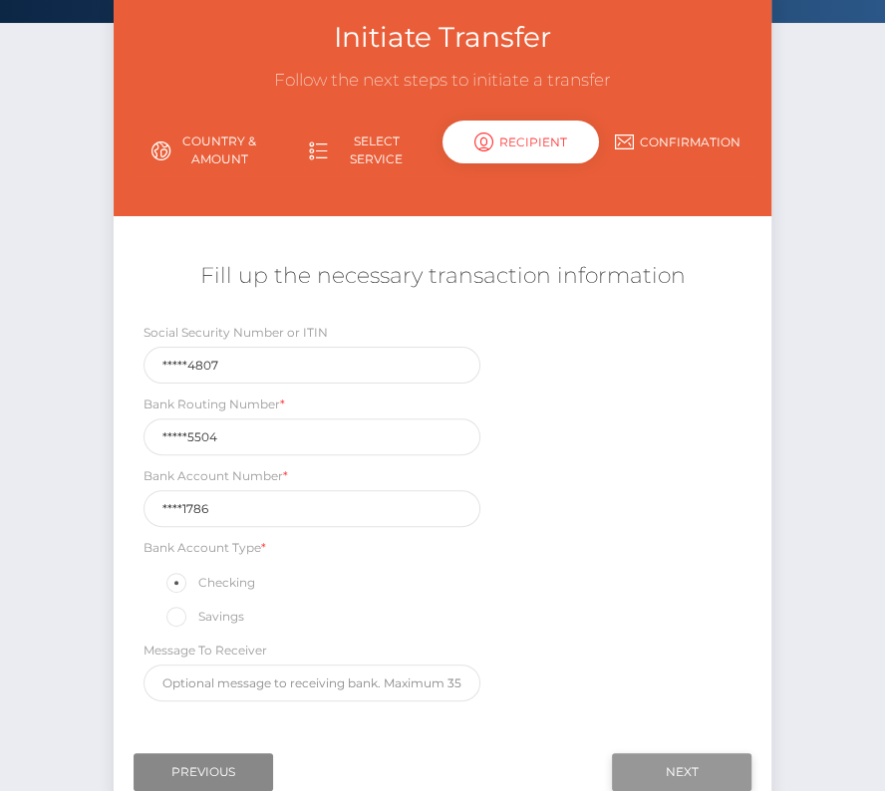
click at [694, 765] on input "Next" at bounding box center [681, 772] width 139 height 38
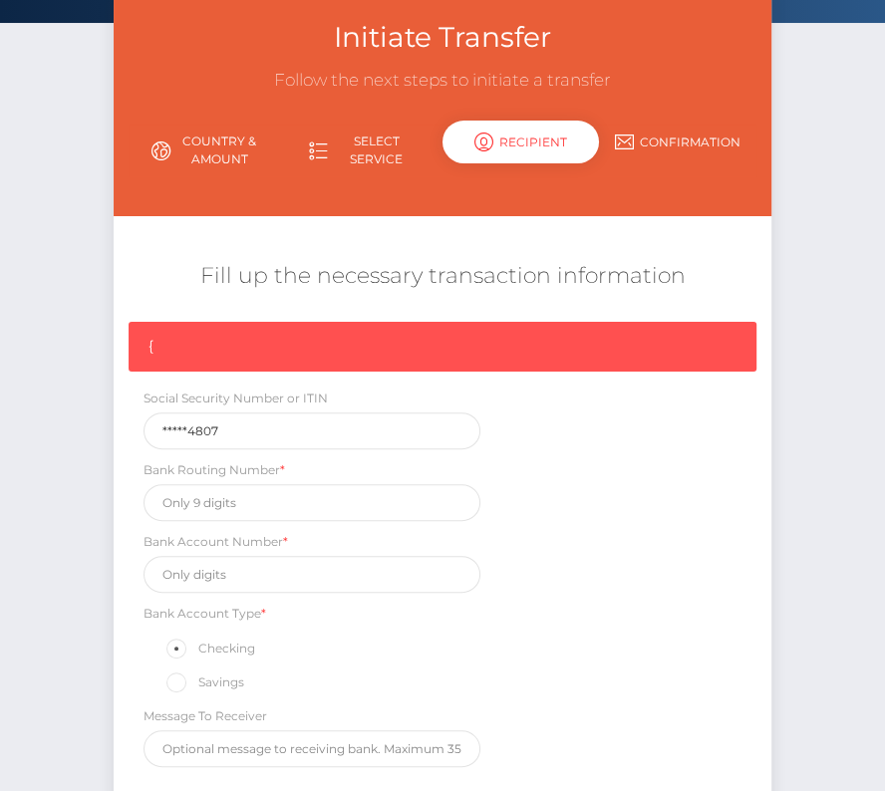
scroll to position [300, 0]
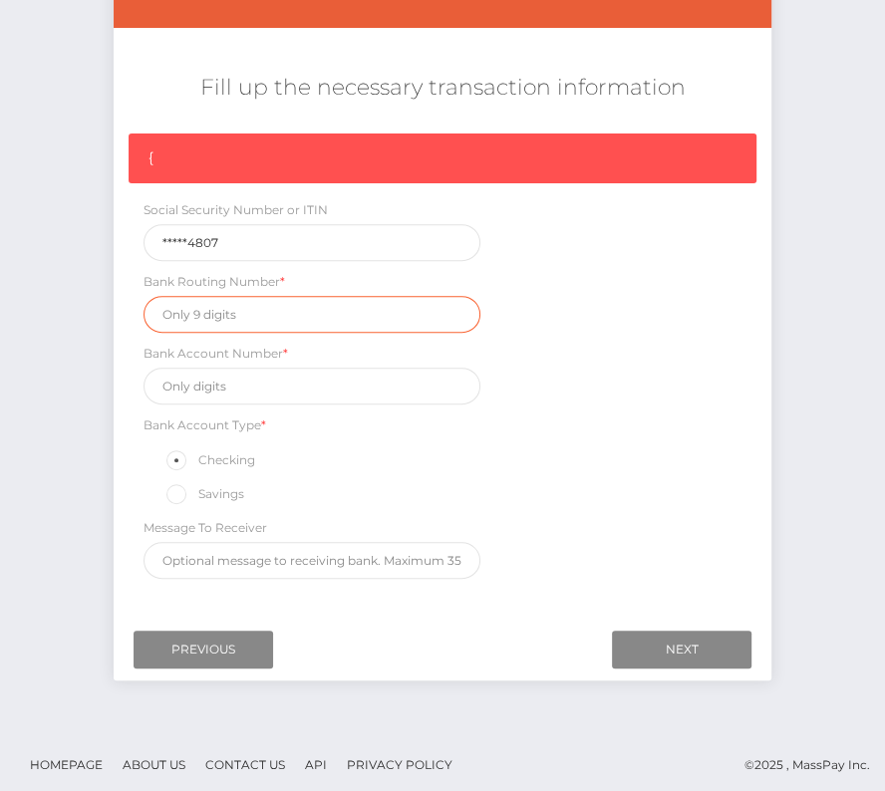
click at [223, 300] on input "text" at bounding box center [311, 314] width 337 height 37
paste input "314085504"
type input "314085504"
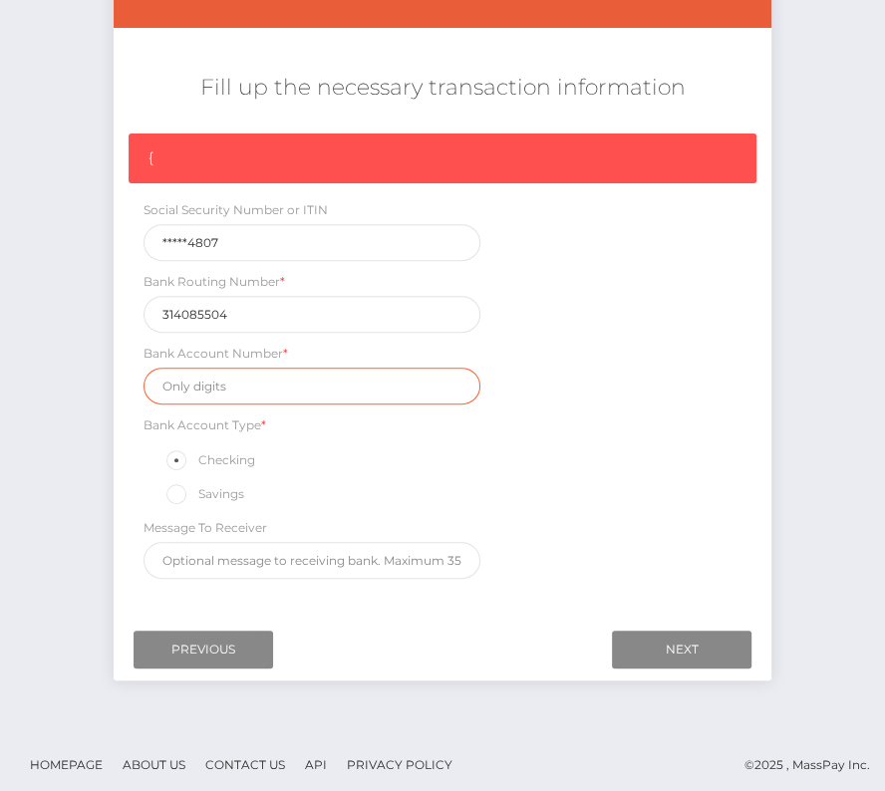
click at [232, 389] on input "text" at bounding box center [311, 386] width 337 height 37
paste input "20871786"
type input "20871786"
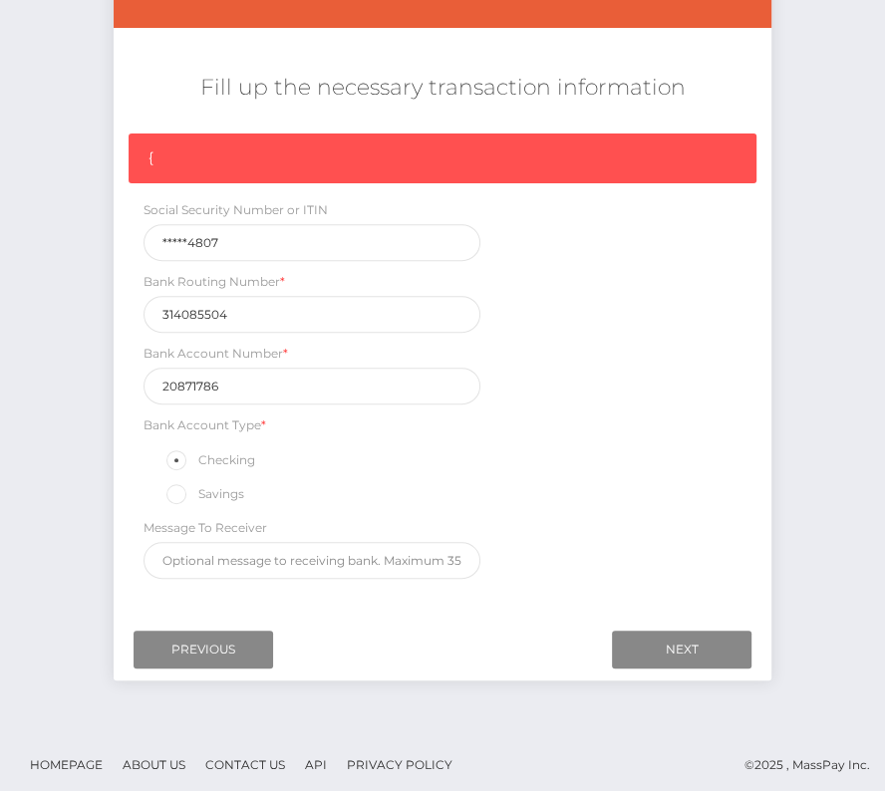
click at [719, 491] on div "{ Social Security Number or ITIN *****4807 Bank Routing Number * 314085504 Bank…" at bounding box center [442, 360] width 657 height 455
click at [687, 646] on input "Next" at bounding box center [681, 650] width 139 height 38
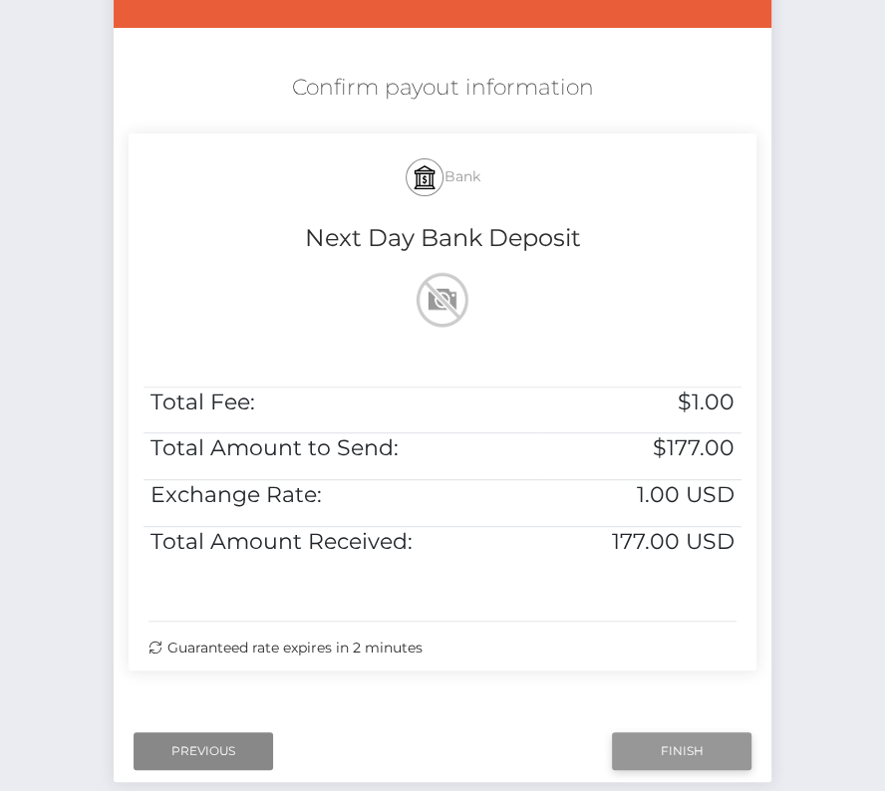
click at [684, 753] on input "Finish" at bounding box center [681, 751] width 139 height 38
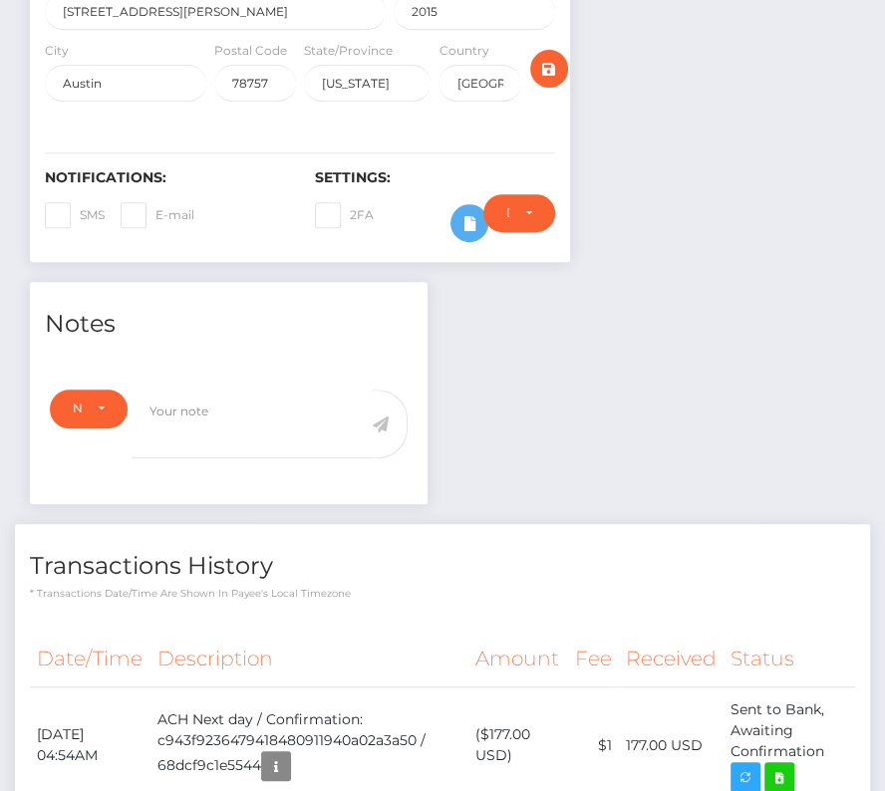
scroll to position [432, 0]
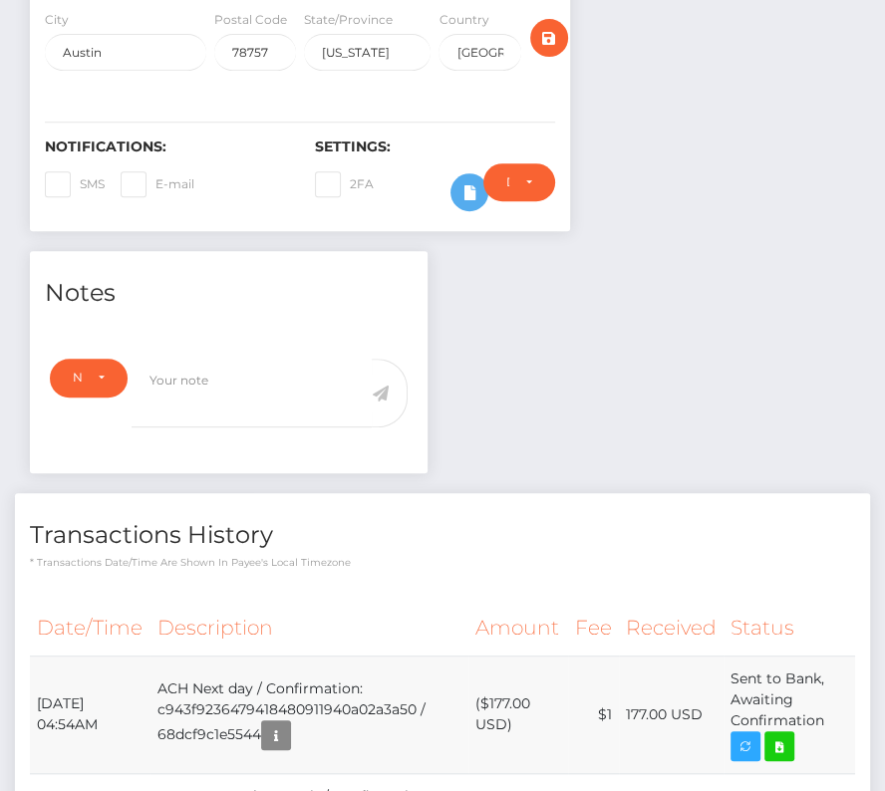
drag, startPoint x: 38, startPoint y: 692, endPoint x: 820, endPoint y: 746, distance: 783.8
click at [820, 746] on tr "[DATE] 04:54AM ACH Next day / Confirmation: c943f9236479418480911940a02a3a50 / …" at bounding box center [442, 714] width 825 height 118
copy tbody "[DATE] 04:54AM ACH Next day / Confirmation: c943f9236479418480911940a02a3a50 / …"
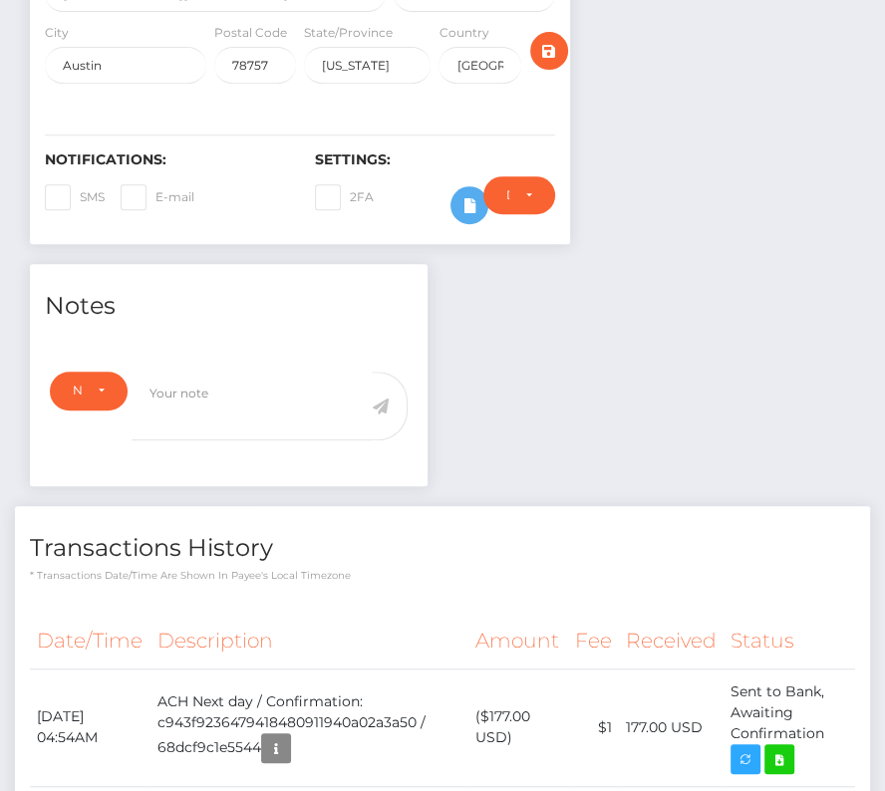
scroll to position [382, 0]
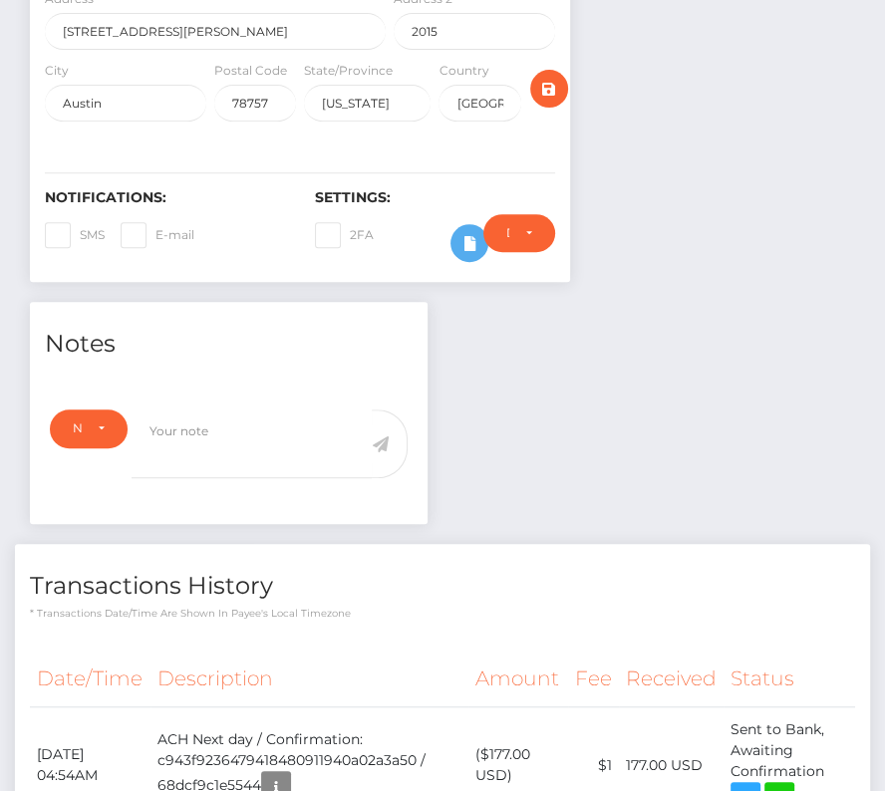
click at [522, 544] on div "Transactions History * Transactions date/time are shown in payee's local timezo…" at bounding box center [442, 582] width 855 height 77
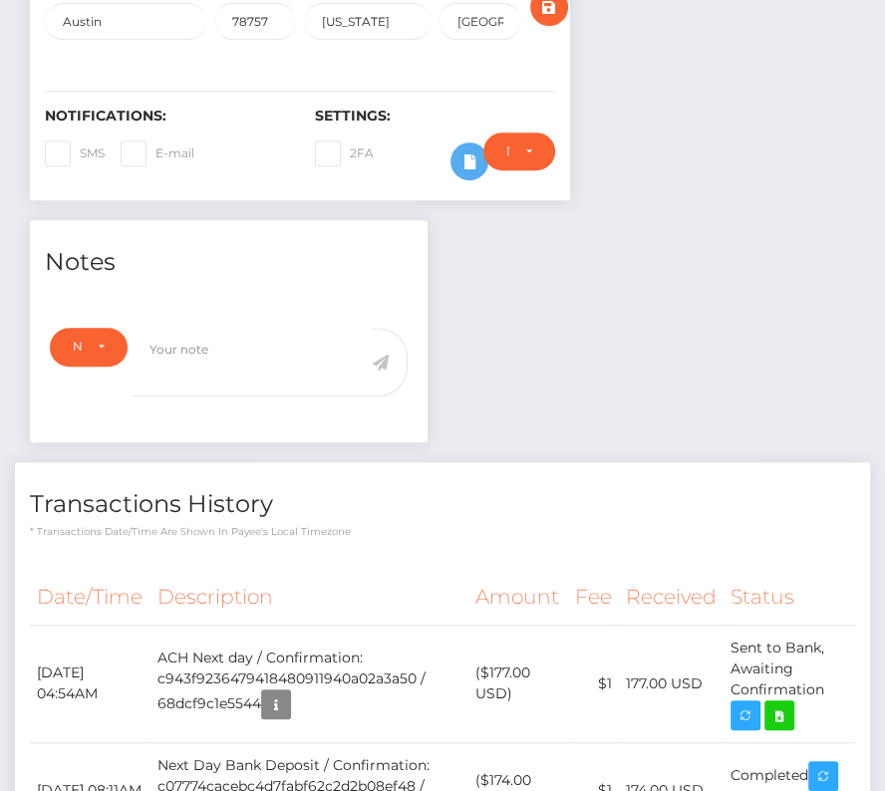
scroll to position [657, 0]
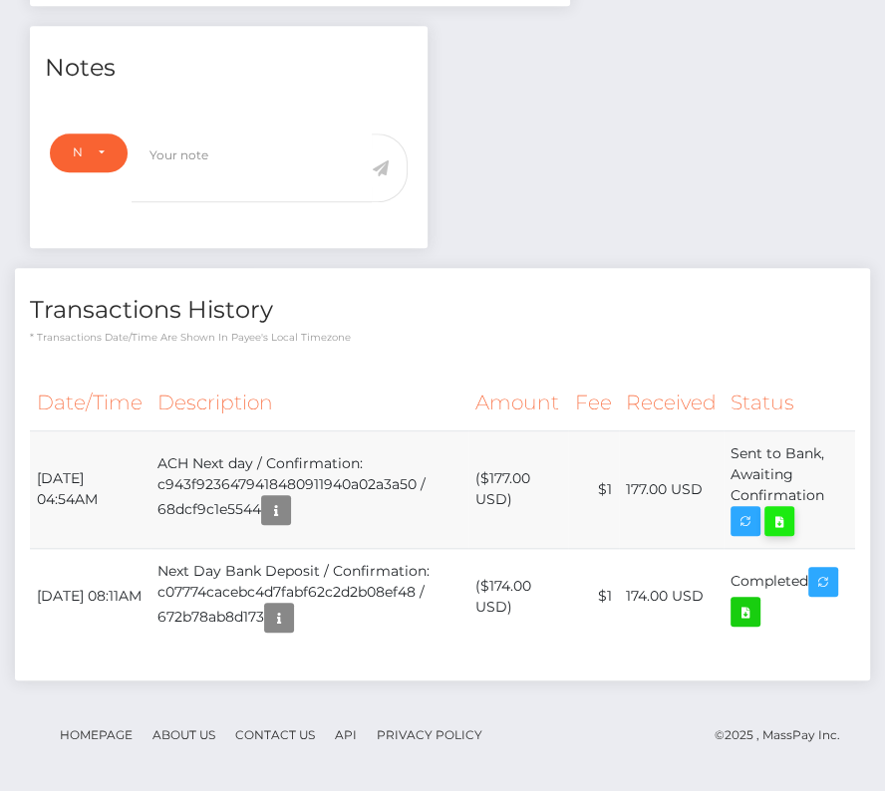
click at [785, 509] on icon at bounding box center [779, 521] width 24 height 25
click at [449, 293] on h4 "Transactions History" at bounding box center [442, 310] width 825 height 35
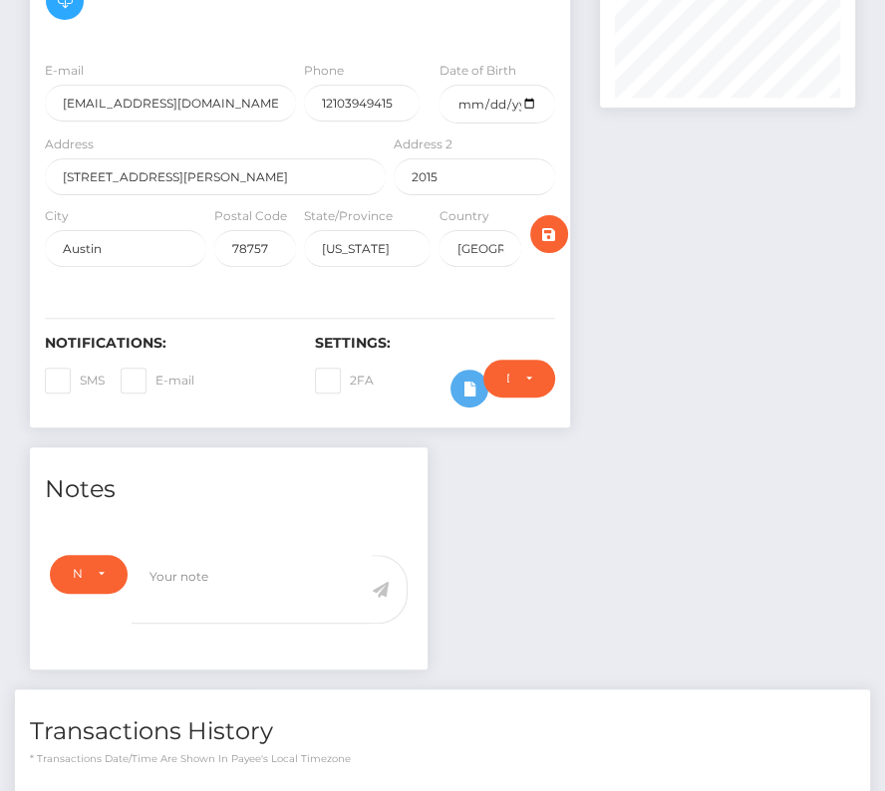
scroll to position [0, 0]
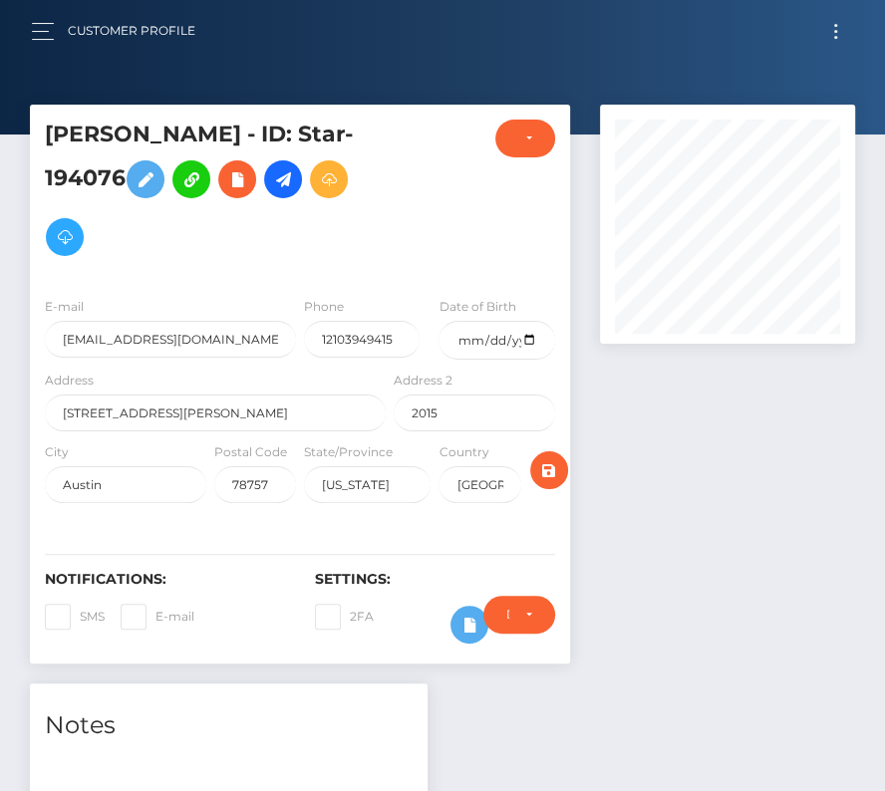
click at [832, 34] on button "Toggle navigation" at bounding box center [835, 31] width 37 height 27
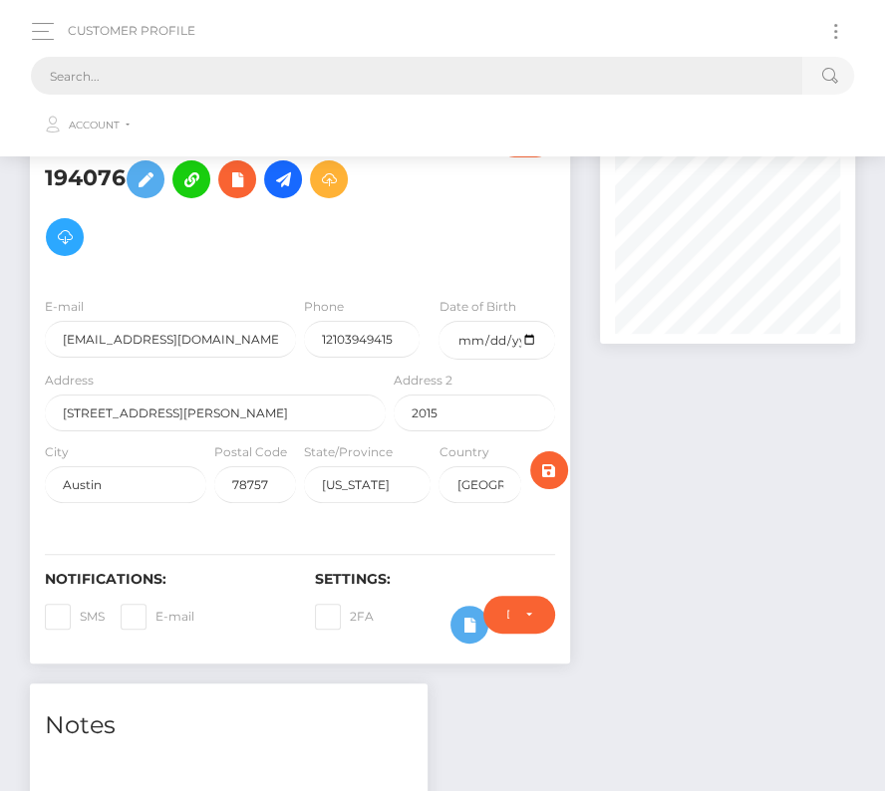
click at [397, 76] on input "text" at bounding box center [416, 76] width 771 height 38
paste input "245463"
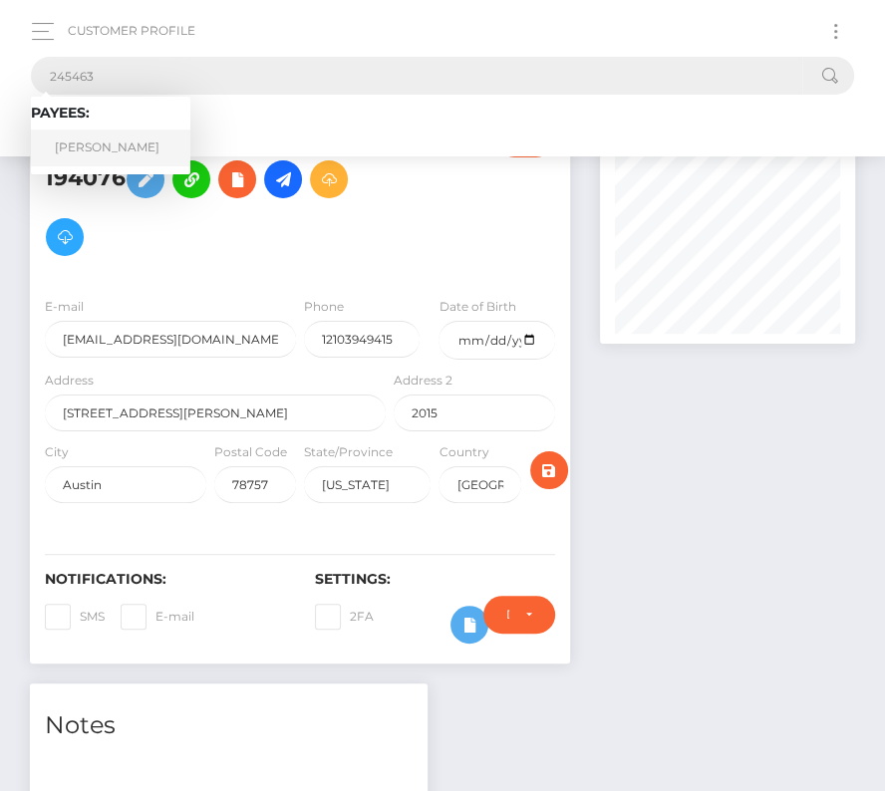
type input "245463"
click at [113, 144] on link "Paul Banas" at bounding box center [110, 147] width 159 height 37
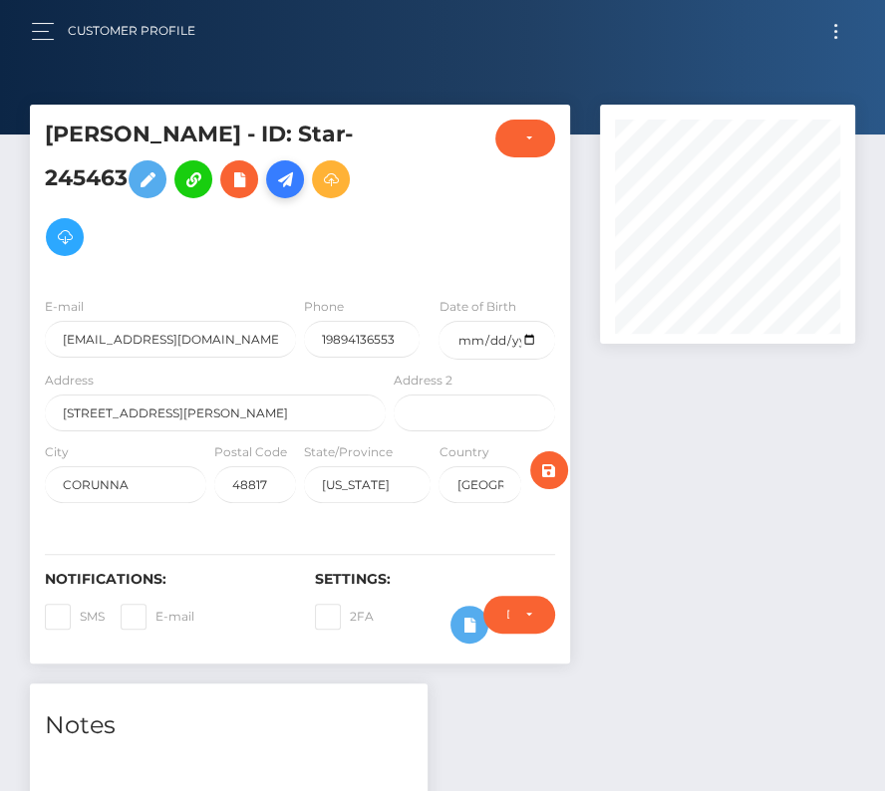
click at [273, 177] on icon at bounding box center [285, 179] width 24 height 25
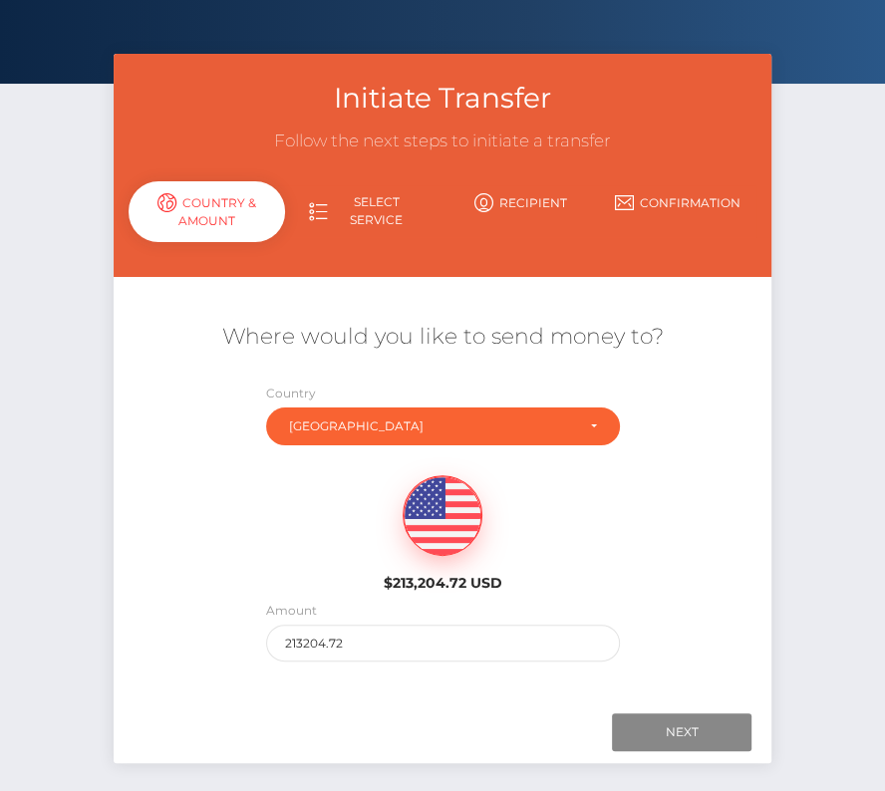
scroll to position [90, 0]
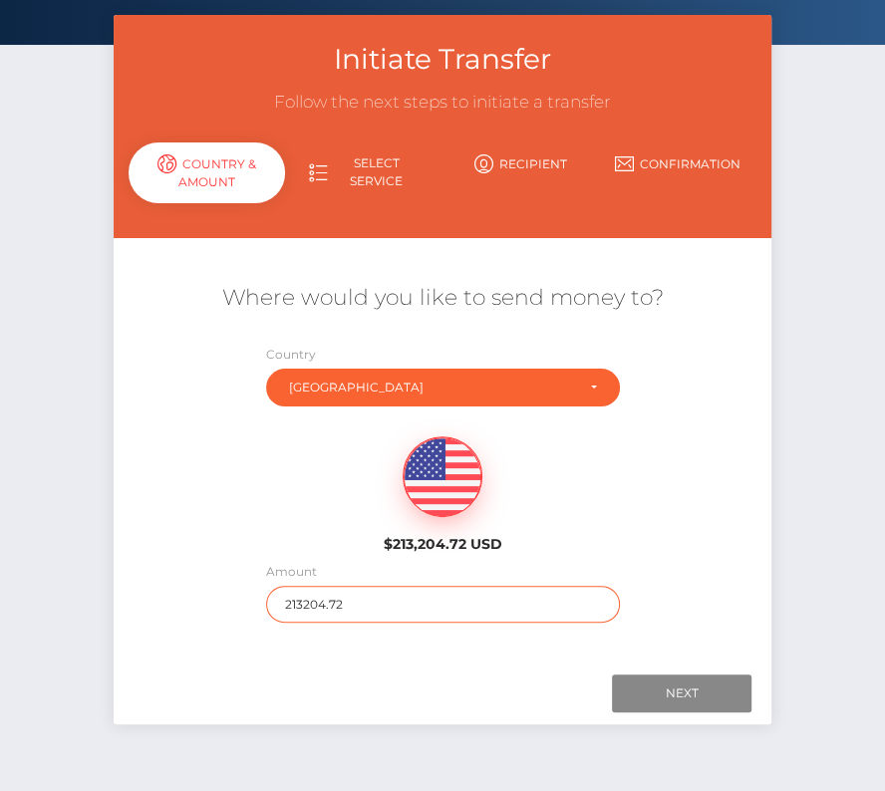
click at [321, 604] on input "213204.72" at bounding box center [443, 604] width 354 height 37
type input "5000"
click at [309, 504] on div "$213,204.72 USD" at bounding box center [442, 488] width 657 height 144
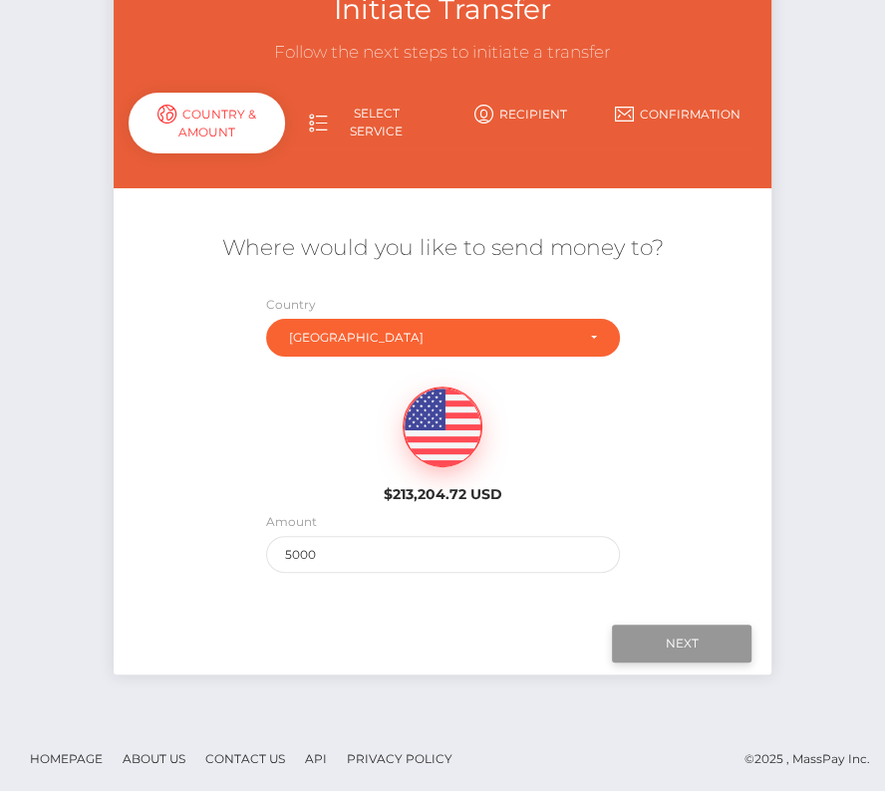
click at [677, 636] on input "Next" at bounding box center [681, 644] width 139 height 38
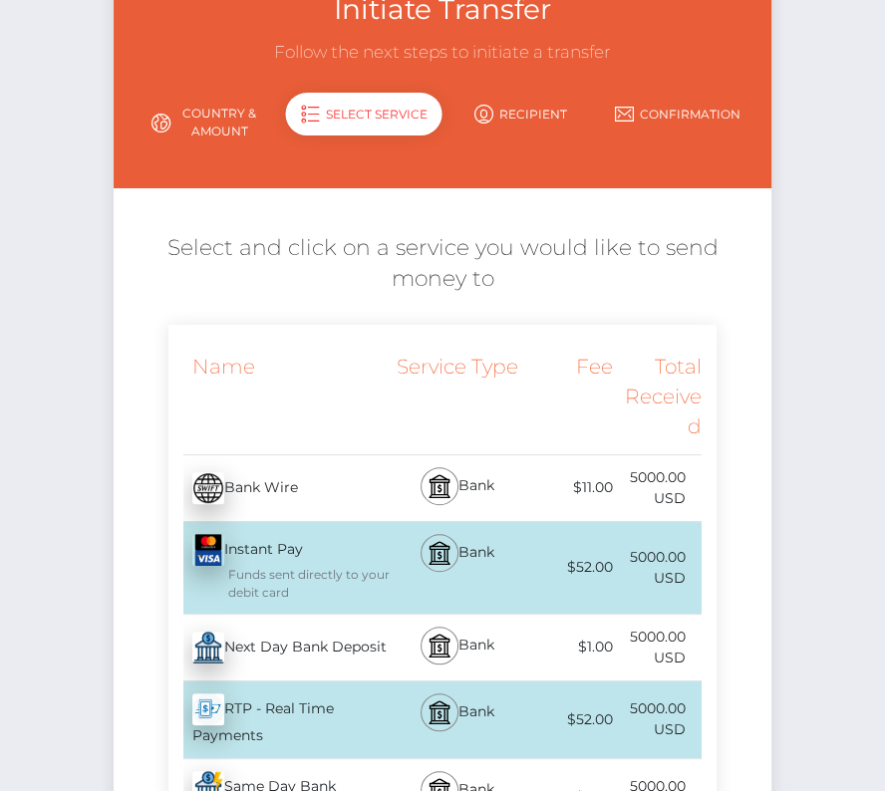
click at [252, 623] on div "Next Day Bank Deposit - USD" at bounding box center [279, 648] width 222 height 56
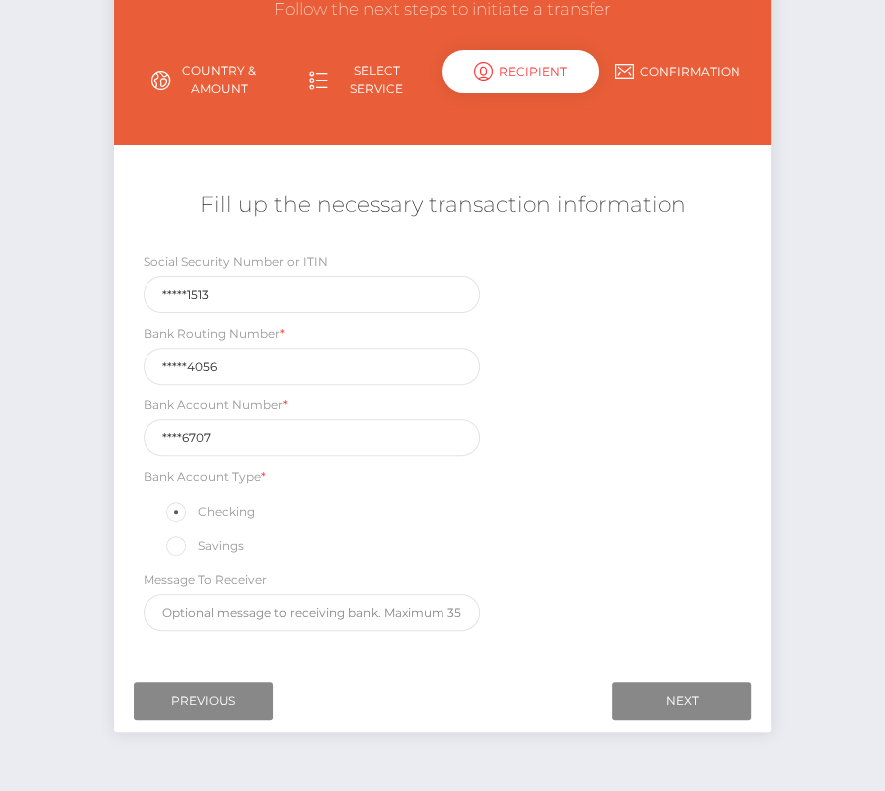
scroll to position [233, 0]
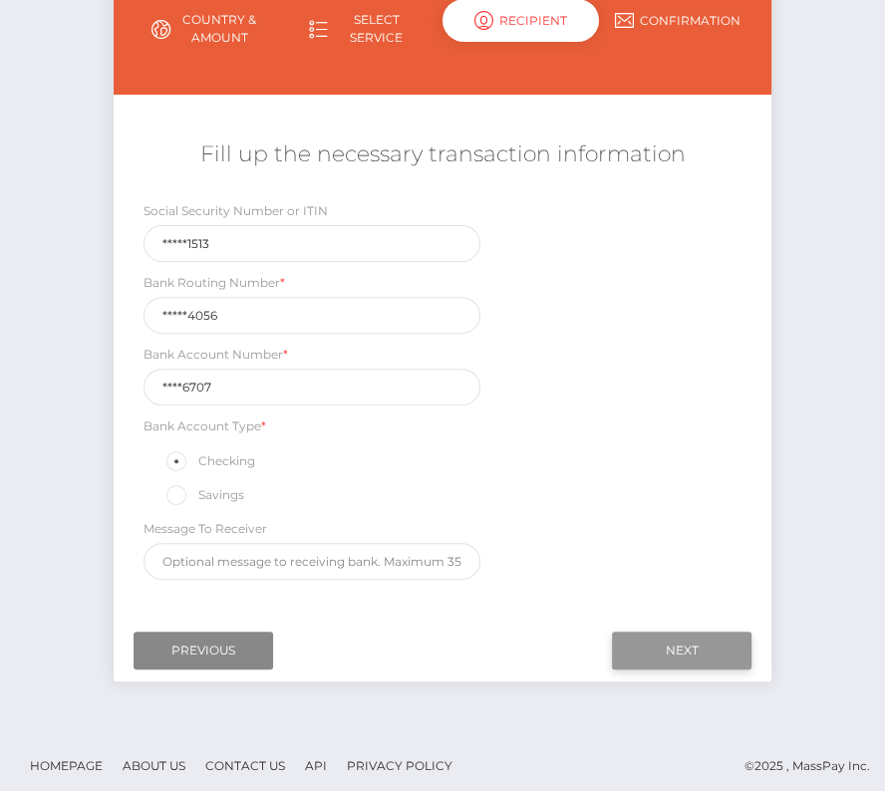
click at [674, 640] on input "Next" at bounding box center [681, 651] width 139 height 38
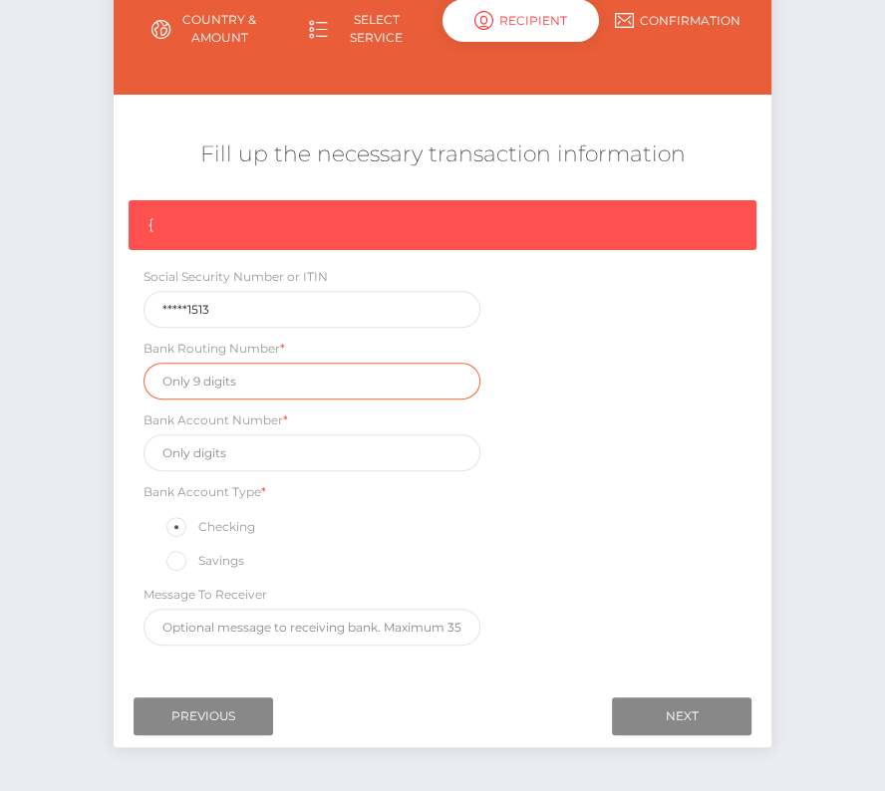
click at [245, 364] on input "text" at bounding box center [311, 381] width 337 height 37
click at [243, 366] on input "text" at bounding box center [311, 381] width 337 height 37
paste input "272484056"
type input "272484056"
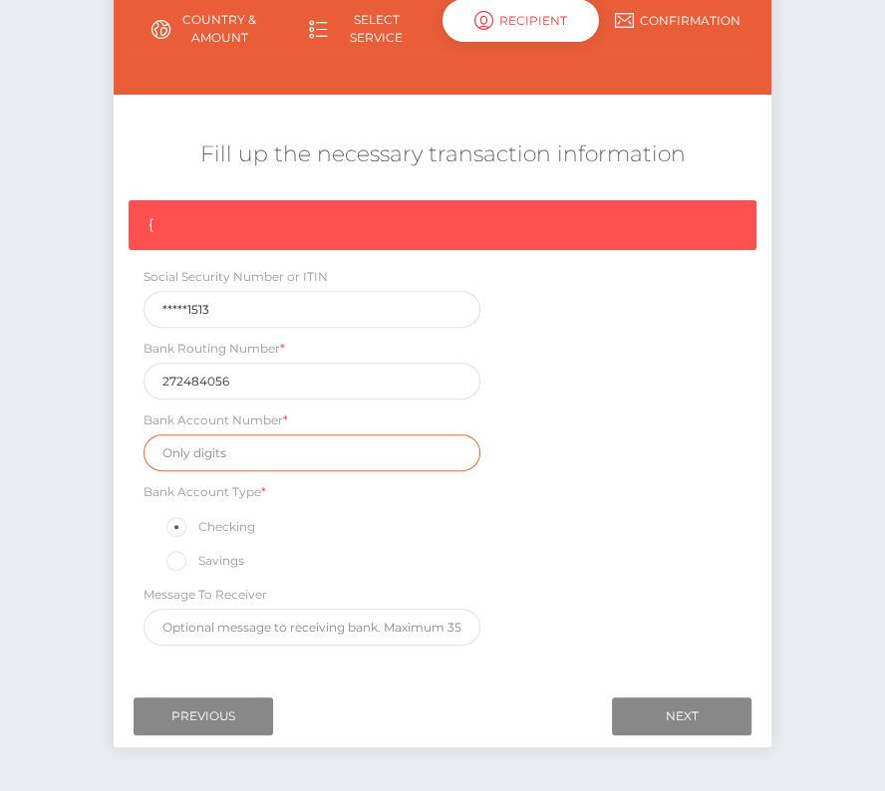
click at [194, 464] on input "text" at bounding box center [311, 452] width 337 height 37
paste input "15256707"
type input "15256707"
click at [734, 554] on div "{ Social Security Number or ITIN *****1513 Bank Routing Number * 272484056 Bank…" at bounding box center [442, 427] width 657 height 455
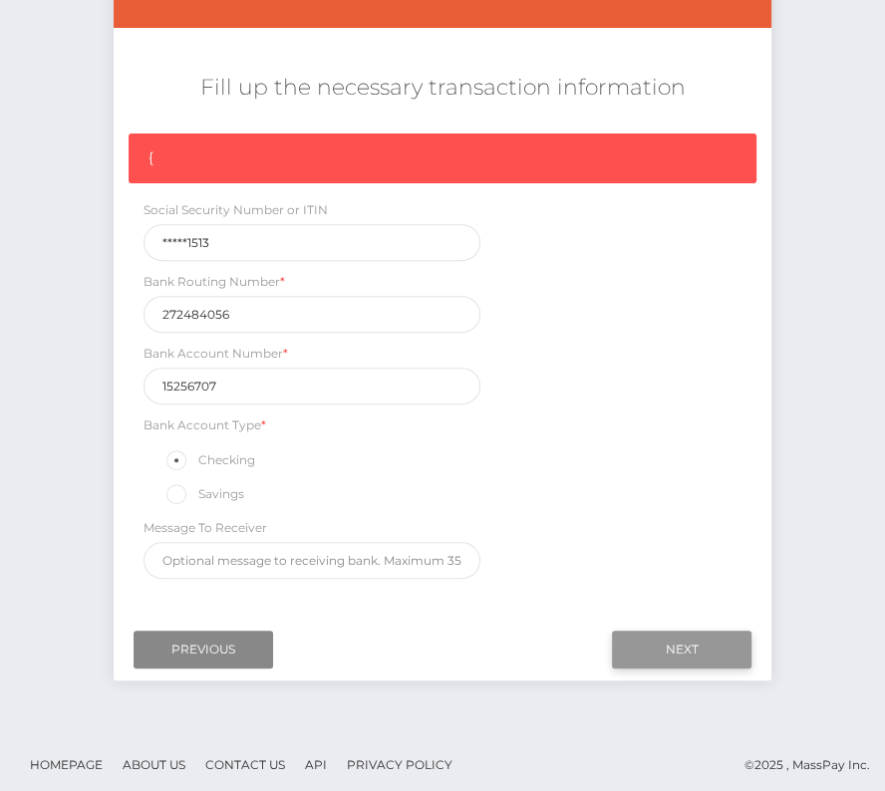
click at [669, 636] on input "Next" at bounding box center [681, 650] width 139 height 38
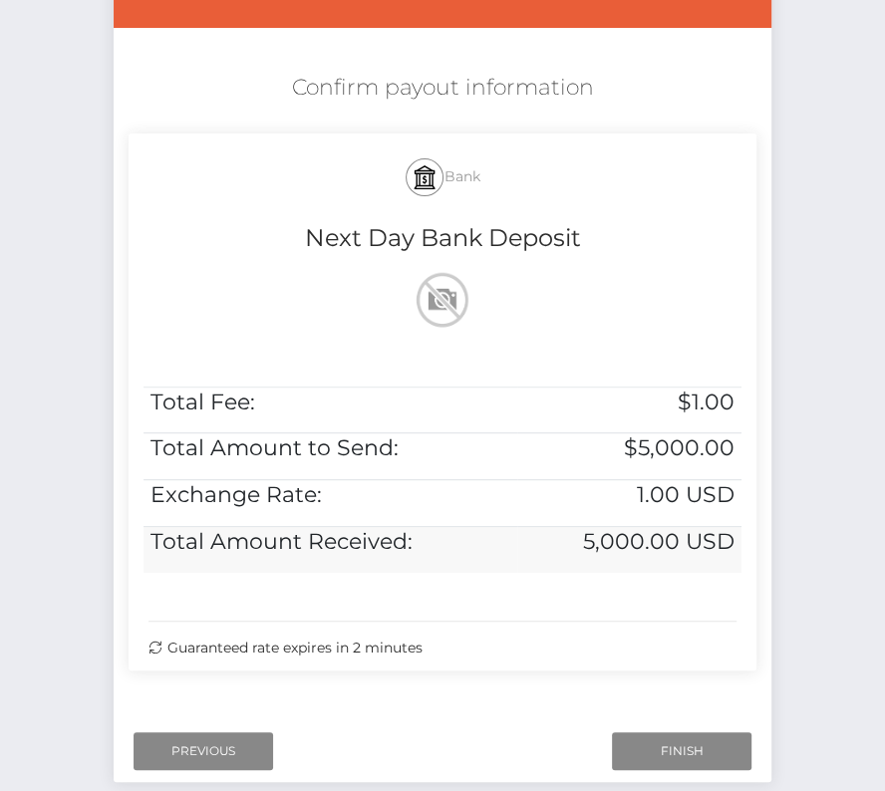
scroll to position [305, 0]
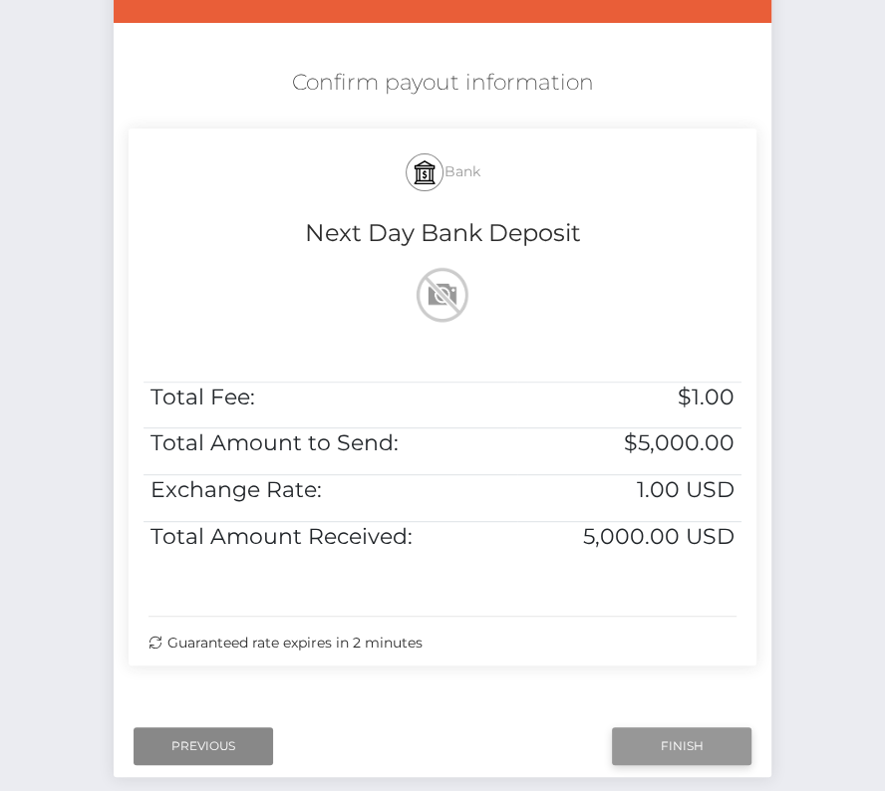
click at [689, 743] on input "Finish" at bounding box center [681, 746] width 139 height 38
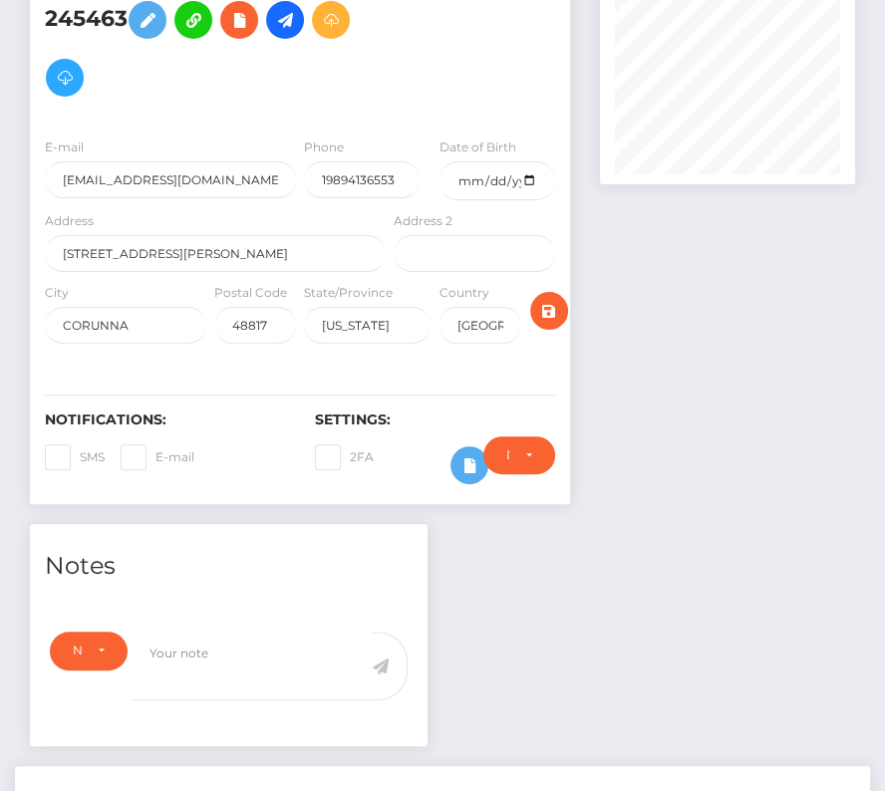
scroll to position [570, 0]
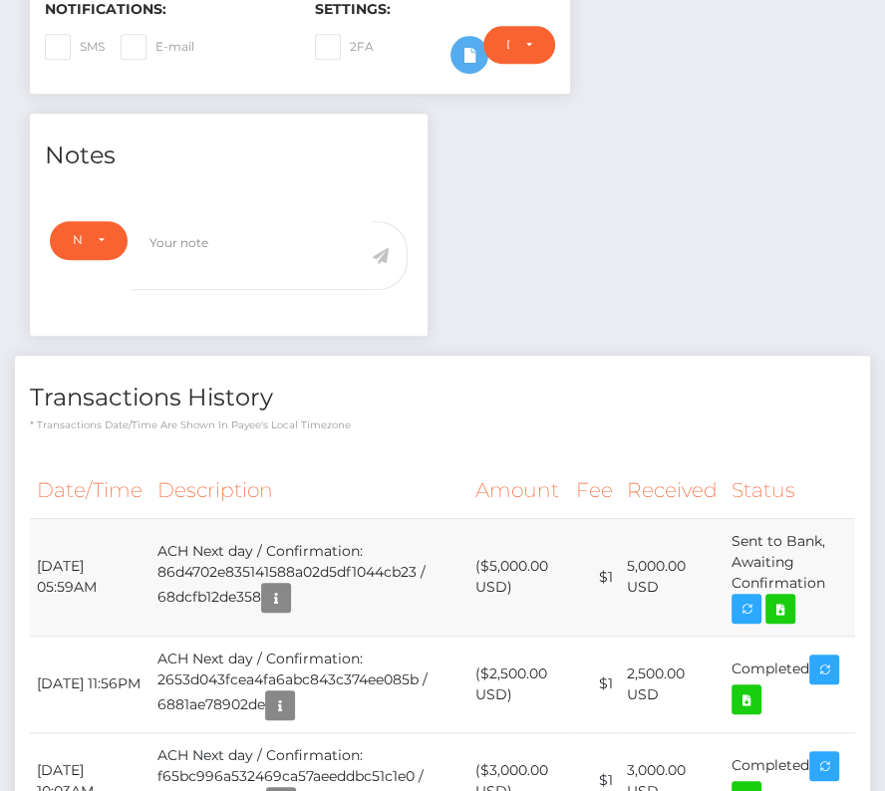
drag, startPoint x: 38, startPoint y: 496, endPoint x: 842, endPoint y: 526, distance: 804.4
click at [842, 526] on tr "October 1, 2025 05:59AM ACH Next day / Confirmation: 86d4702e835141588a02d5df10…" at bounding box center [442, 577] width 825 height 118
copy tr "October 1, 2025 05:59AM ACH Next day / Confirmation: 86d4702e835141588a02d5df10…"
click at [785, 597] on icon at bounding box center [780, 609] width 24 height 25
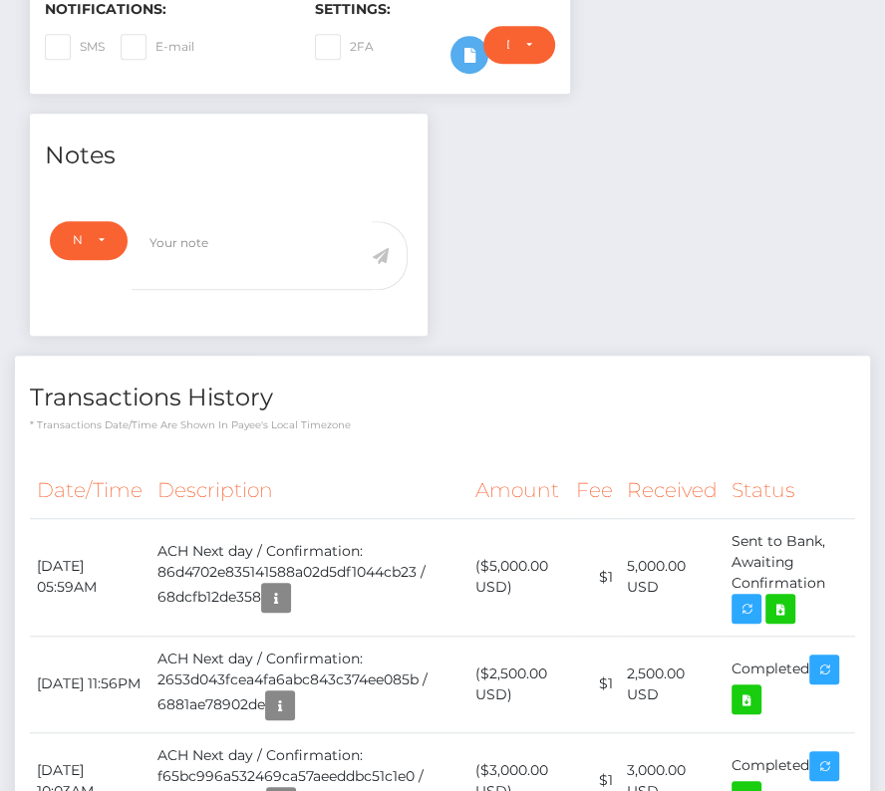
click at [455, 381] on h4 "Transactions History" at bounding box center [442, 398] width 825 height 35
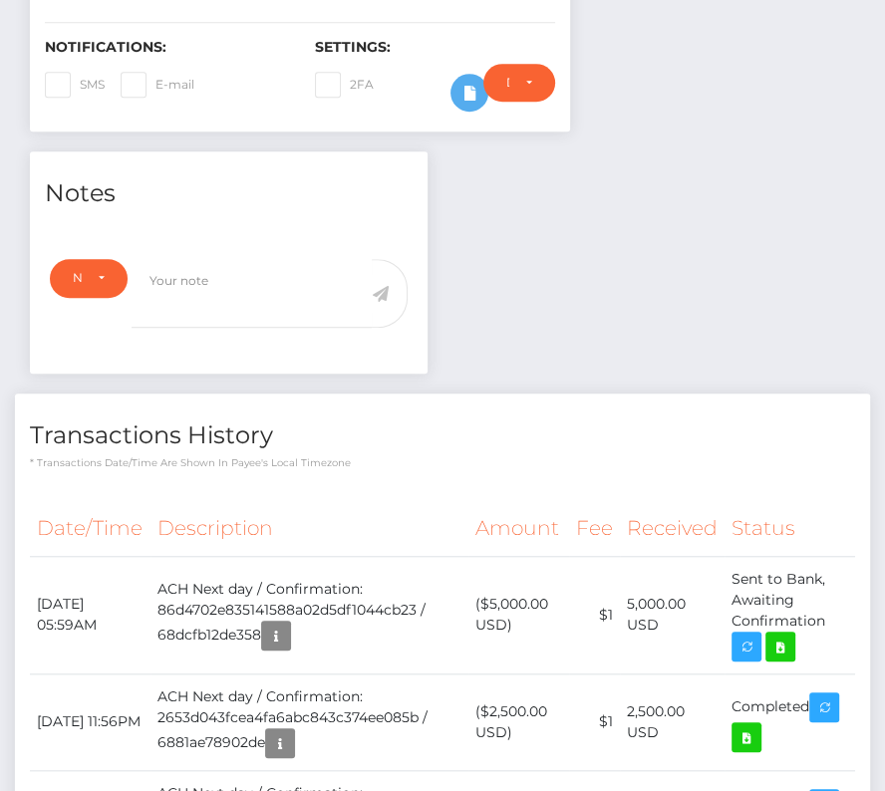
scroll to position [534, 0]
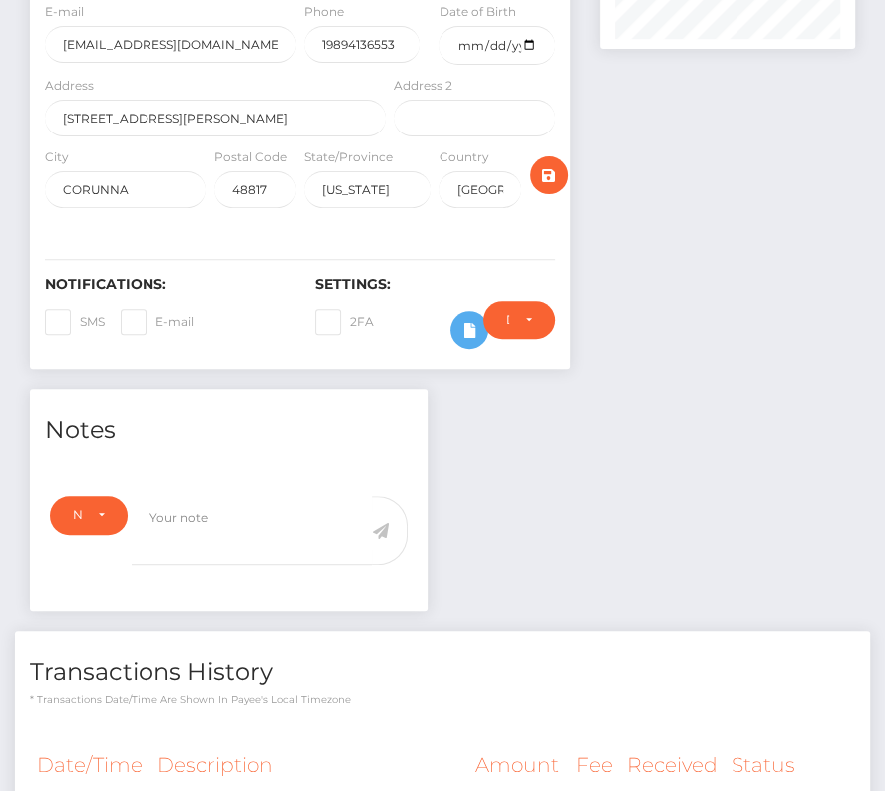
scroll to position [0, 0]
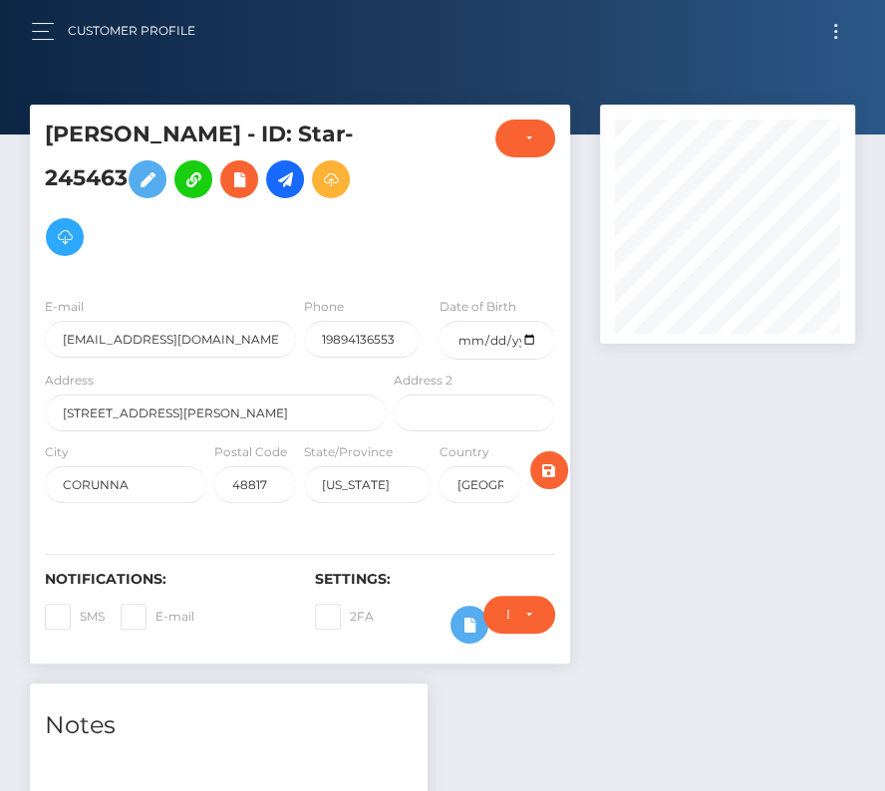
click at [834, 41] on button "Toggle navigation" at bounding box center [835, 31] width 37 height 27
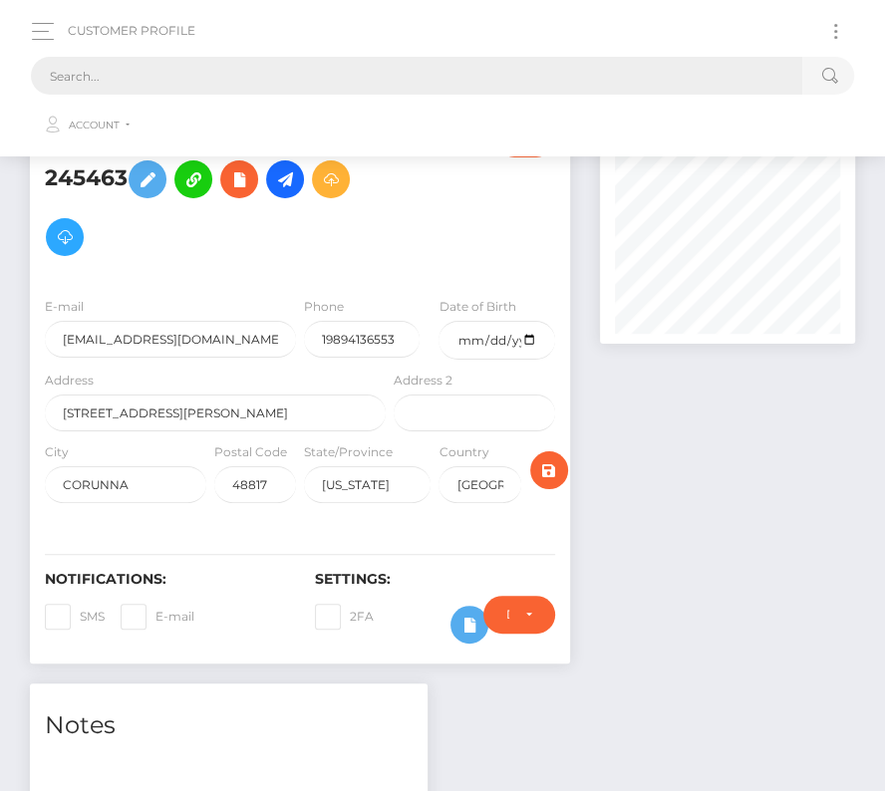
click at [161, 68] on input "text" at bounding box center [416, 76] width 771 height 38
paste input "468748"
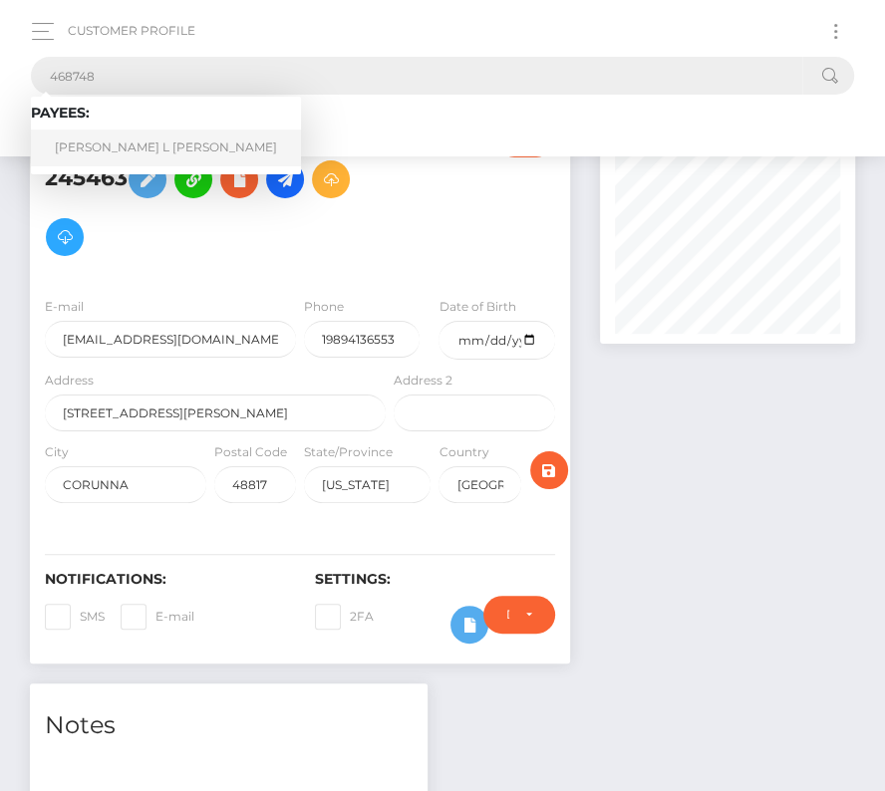
type input "468748"
click at [124, 146] on link "James L Manny" at bounding box center [166, 147] width 270 height 37
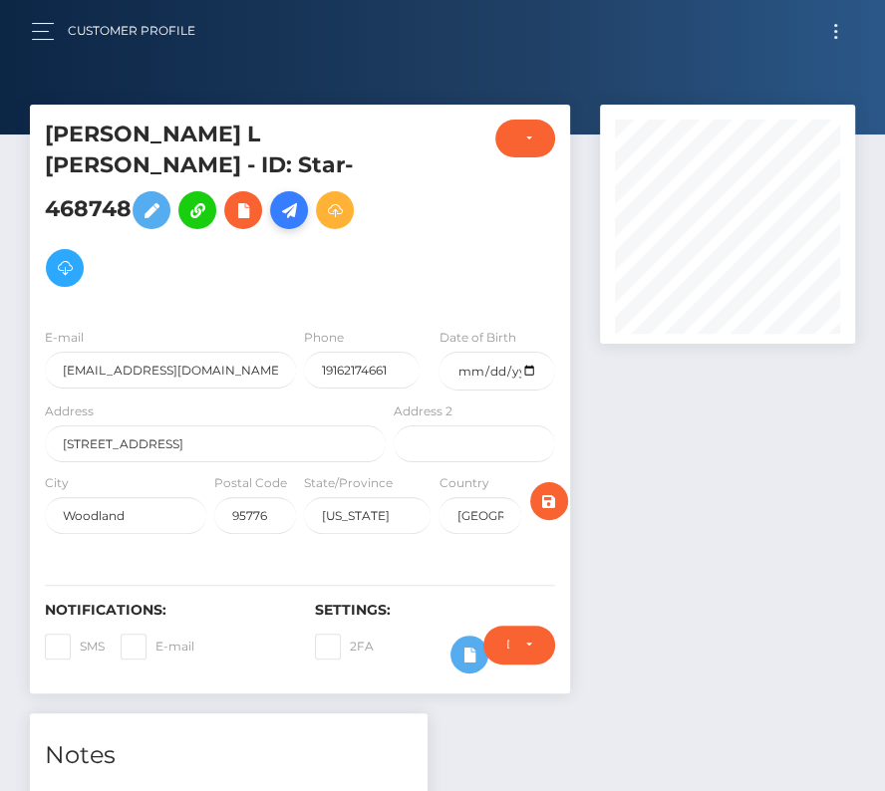
click at [296, 198] on icon at bounding box center [289, 210] width 24 height 25
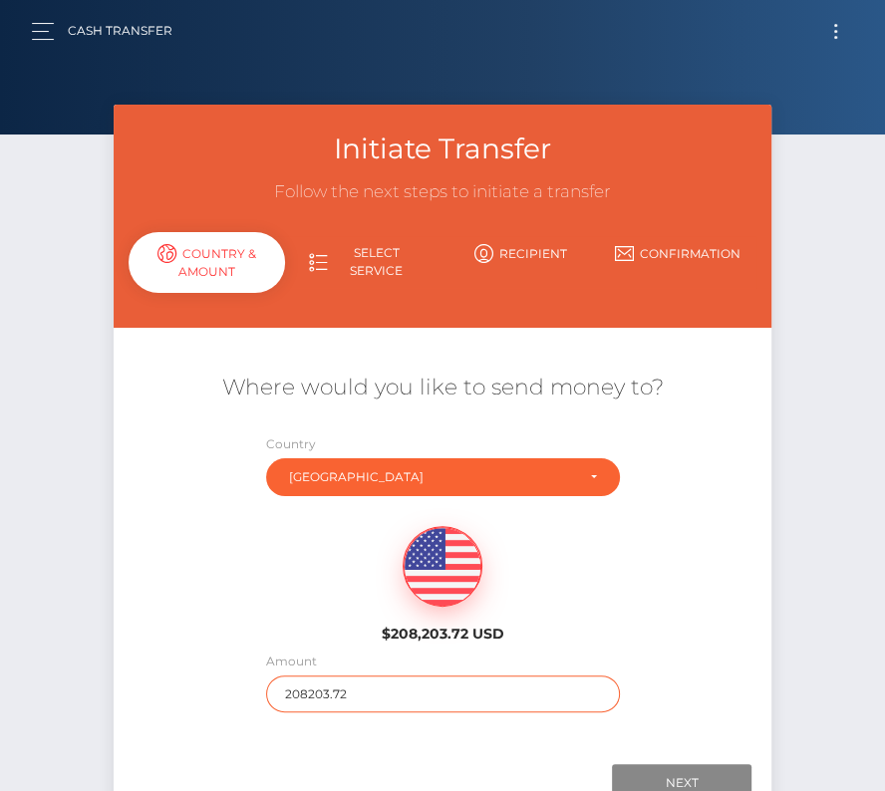
click at [345, 689] on input "208203.72" at bounding box center [443, 693] width 354 height 37
type input "6739"
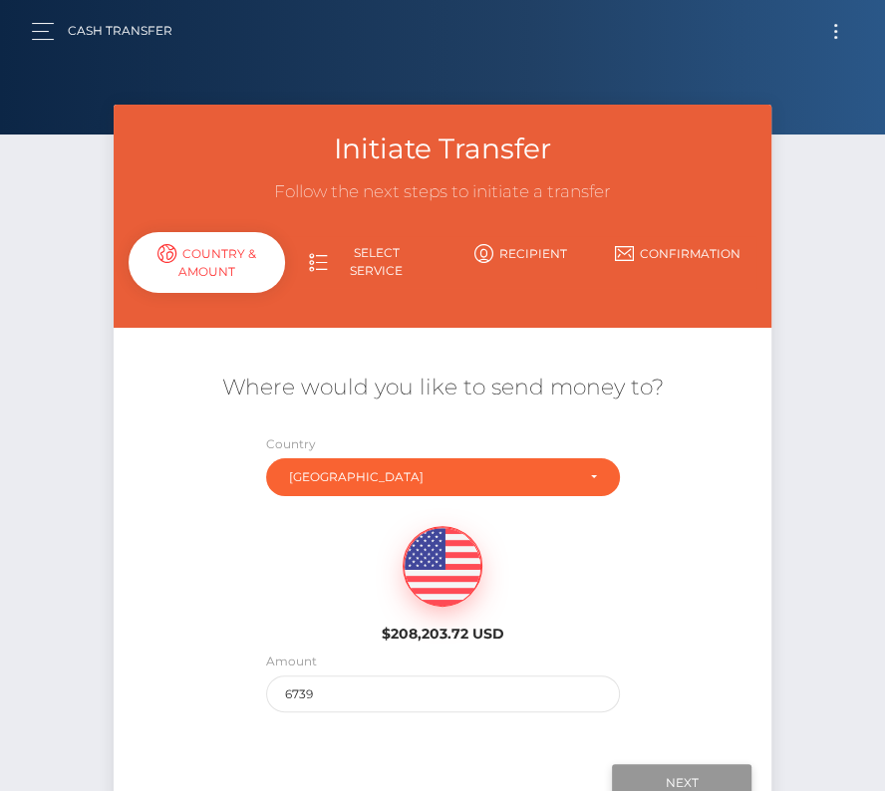
click at [672, 780] on input "Next" at bounding box center [681, 783] width 139 height 38
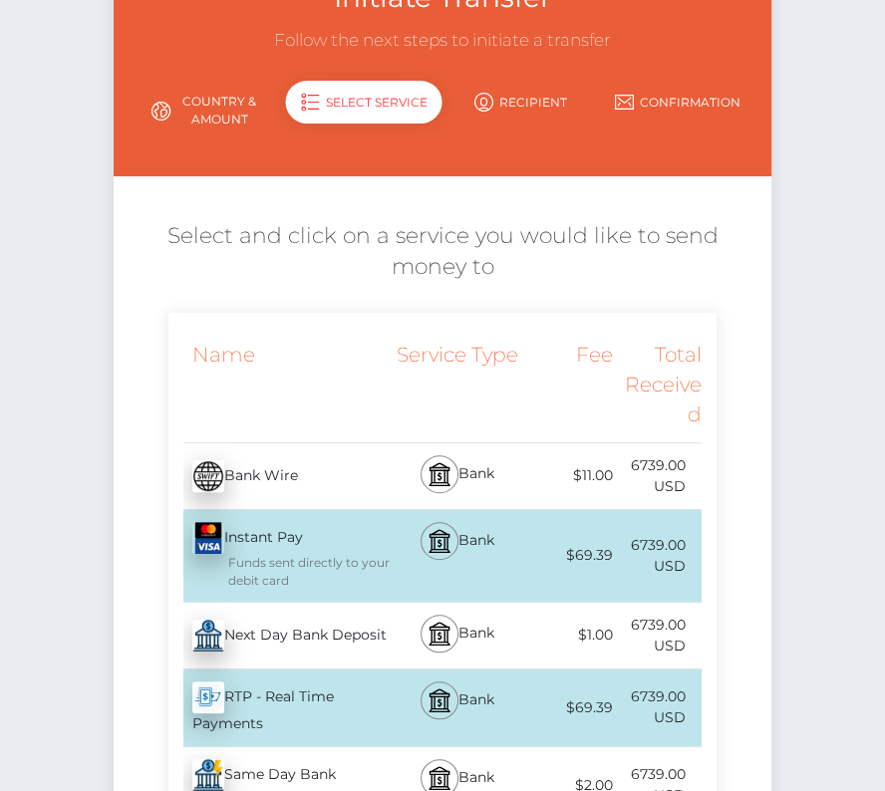
scroll to position [153, 0]
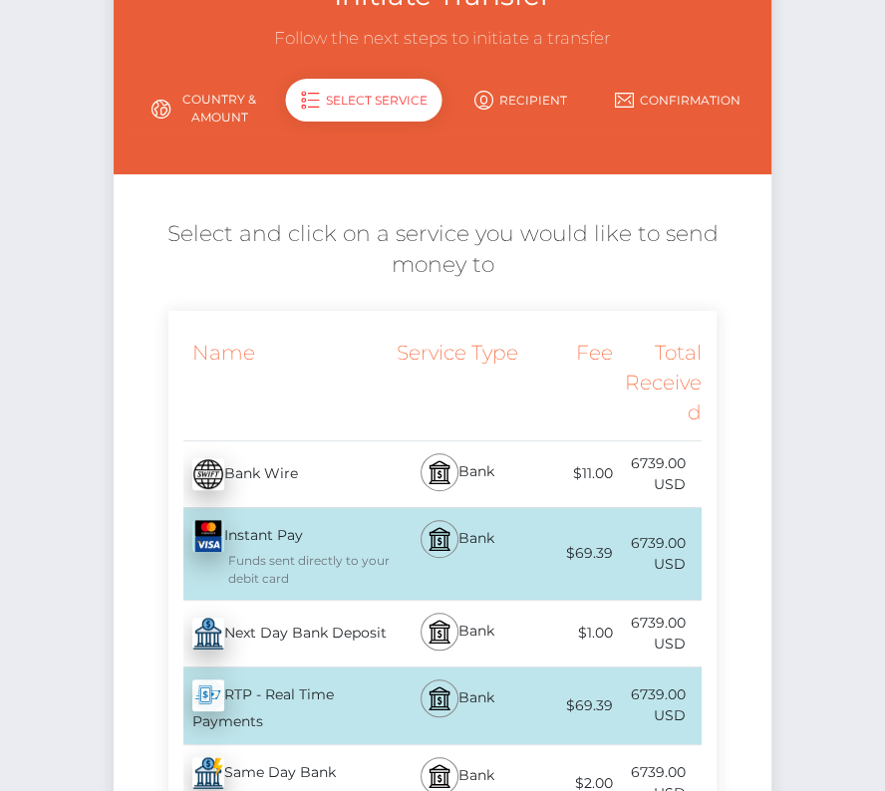
click at [264, 636] on div "Next Day Bank Deposit - USD" at bounding box center [279, 634] width 222 height 56
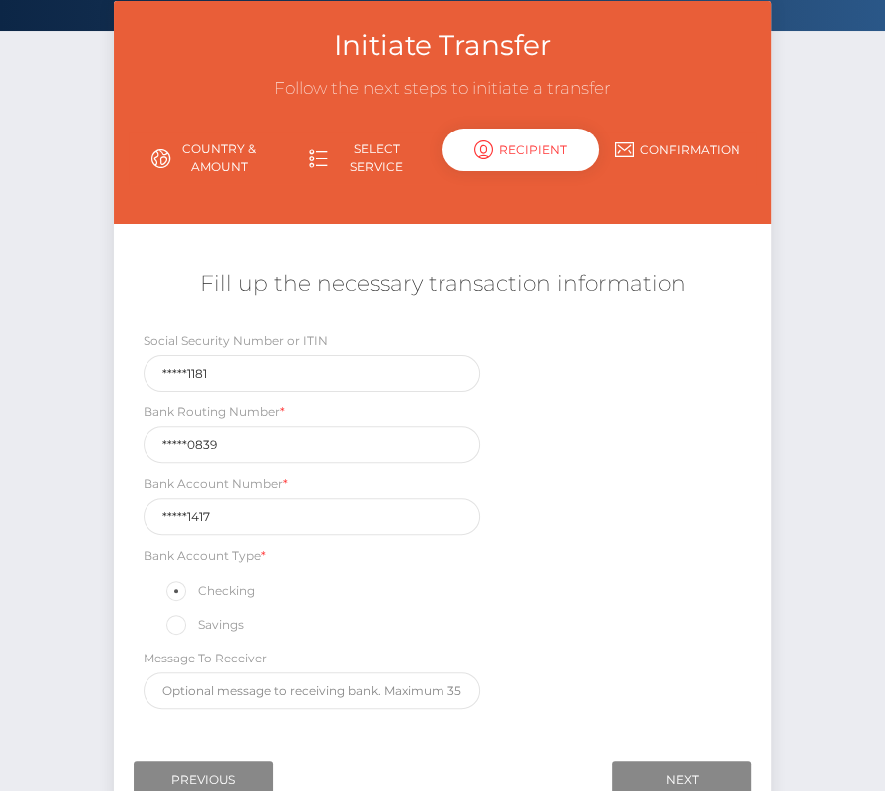
scroll to position [105, 0]
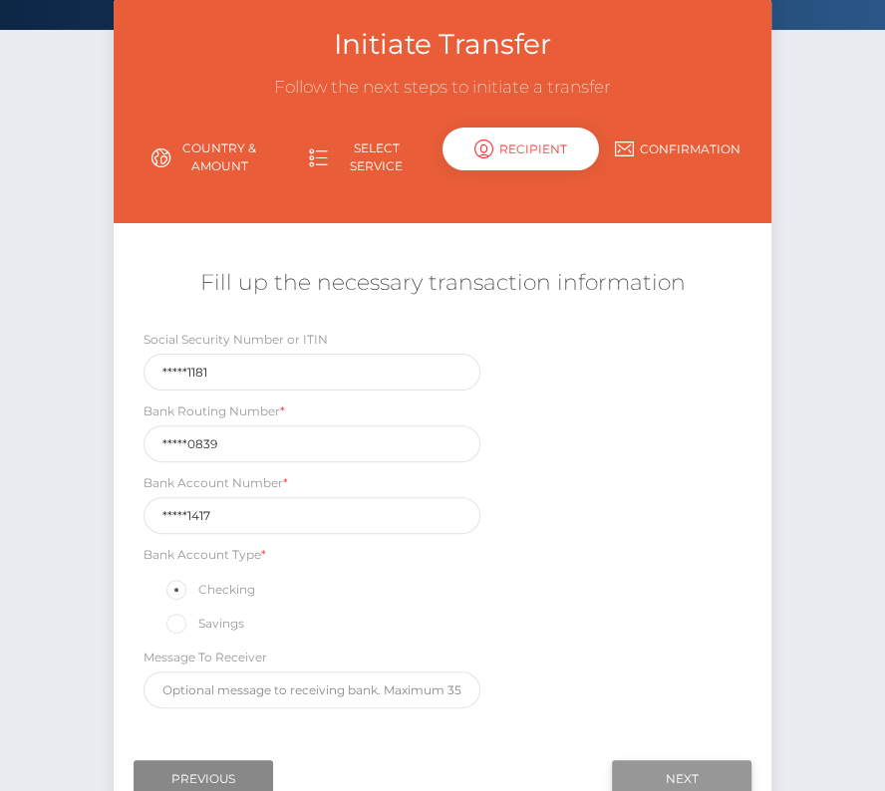
click at [674, 769] on input "Next" at bounding box center [681, 779] width 139 height 38
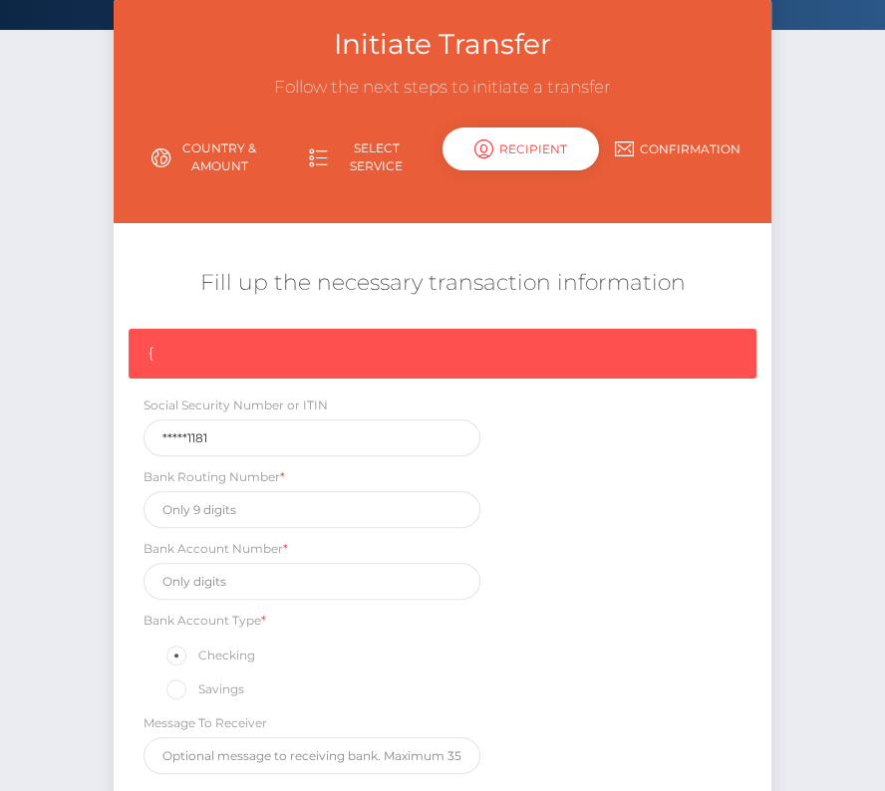
scroll to position [300, 0]
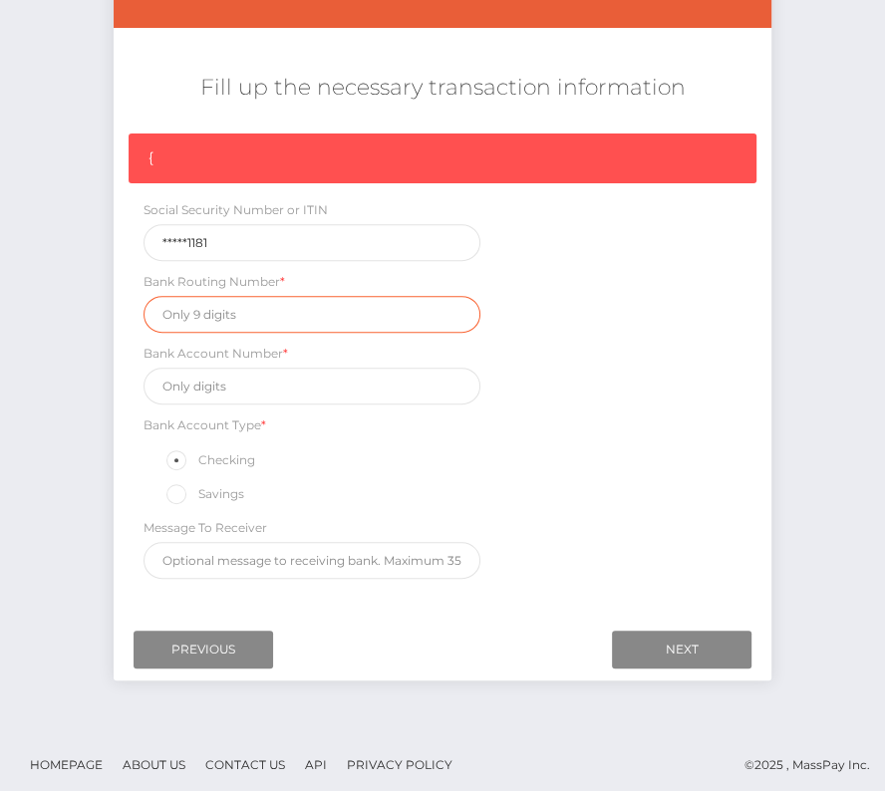
click at [201, 324] on input "text" at bounding box center [311, 314] width 337 height 37
paste input "321170839"
type input "321170839"
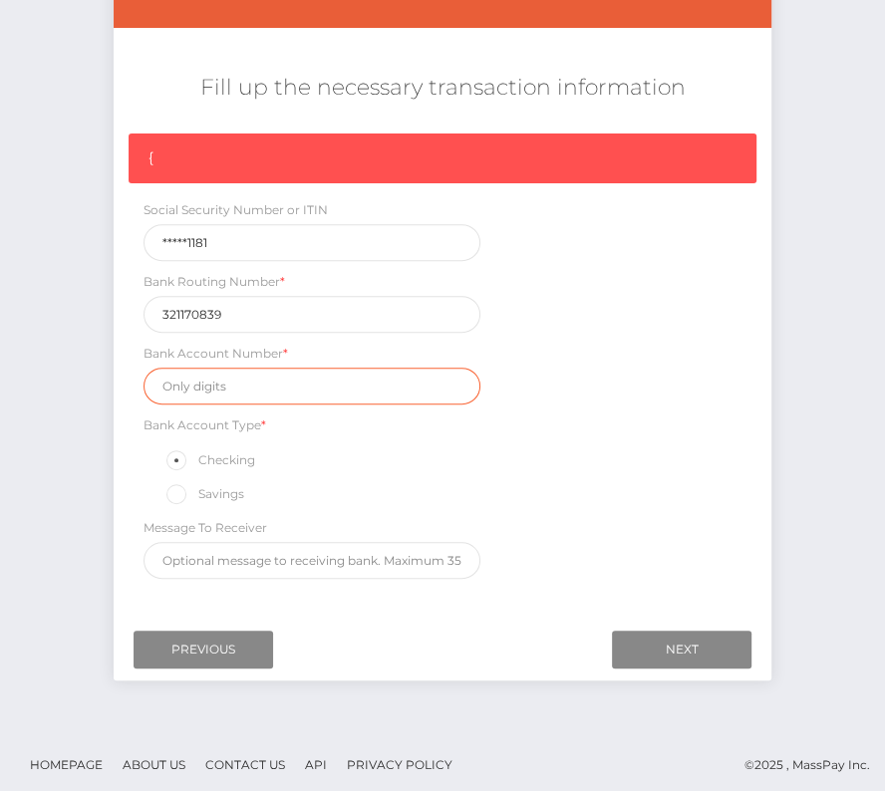
click at [225, 385] on input "text" at bounding box center [311, 386] width 337 height 37
paste input "407201417"
type input "407201417"
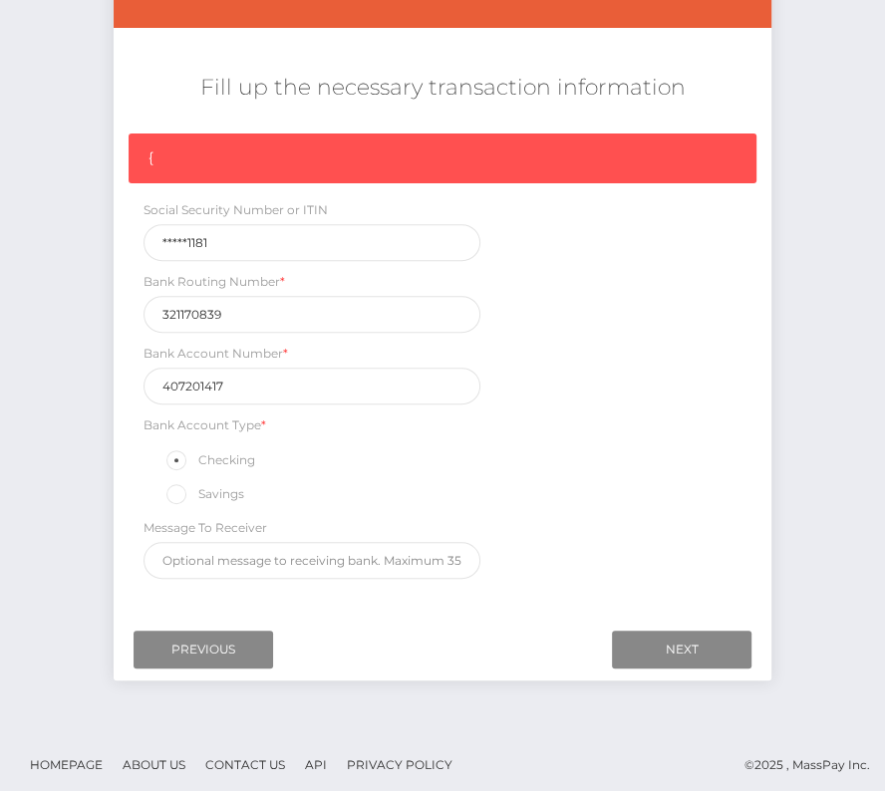
click at [542, 488] on div "{ Social Security Number or ITIN *****1181 Bank Routing Number * 321170839 Bank…" at bounding box center [442, 360] width 657 height 455
click at [668, 633] on input "Next" at bounding box center [681, 650] width 139 height 38
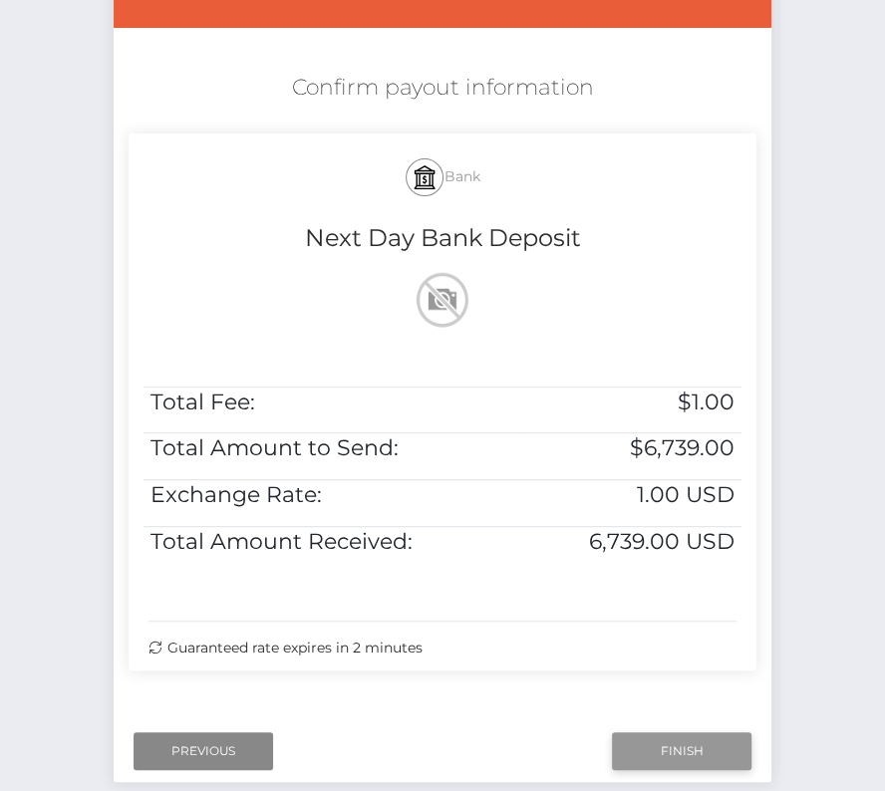
click at [700, 739] on input "Finish" at bounding box center [681, 751] width 139 height 38
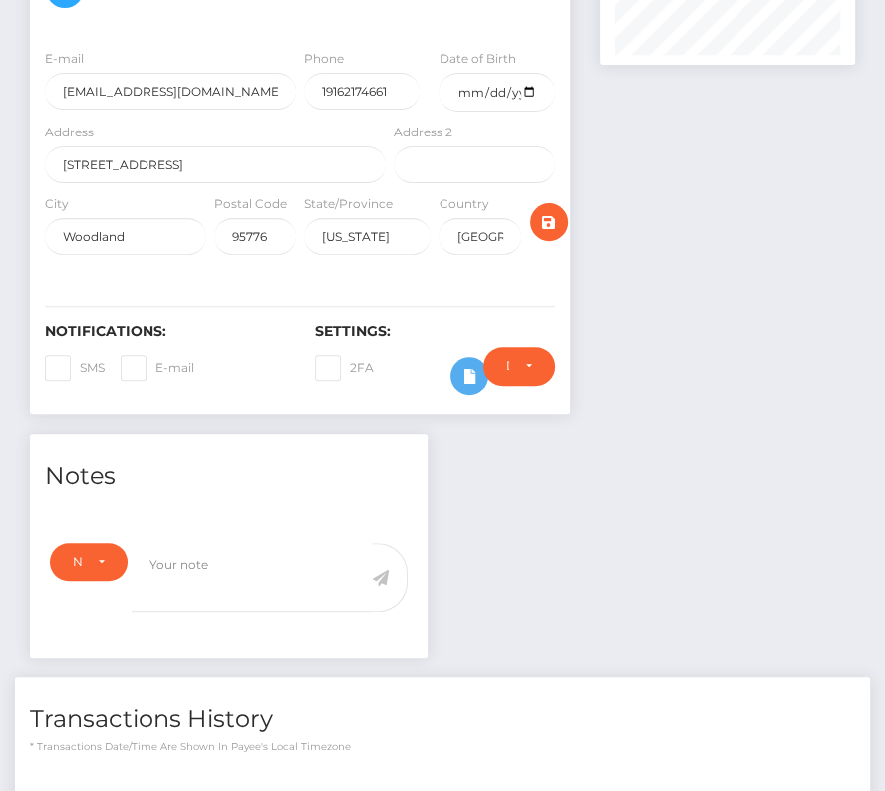
scroll to position [654, 0]
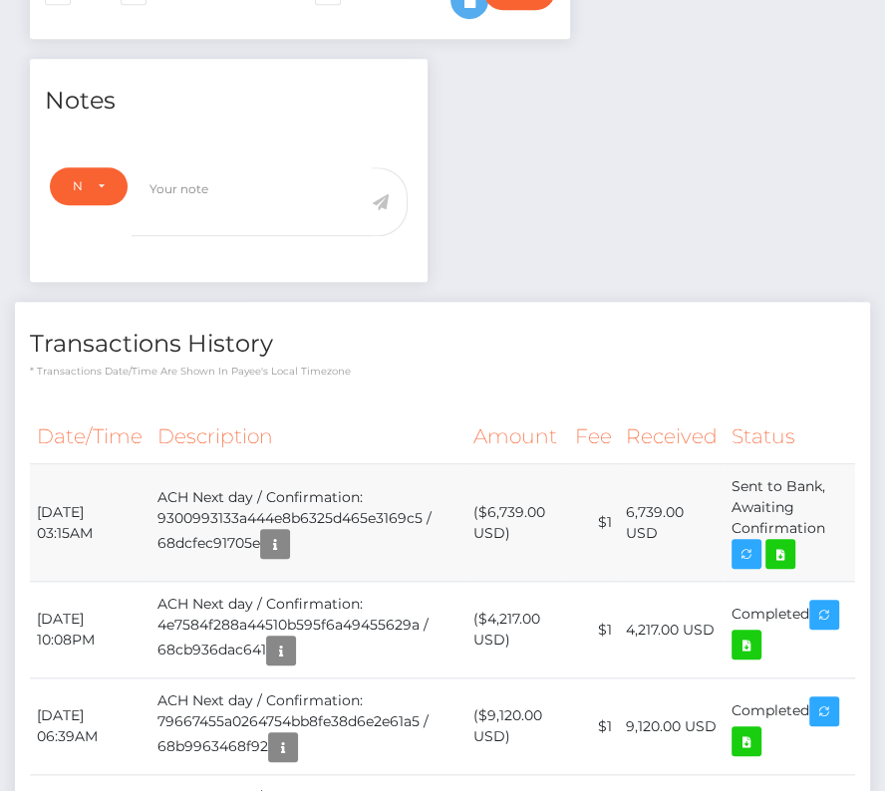
drag, startPoint x: 37, startPoint y: 470, endPoint x: 854, endPoint y: 502, distance: 817.4
click at [854, 502] on tr "October 1, 2025 03:15AM ACH Next day / Confirmation: 9300993133a444e8b6325d465e…" at bounding box center [442, 523] width 825 height 118
copy tbody "October 1, 2025 03:15AM ACH Next day / Confirmation: 9300993133a444e8b6325d465e…"
click at [787, 542] on icon at bounding box center [780, 554] width 24 height 25
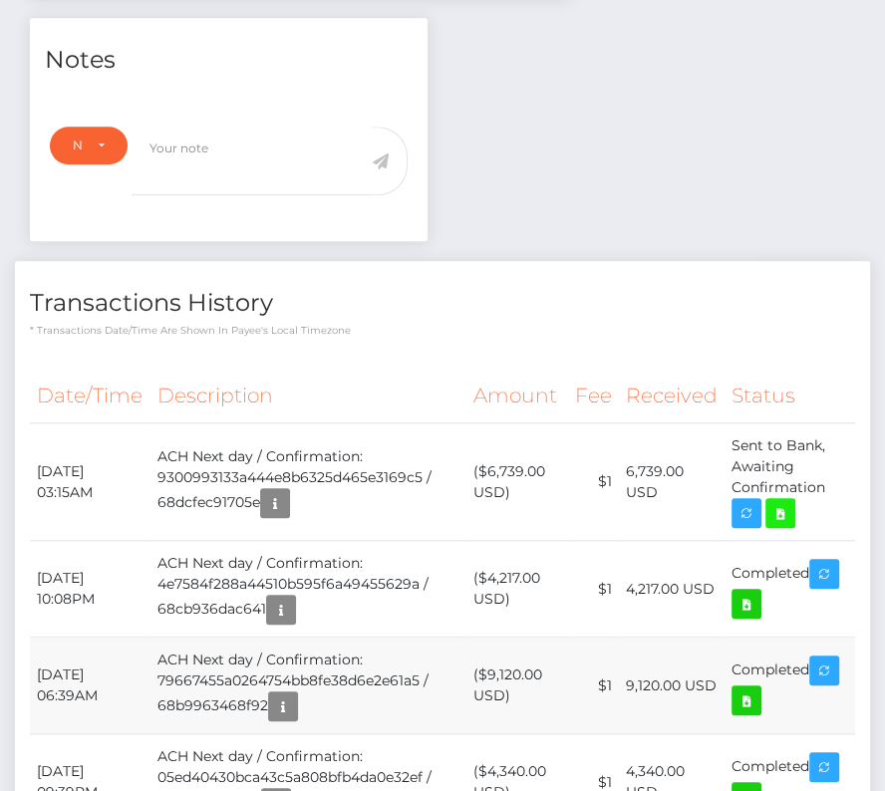
scroll to position [727, 0]
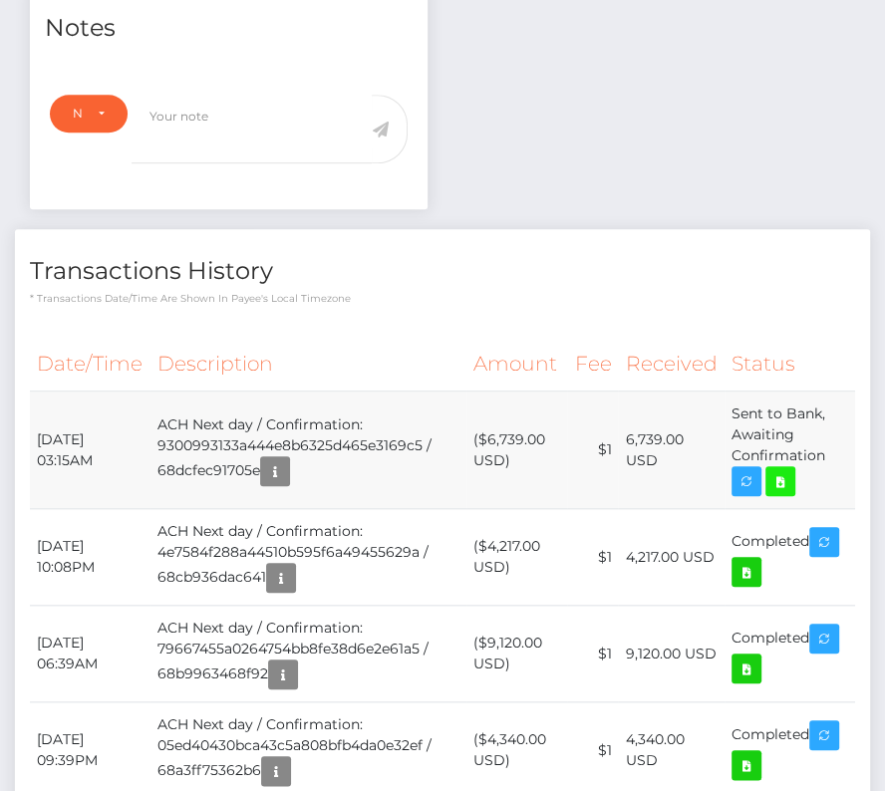
copy tbody "October 1, 2025 03:15AM ACH Next day / Confirmation: 9300993133a444e8b6325d465e…"
click at [568, 254] on h4 "Transactions History" at bounding box center [442, 271] width 825 height 35
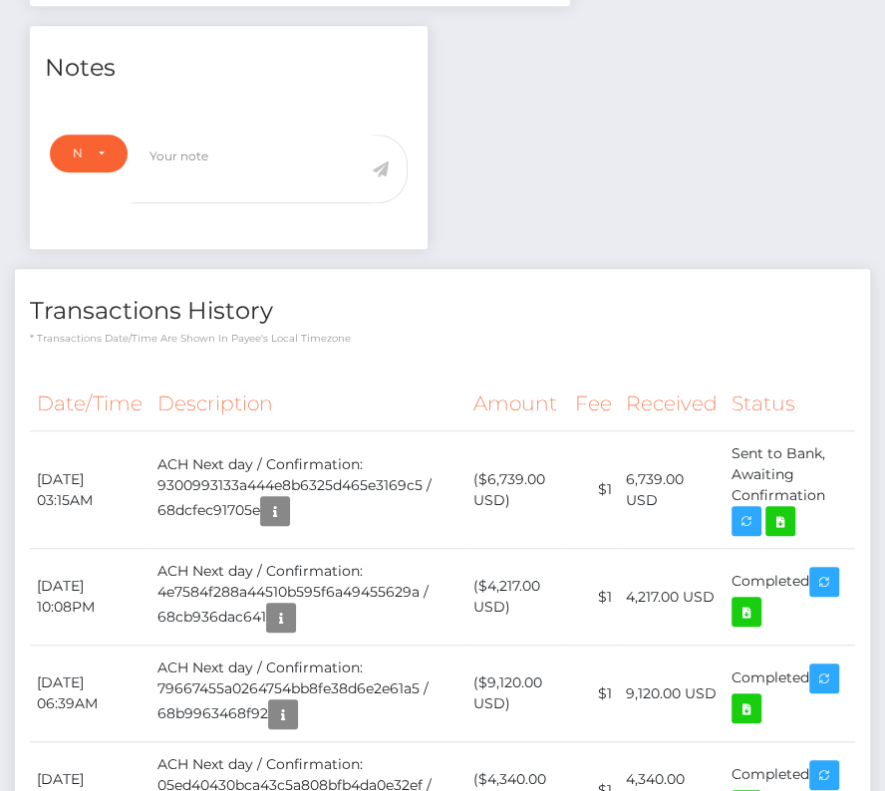
scroll to position [0, 0]
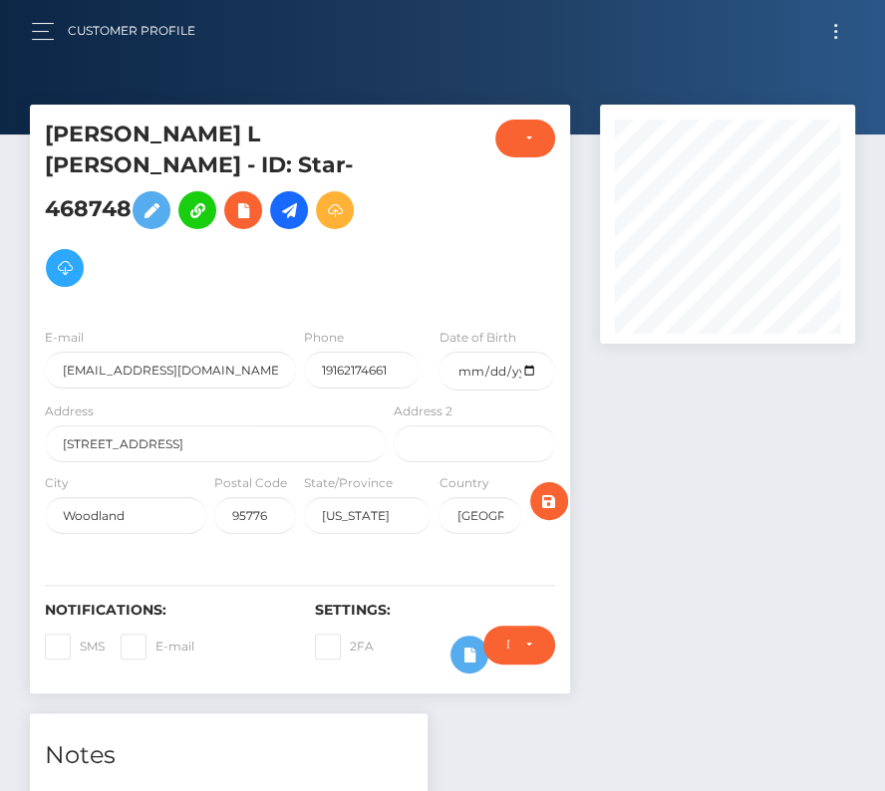
click at [33, 48] on div "Customer Profile" at bounding box center [121, 31] width 180 height 42
click at [44, 18] on button "button" at bounding box center [49, 31] width 37 height 27
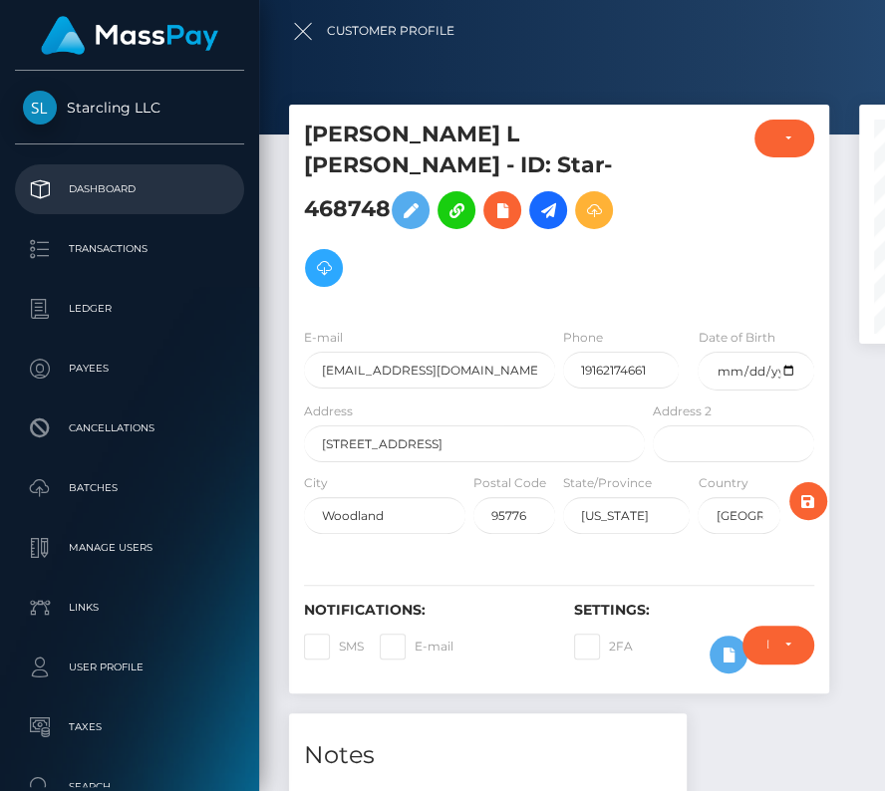
click at [96, 193] on p "Dashboard" at bounding box center [129, 189] width 213 height 30
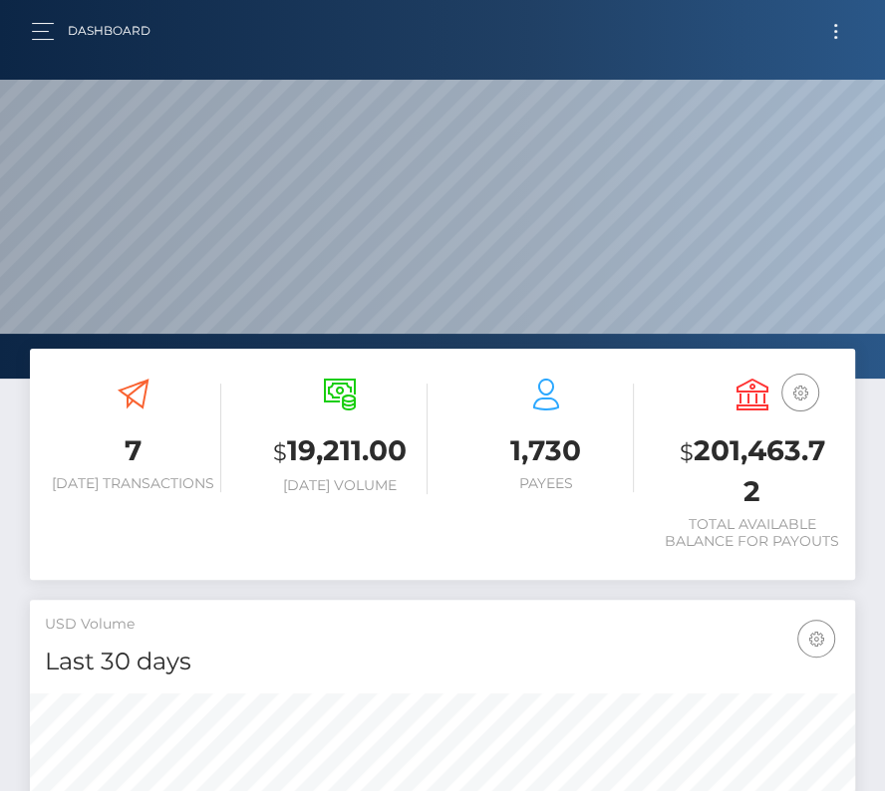
scroll to position [353, 396]
click at [39, 28] on button "button" at bounding box center [49, 31] width 37 height 27
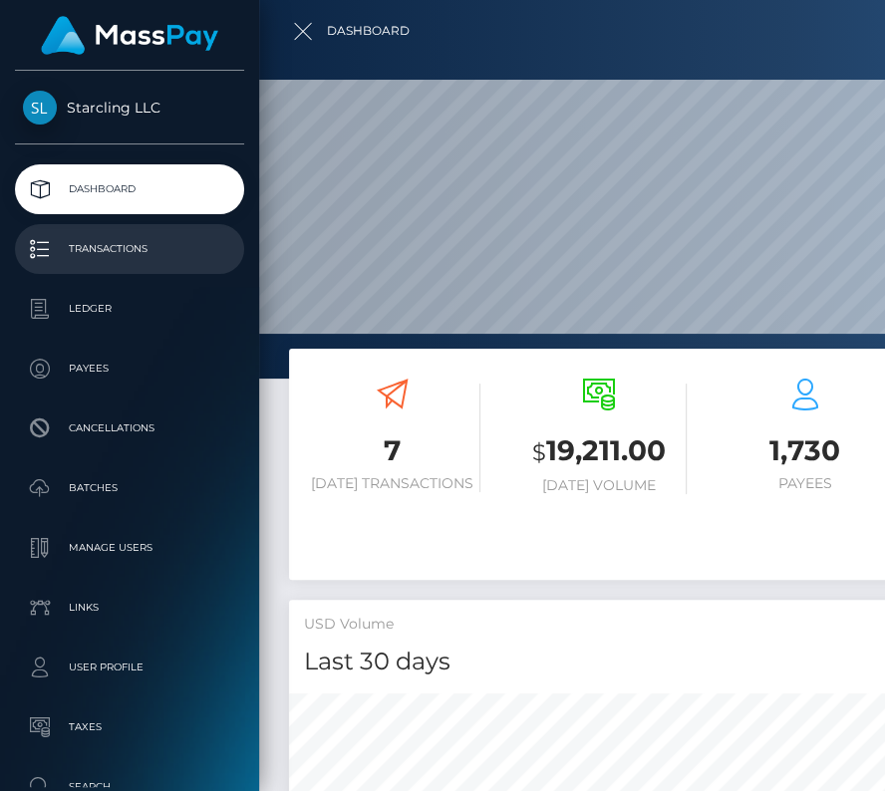
click at [114, 258] on p "Transactions" at bounding box center [129, 249] width 213 height 30
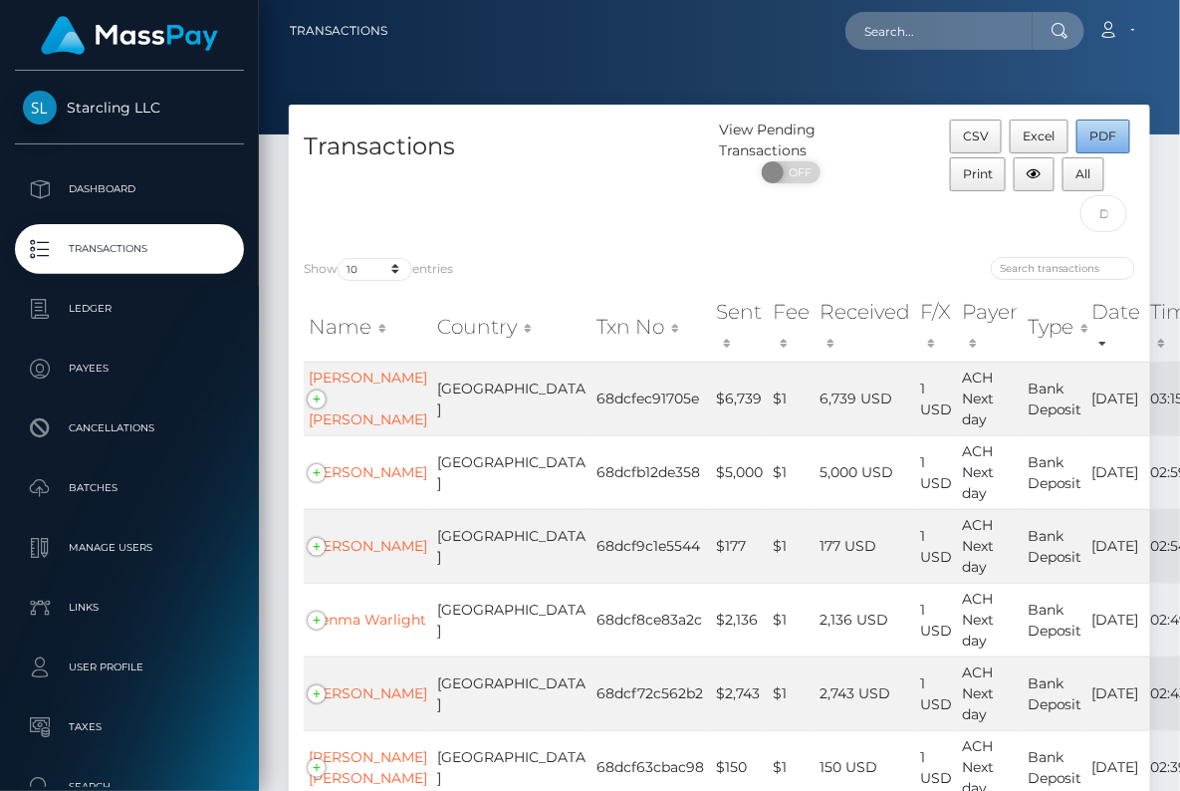
click at [884, 144] on button "PDF" at bounding box center [1104, 137] width 54 height 34
click at [130, 298] on p "Ledger" at bounding box center [129, 309] width 213 height 30
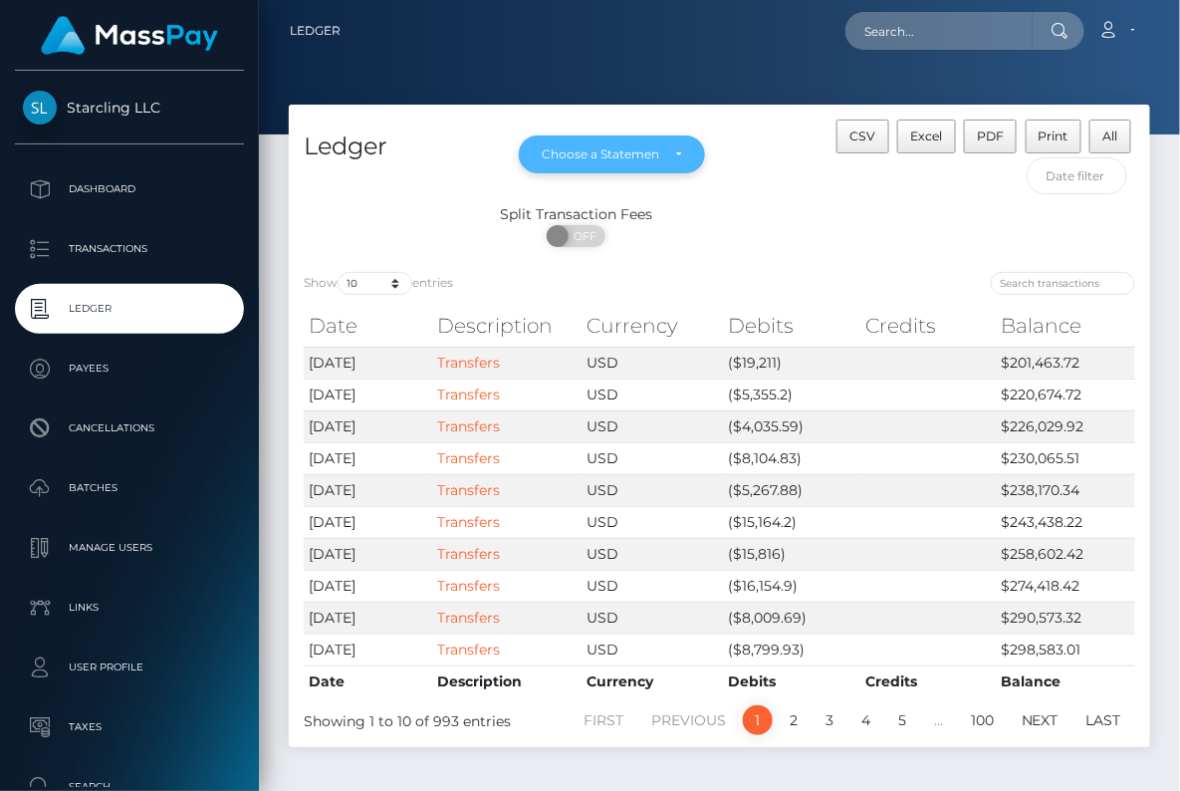
click at [688, 164] on div "Choose a Statement" at bounding box center [611, 154] width 185 height 38
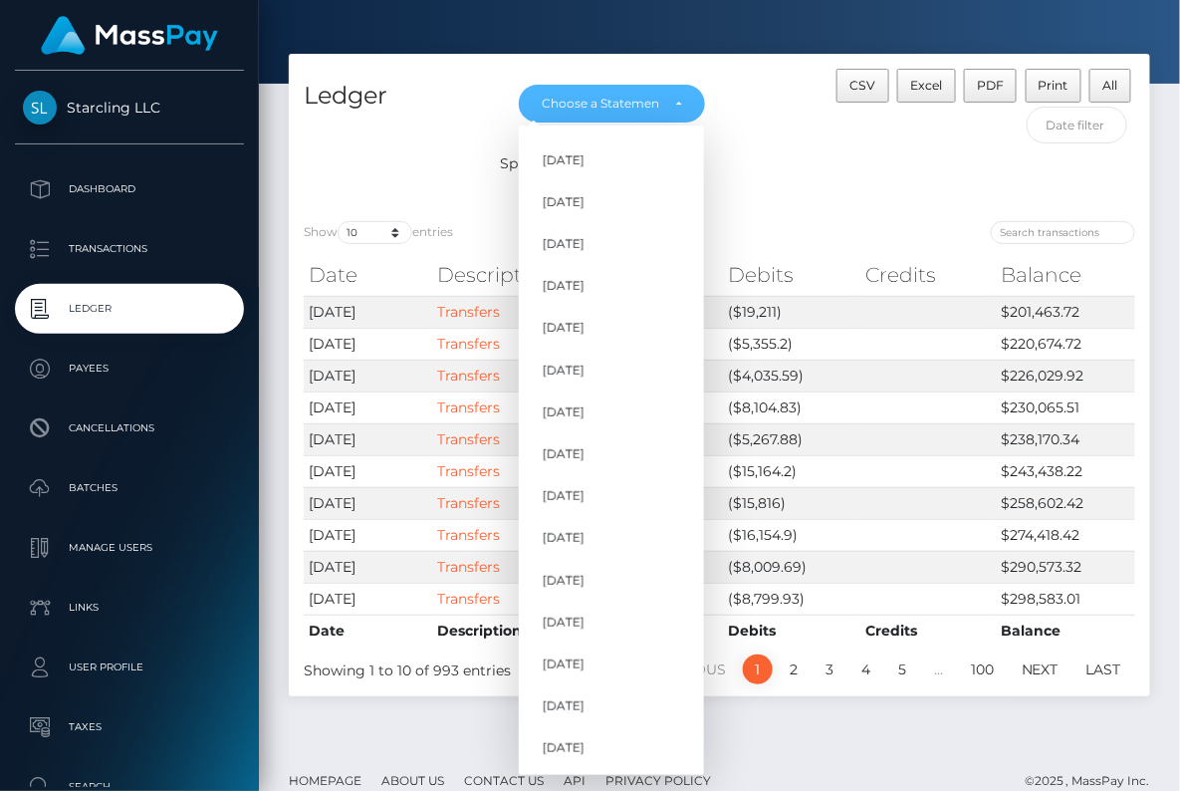
scroll to position [1132, 0]
click at [585, 707] on span "[DATE]" at bounding box center [564, 706] width 42 height 18
select select "[DATE]"
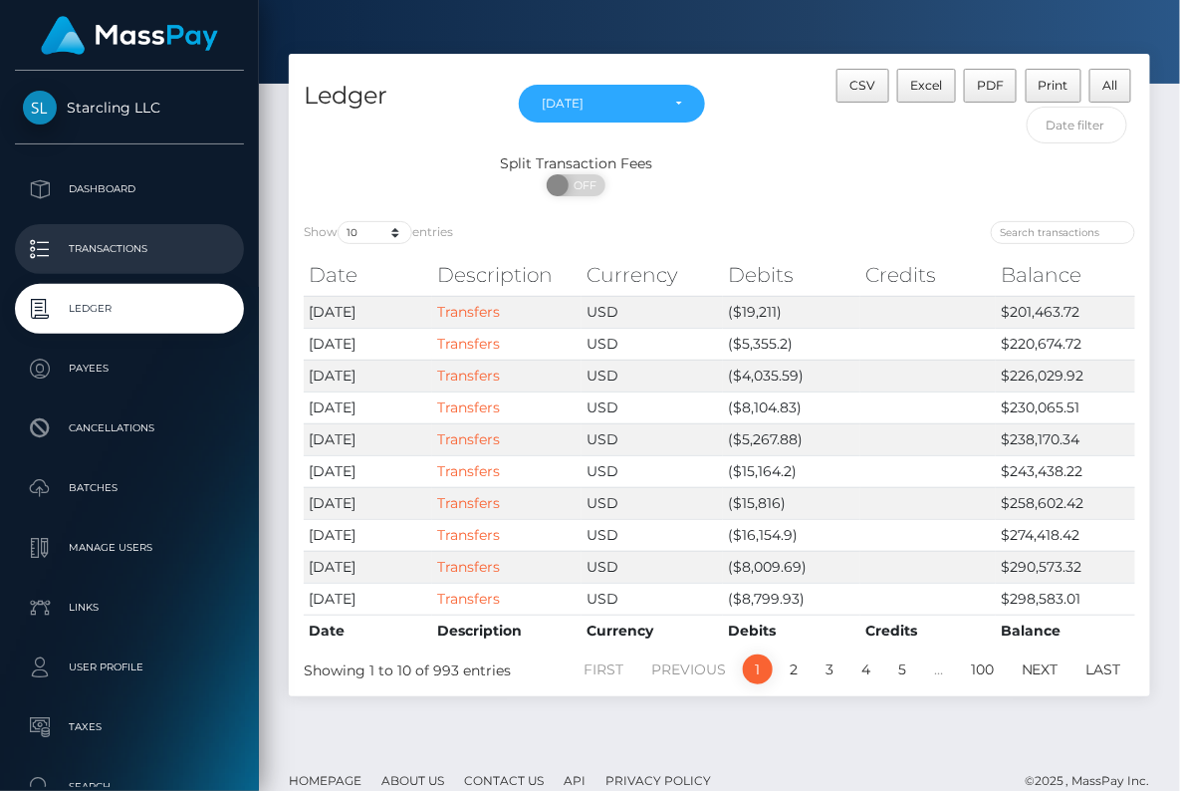
click at [79, 242] on p "Transactions" at bounding box center [129, 249] width 213 height 30
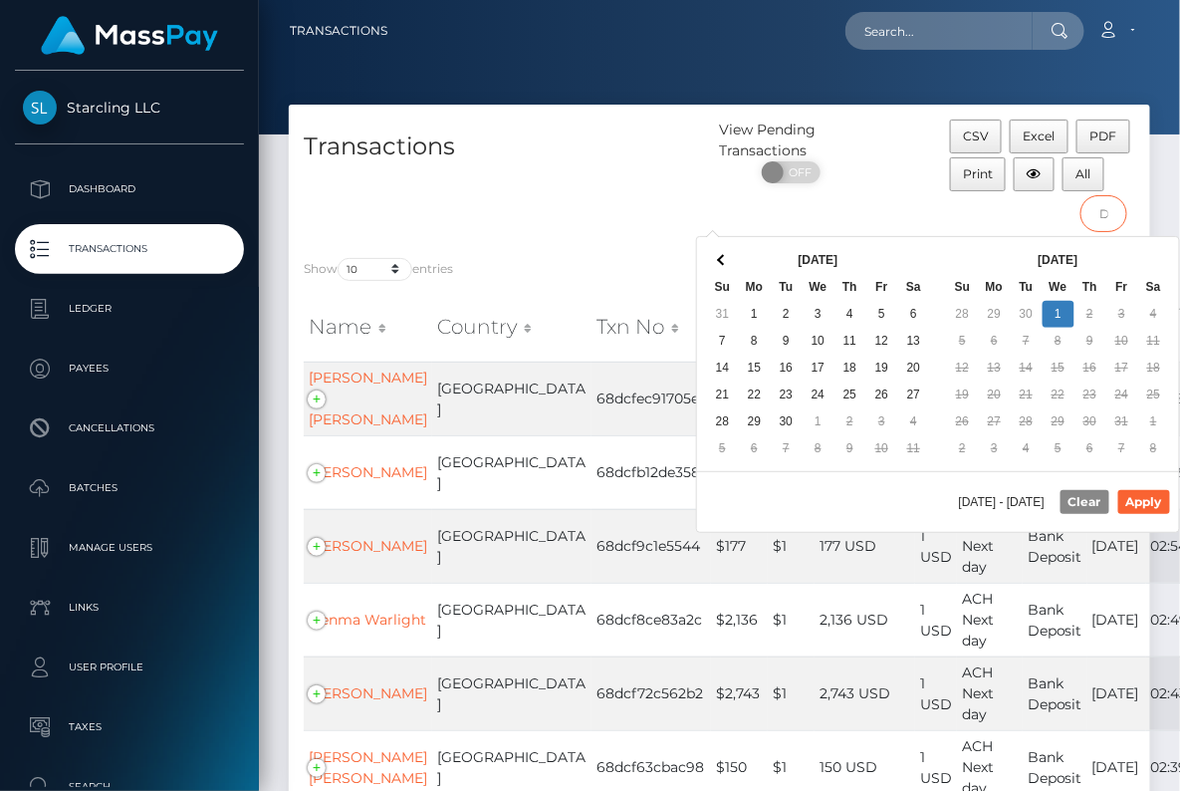
click at [1106, 213] on input "text" at bounding box center [1104, 213] width 47 height 37
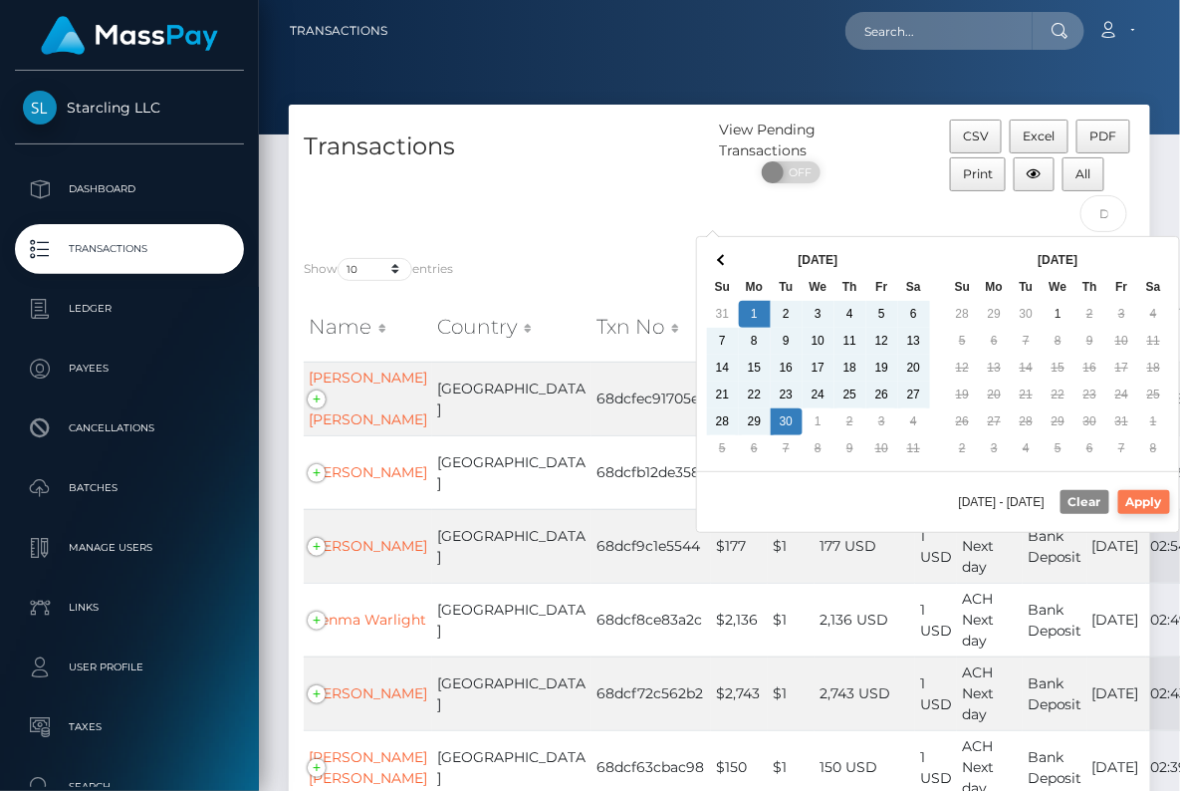
click at [1146, 499] on button "Apply" at bounding box center [1145, 502] width 52 height 24
type input "[DATE] - [DATE]"
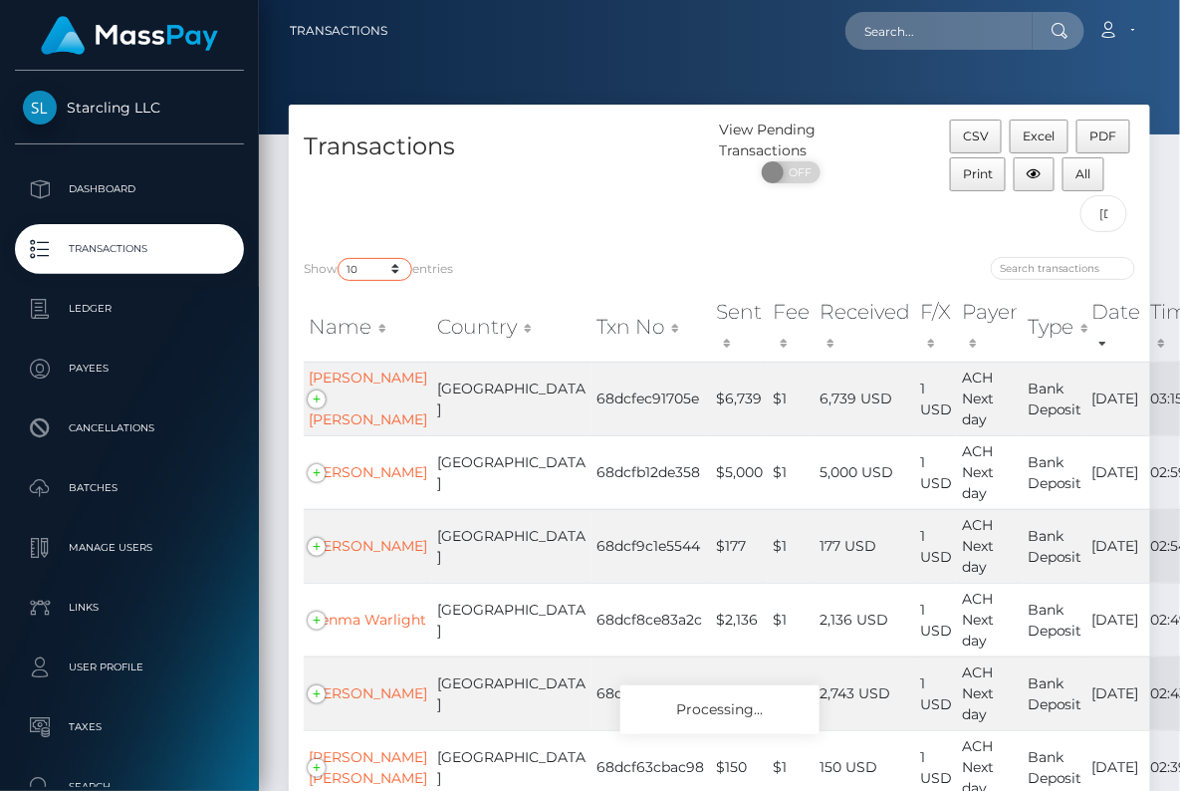
click at [403, 267] on select "10 25 50 100 250 500 1,000 3,500" at bounding box center [375, 269] width 75 height 23
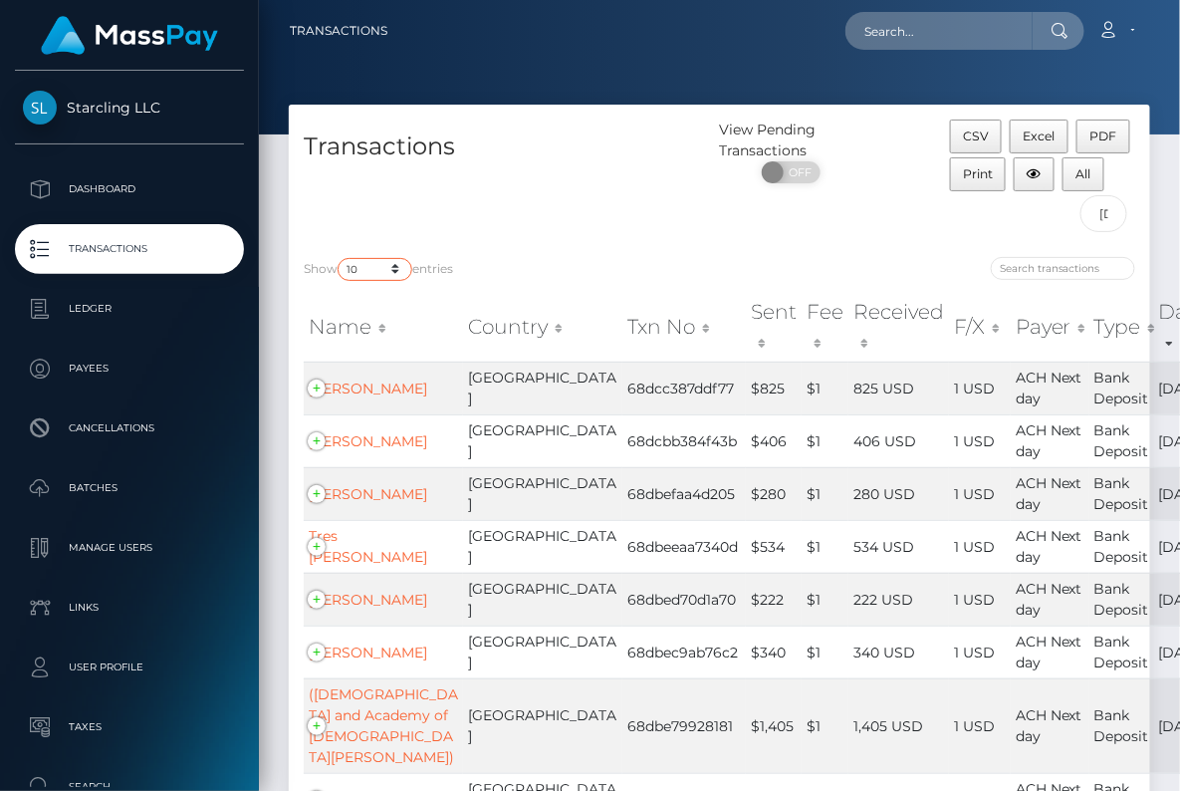
select select "1000"
click at [340, 258] on select "10 25 50 100 250 500 1,000 3,500" at bounding box center [375, 269] width 75 height 23
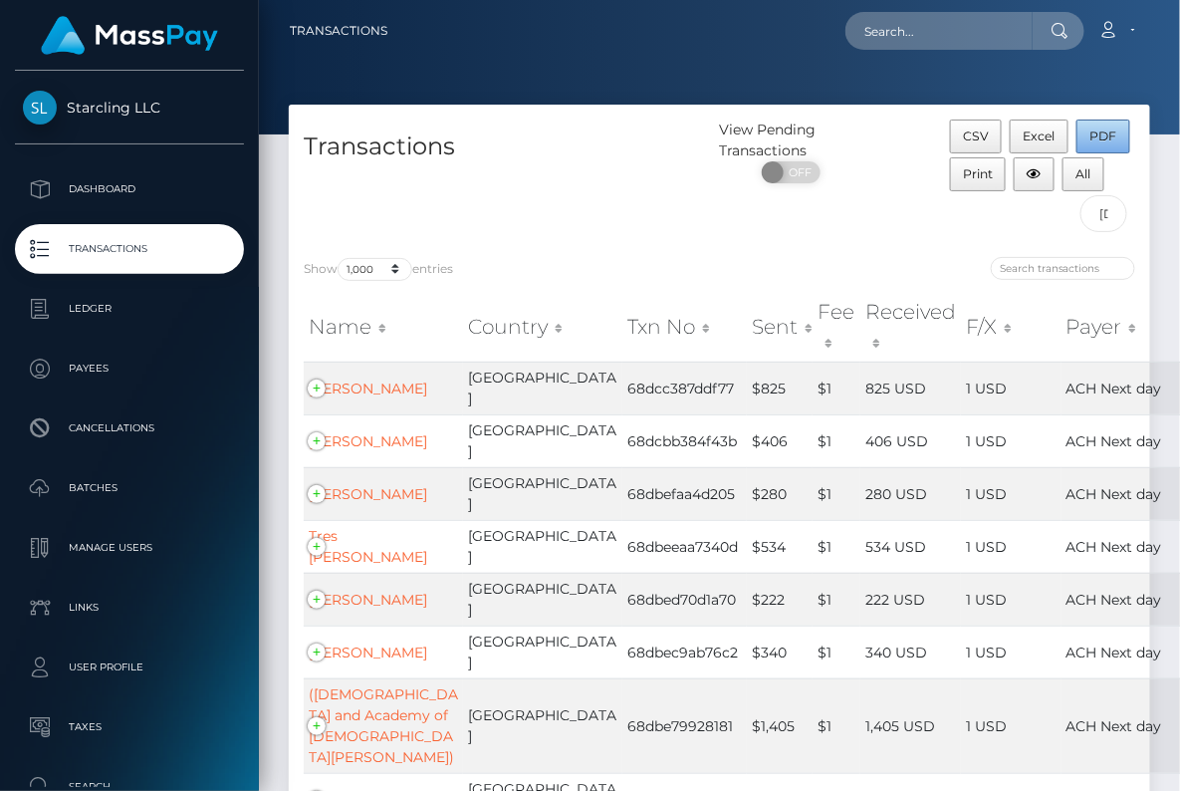
click at [1083, 137] on button "PDF" at bounding box center [1104, 137] width 54 height 34
click at [1008, 30] on input "text" at bounding box center [939, 31] width 187 height 38
